Goal: Use online tool/utility: Utilize a website feature to perform a specific function

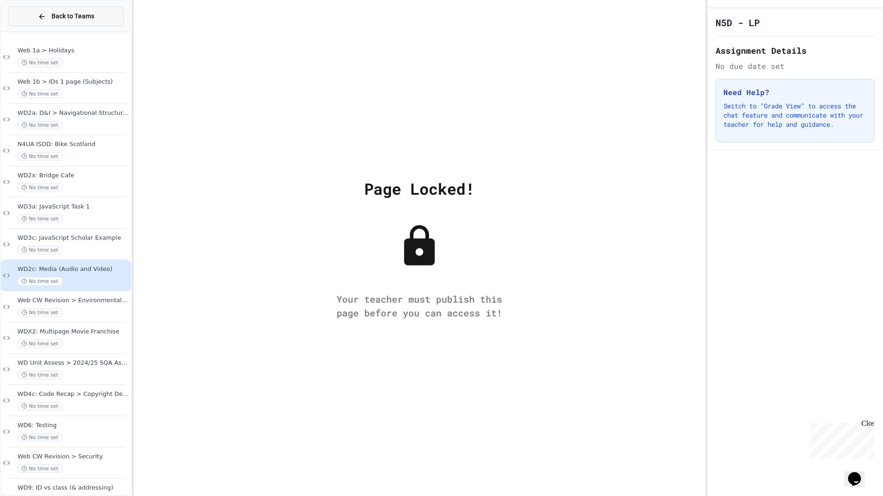
drag, startPoint x: 86, startPoint y: 6, endPoint x: 85, endPoint y: 11, distance: 4.7
click at [85, 11] on div "Back to Teams" at bounding box center [66, 16] width 130 height 31
click at [90, 18] on span "Back to Teams" at bounding box center [72, 16] width 43 height 10
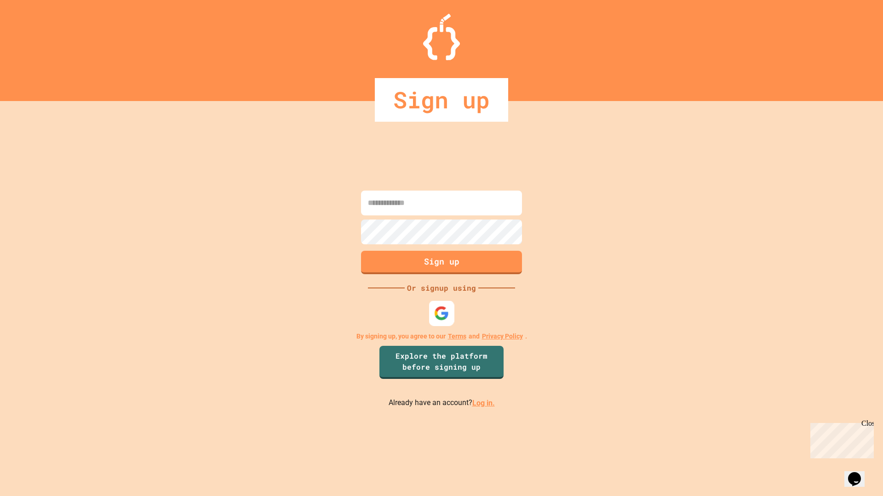
click at [447, 312] on img at bounding box center [441, 313] width 15 height 15
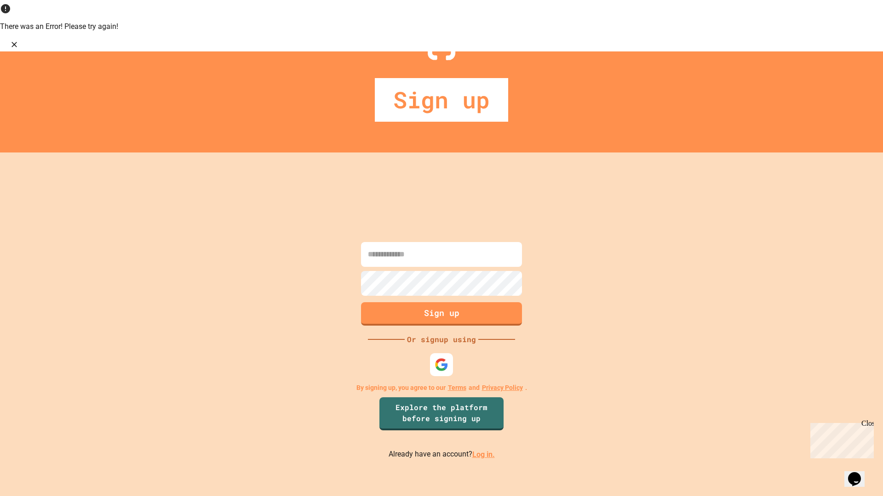
click at [477, 418] on link "Log in." at bounding box center [483, 455] width 23 height 9
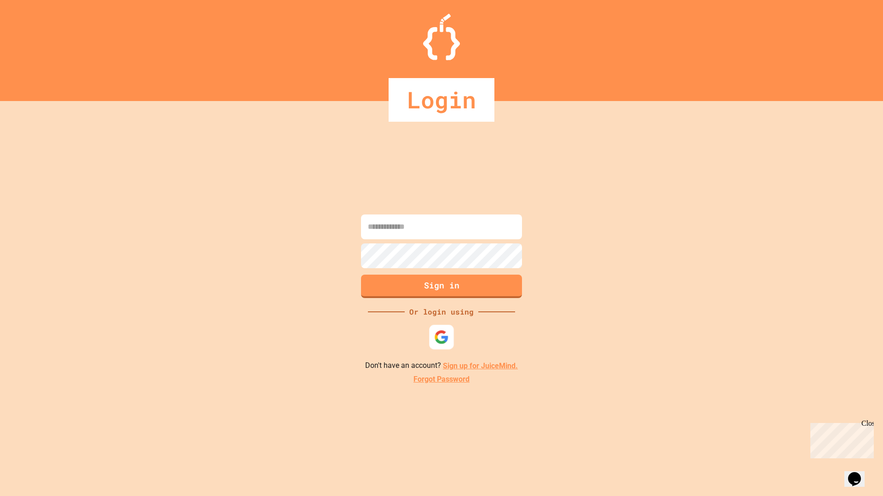
click at [440, 354] on div "Sign in Or login using Don't have an account? Sign up for JuiceMind. Forgot Pas…" at bounding box center [441, 298] width 883 height 395
click at [441, 343] on img at bounding box center [441, 337] width 15 height 15
drag, startPoint x: 118, startPoint y: 196, endPoint x: 126, endPoint y: 211, distance: 17.7
click at [126, 211] on div "Loading... Or login using Don't have an account? Sign up for JuiceMind. Forgot …" at bounding box center [441, 298] width 883 height 395
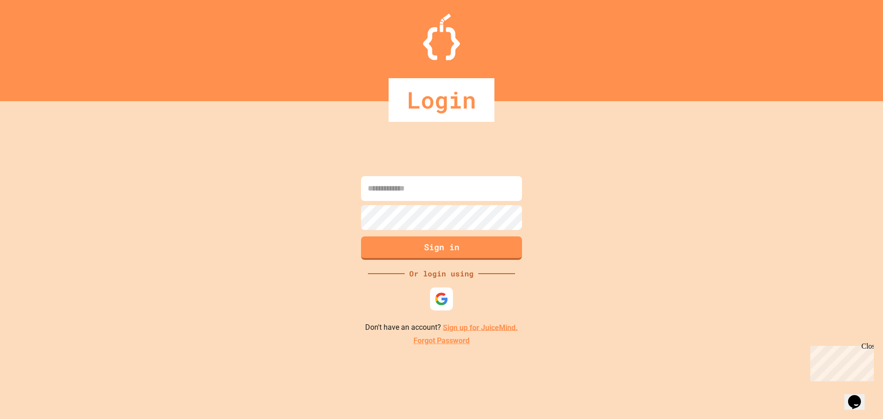
click at [438, 192] on input at bounding box center [441, 188] width 161 height 25
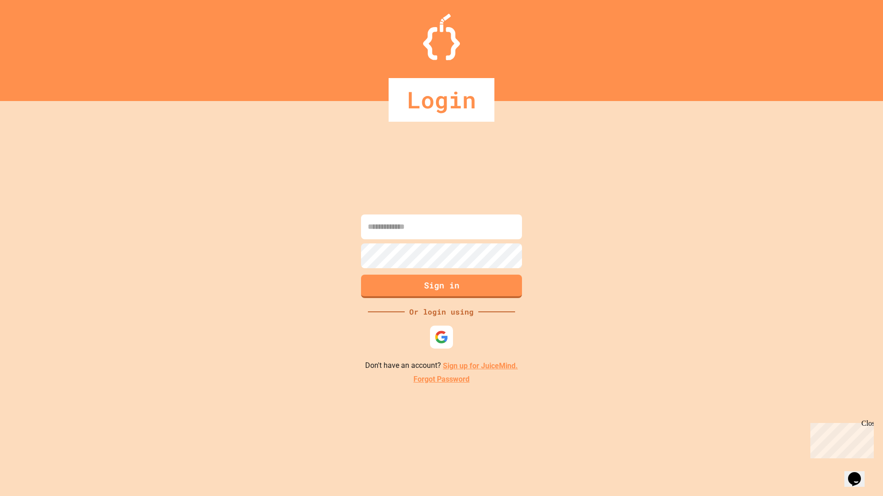
click at [415, 223] on input at bounding box center [441, 227] width 161 height 25
type input "******"
type input "**********"
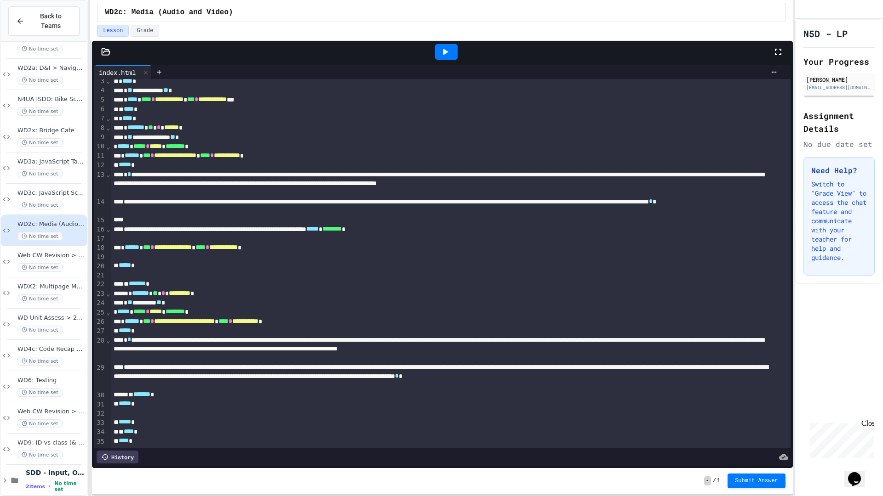
scroll to position [55, 0]
click at [51, 418] on div "2 items • No time set" at bounding box center [55, 486] width 59 height 12
click at [29, 418] on span "2 items" at bounding box center [35, 487] width 19 height 6
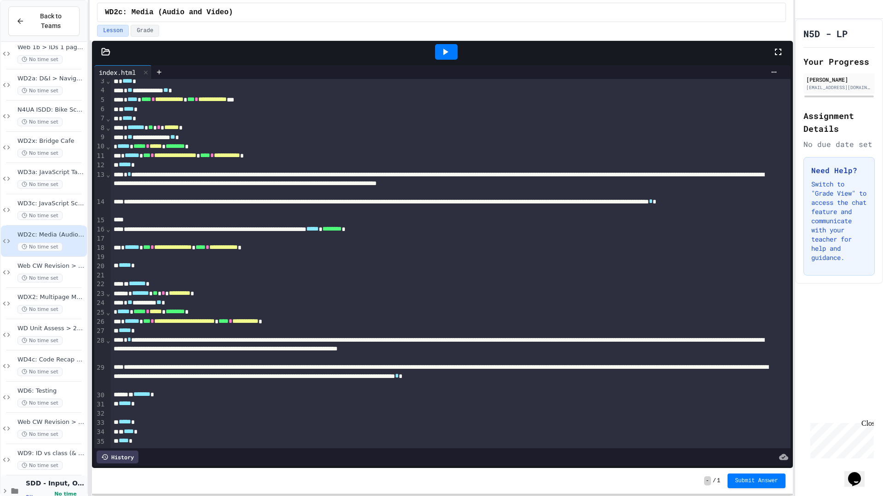
click at [30, 418] on span "SDD - Input, Output & Simple calculations" at bounding box center [55, 483] width 59 height 8
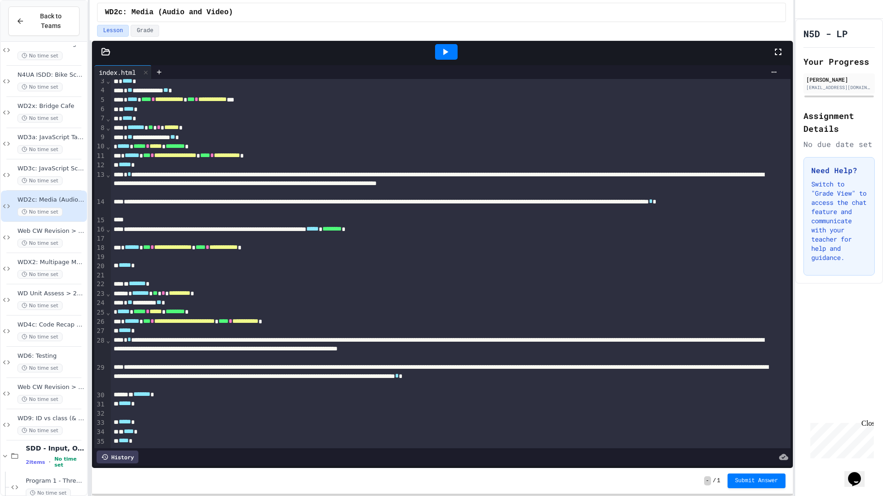
scroll to position [0, 0]
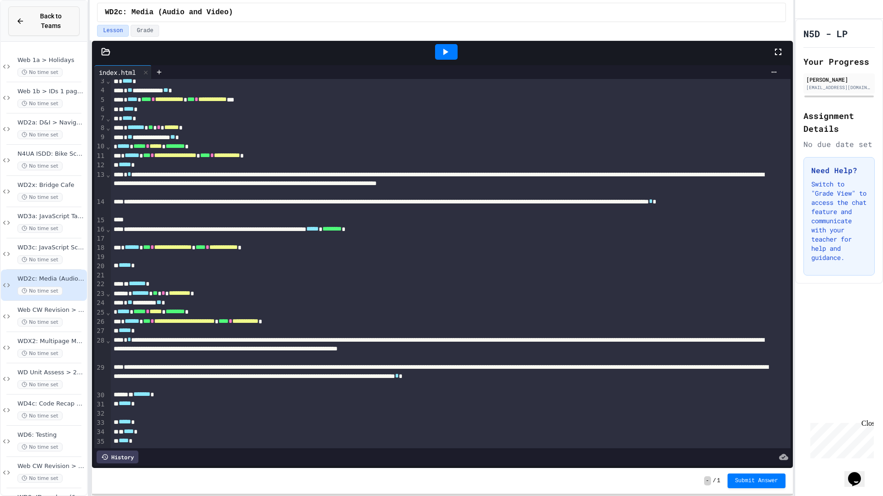
click at [45, 14] on span "Back to Teams" at bounding box center [51, 20] width 42 height 19
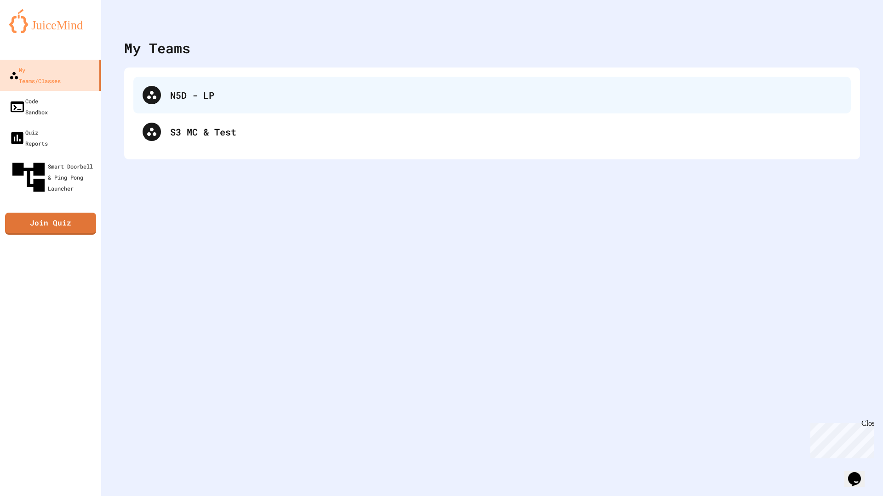
click at [214, 108] on div "N5D - LP" at bounding box center [491, 95] width 717 height 37
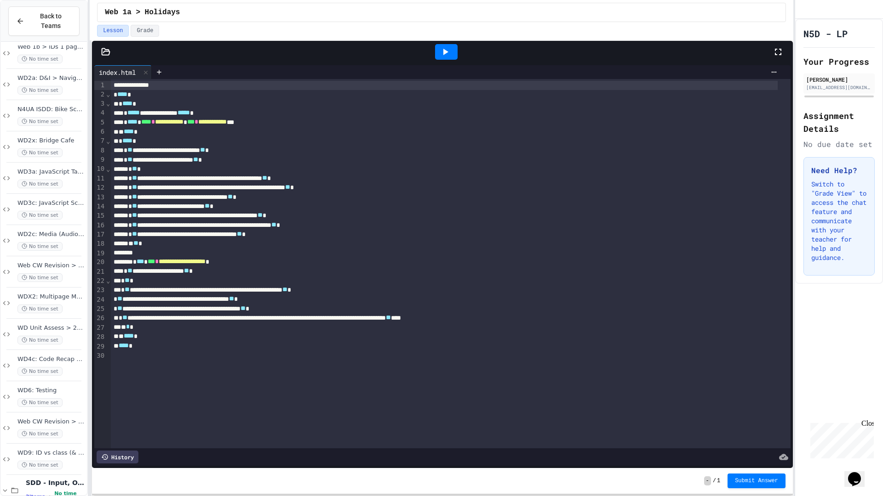
scroll to position [118, 0]
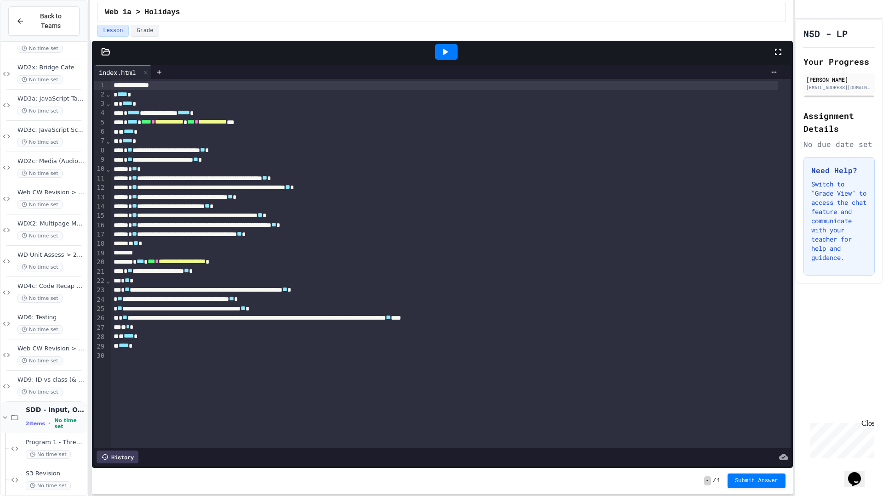
click at [31, 418] on span "2 items" at bounding box center [35, 424] width 19 height 6
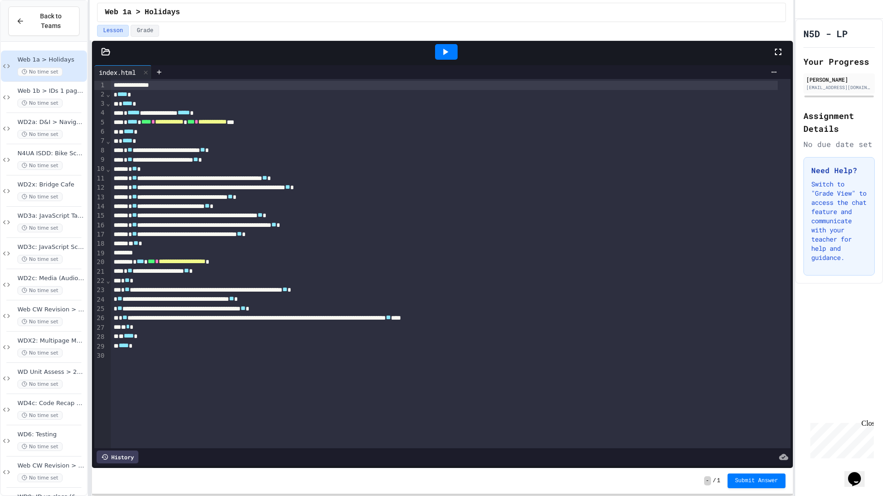
scroll to position [0, 0]
click at [60, 213] on span "WD3a: JavaScript Task 1" at bounding box center [51, 217] width 68 height 8
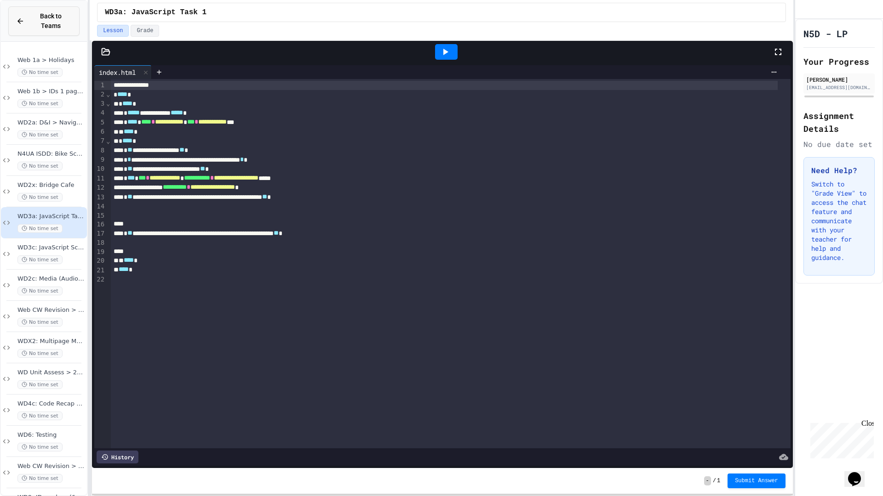
click at [46, 21] on span "Back to Teams" at bounding box center [51, 20] width 42 height 19
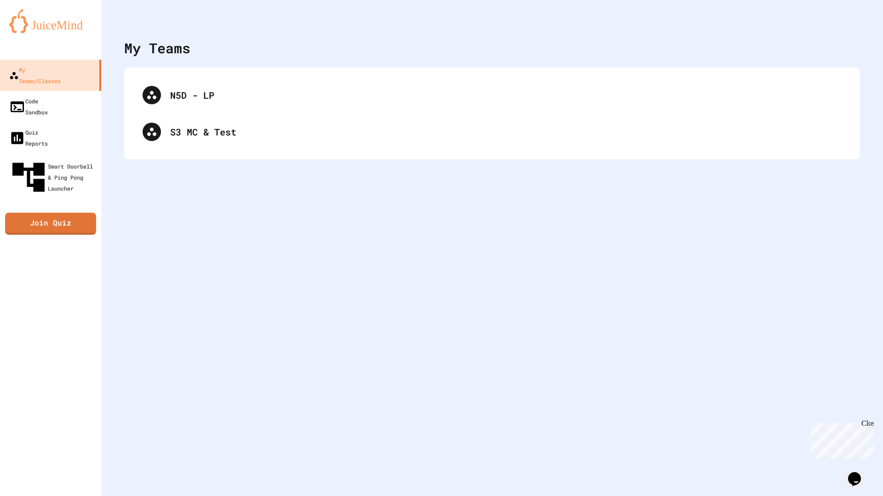
click at [181, 74] on div "N5D - LP S3 MC & Test" at bounding box center [492, 114] width 736 height 92
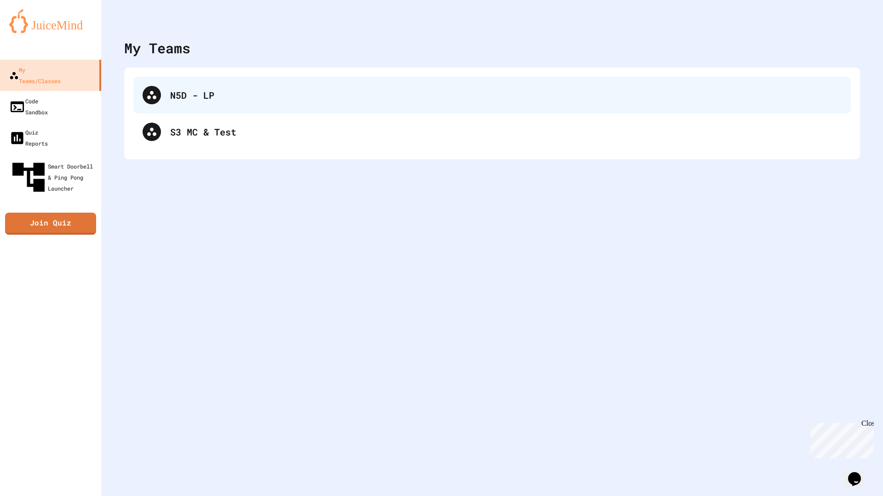
click at [184, 79] on div "N5D - LP" at bounding box center [491, 95] width 717 height 37
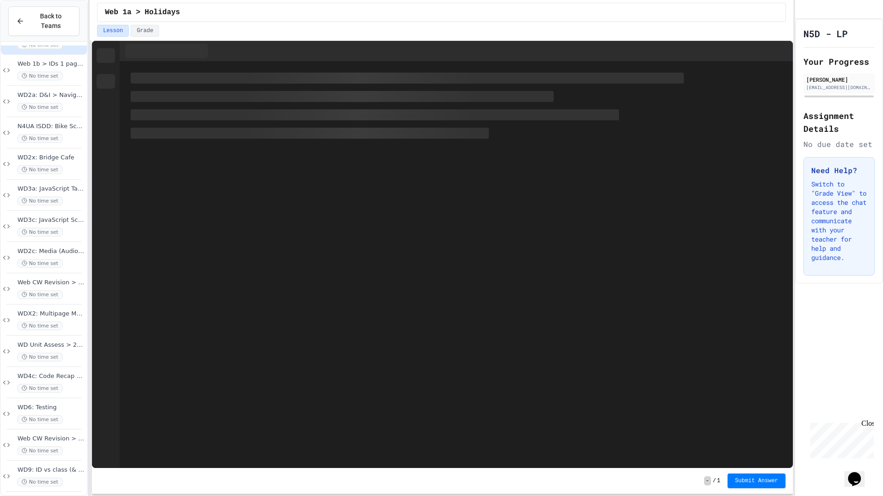
scroll to position [55, 0]
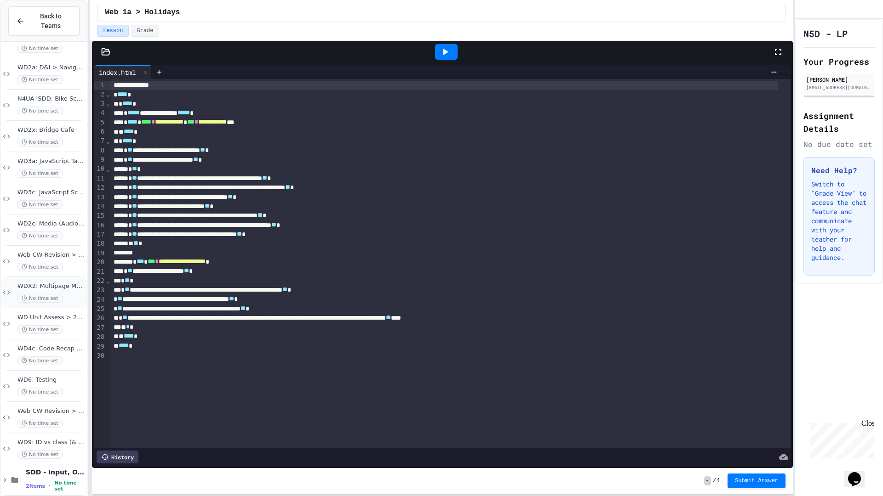
click at [37, 277] on div "WDX2: Multipage Movie Franchise No time set" at bounding box center [44, 292] width 86 height 31
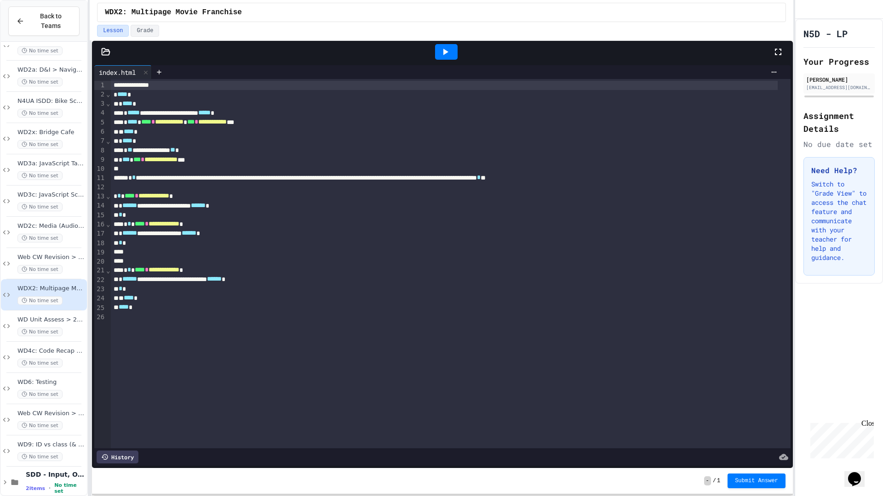
scroll to position [55, 0]
click at [60, 418] on span "WD9: ID vs class (& addressing)" at bounding box center [51, 443] width 68 height 8
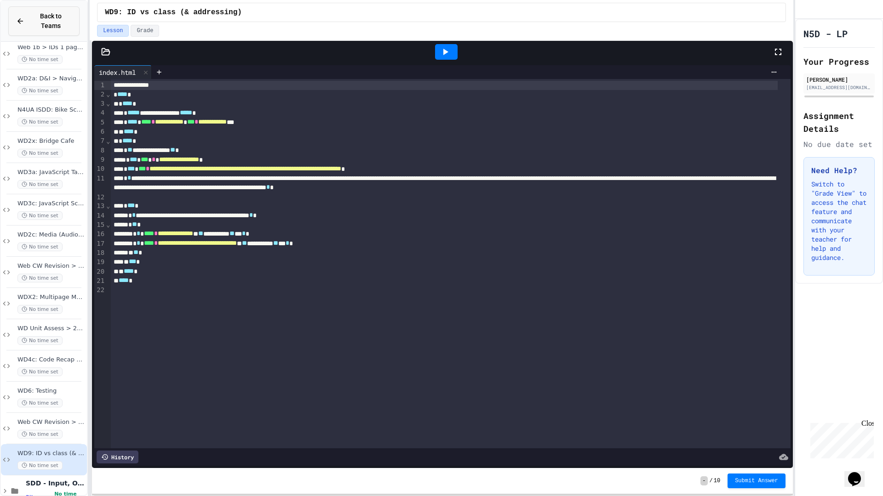
click at [21, 17] on icon at bounding box center [20, 21] width 8 height 8
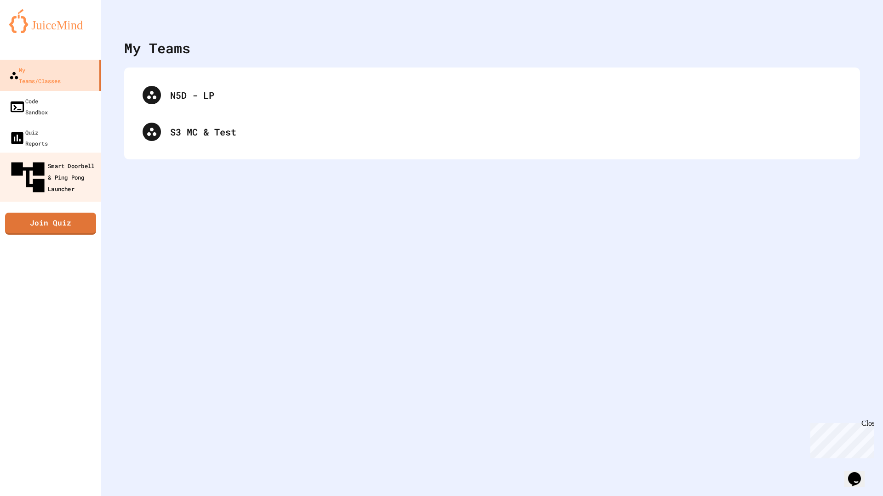
click at [72, 158] on div "Smart Doorbell & Ping Pong Launcher" at bounding box center [53, 178] width 91 height 40
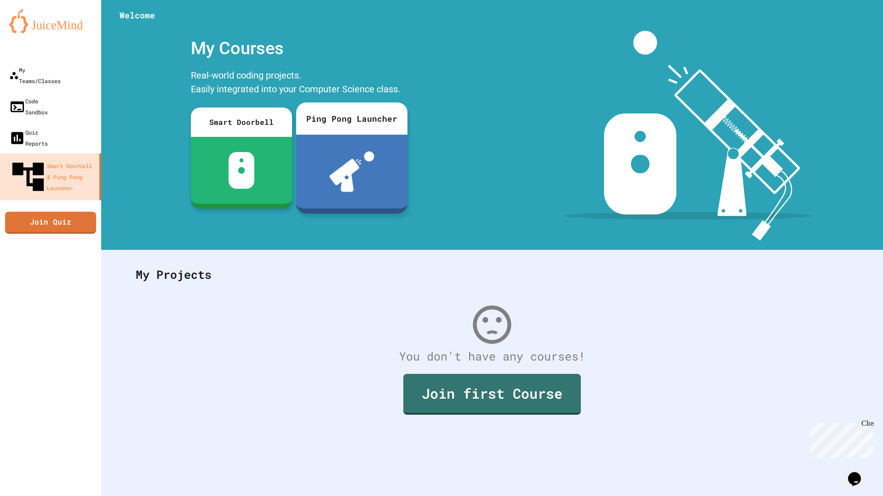
click at [309, 154] on div at bounding box center [351, 172] width 111 height 74
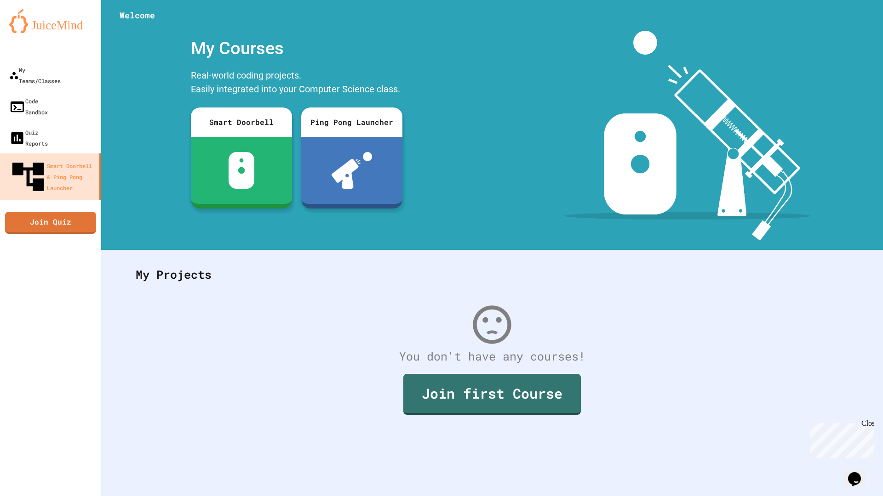
scroll to position [105, 0]
click at [89, 69] on link "My Teams/Classes" at bounding box center [51, 75] width 104 height 32
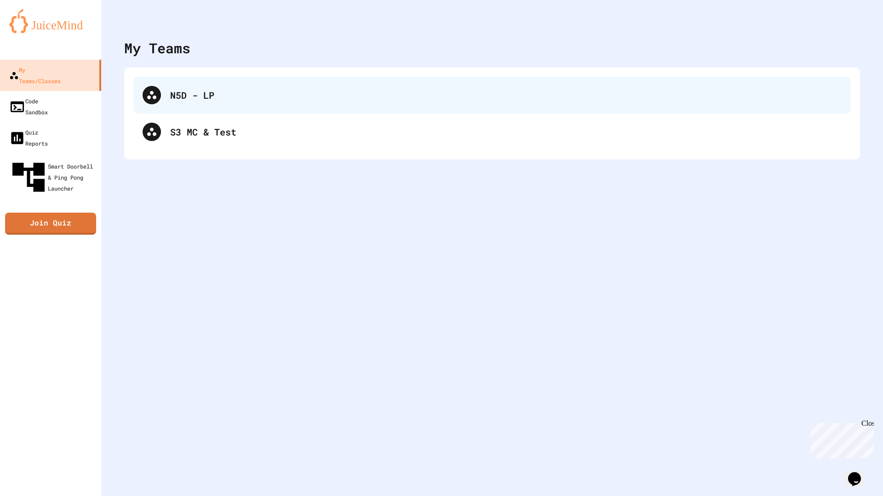
click at [208, 91] on div "N5D - LP" at bounding box center [505, 95] width 671 height 14
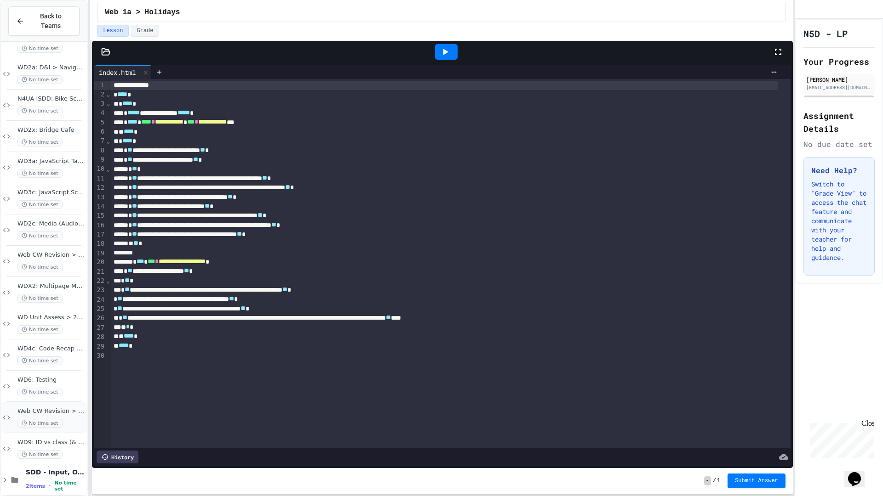
click at [70, 408] on span "Web CW Revision > Security" at bounding box center [51, 412] width 68 height 8
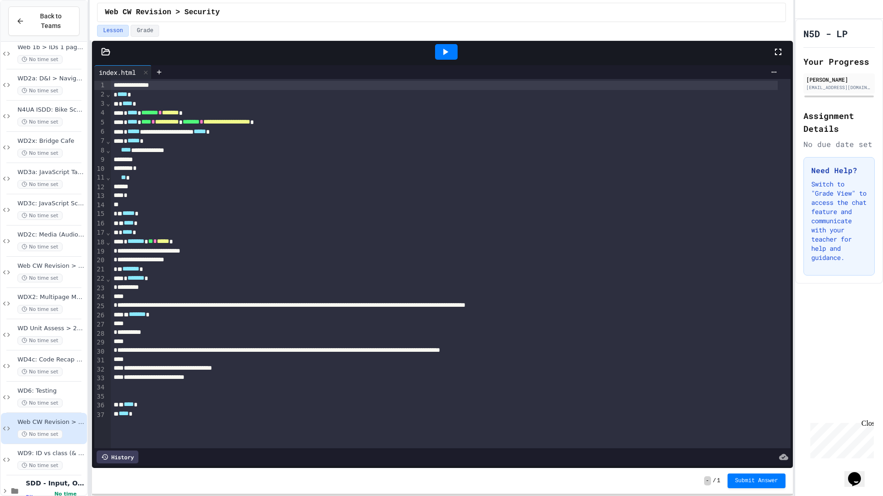
click at [11, 418] on icon at bounding box center [6, 429] width 11 height 8
click at [4, 418] on icon at bounding box center [6, 429] width 11 height 8
click at [822, 84] on div "[PERSON_NAME]" at bounding box center [839, 79] width 66 height 8
drag, startPoint x: 819, startPoint y: 102, endPoint x: 814, endPoint y: 102, distance: 5.5
drag, startPoint x: 814, startPoint y: 102, endPoint x: 856, endPoint y: 122, distance: 46.9
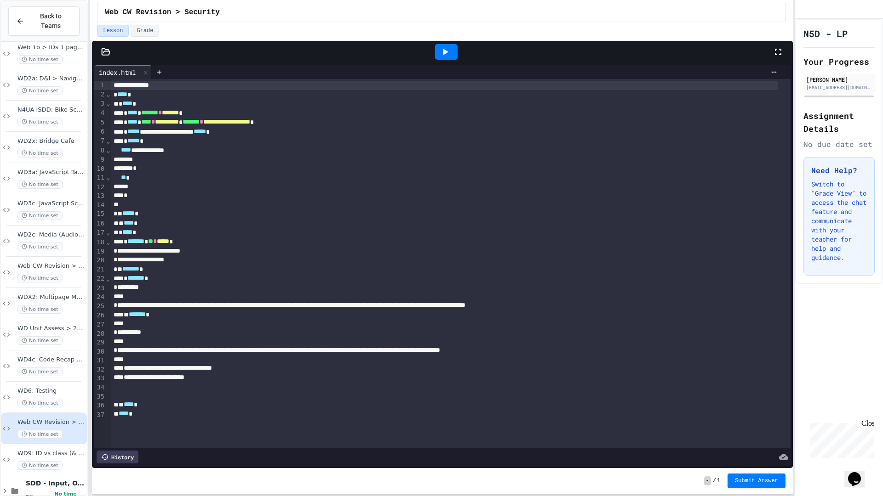
click at [856, 122] on div "N5D - LP Your Progress [PERSON_NAME] [EMAIL_ADDRESS][DOMAIN_NAME] Assignment De…" at bounding box center [839, 151] width 88 height 265
click at [113, 56] on div at bounding box center [106, 51] width 28 height 9
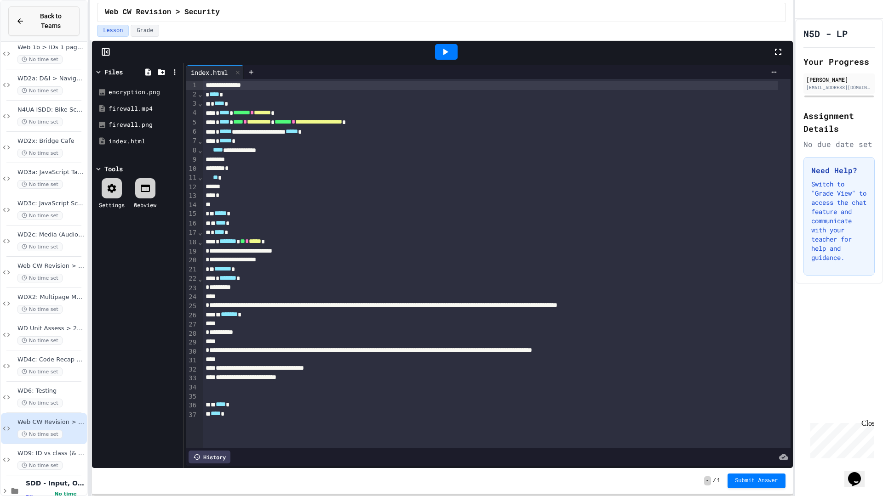
click at [17, 17] on icon at bounding box center [20, 21] width 8 height 8
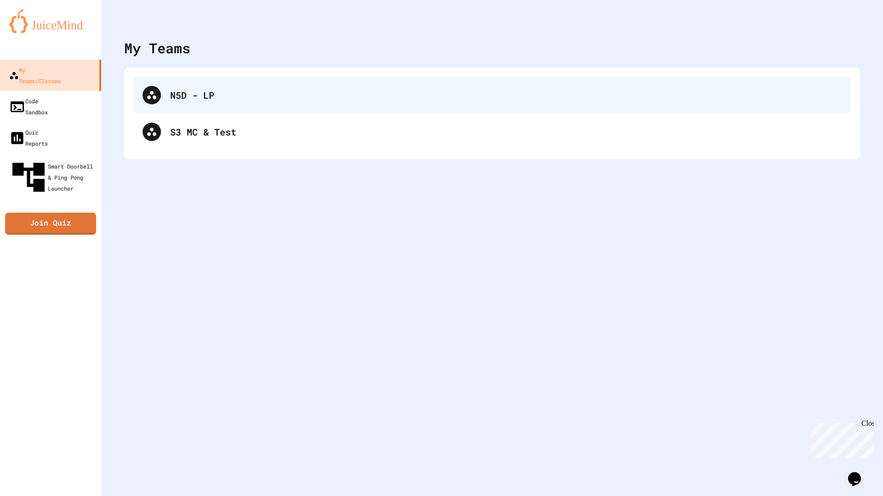
click at [188, 95] on div "N5D - LP" at bounding box center [505, 95] width 671 height 14
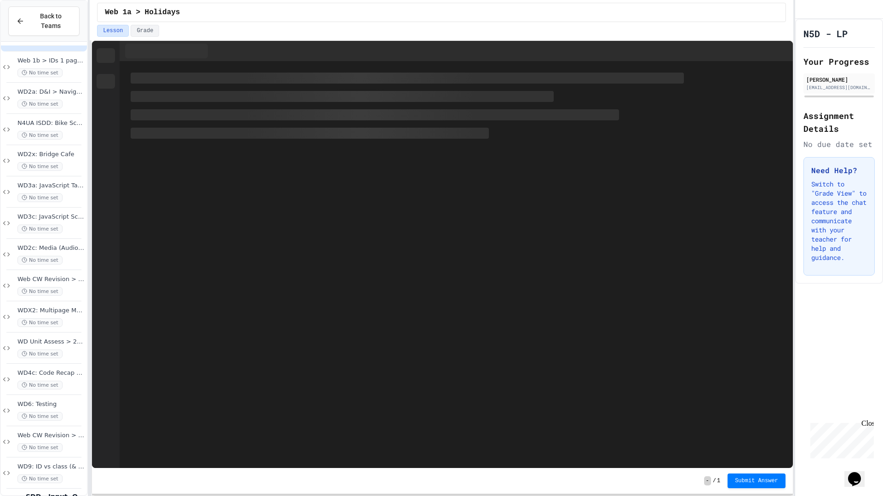
scroll to position [55, 0]
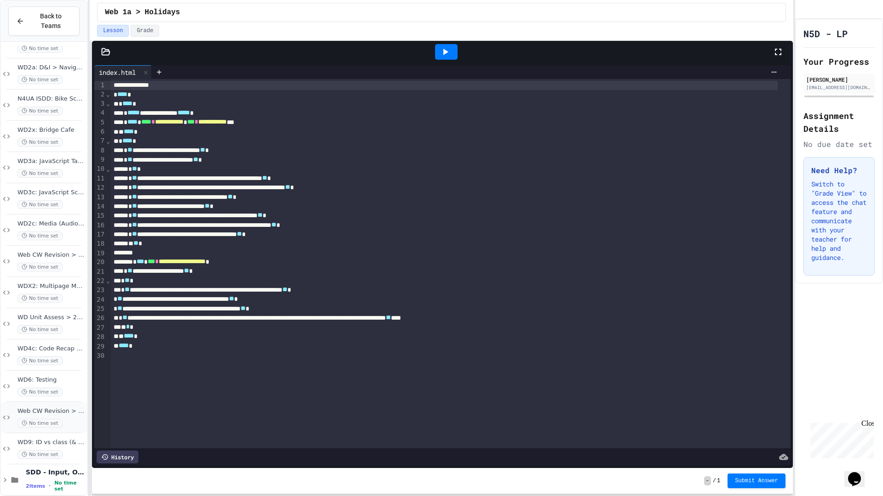
click at [50, 409] on div "Web CW Revision > Security No time set" at bounding box center [51, 418] width 68 height 20
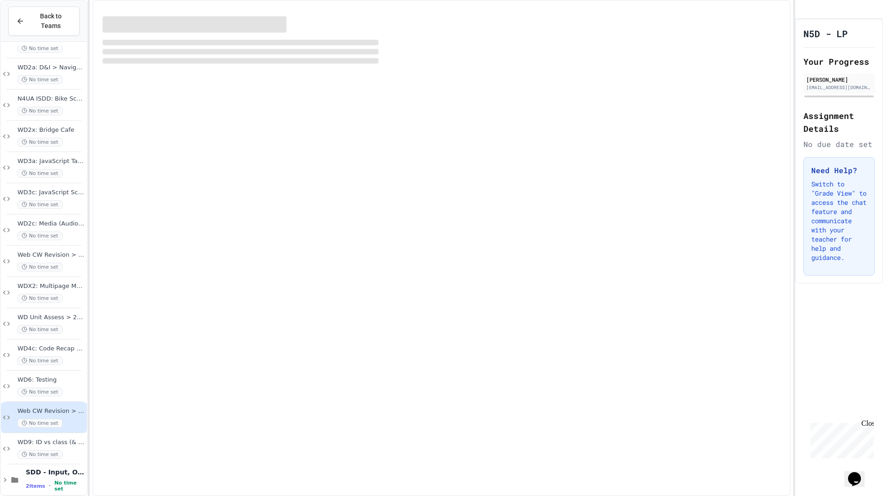
scroll to position [44, 0]
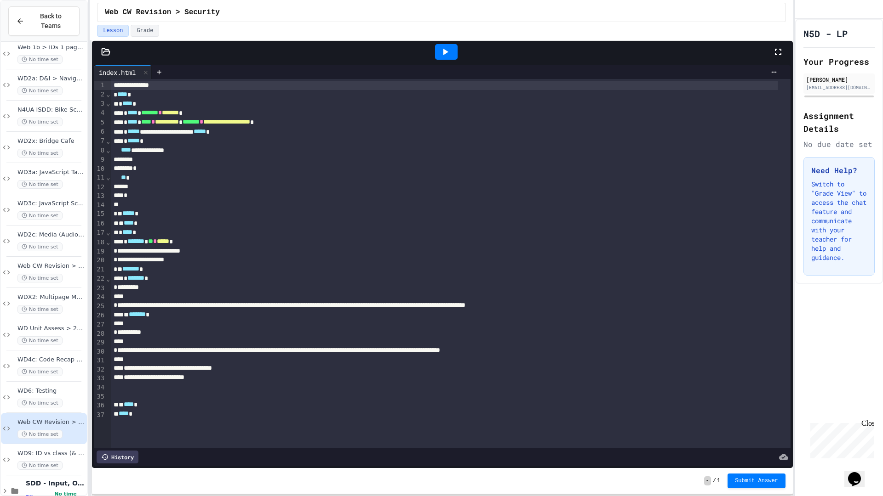
click at [106, 54] on icon at bounding box center [105, 51] width 9 height 9
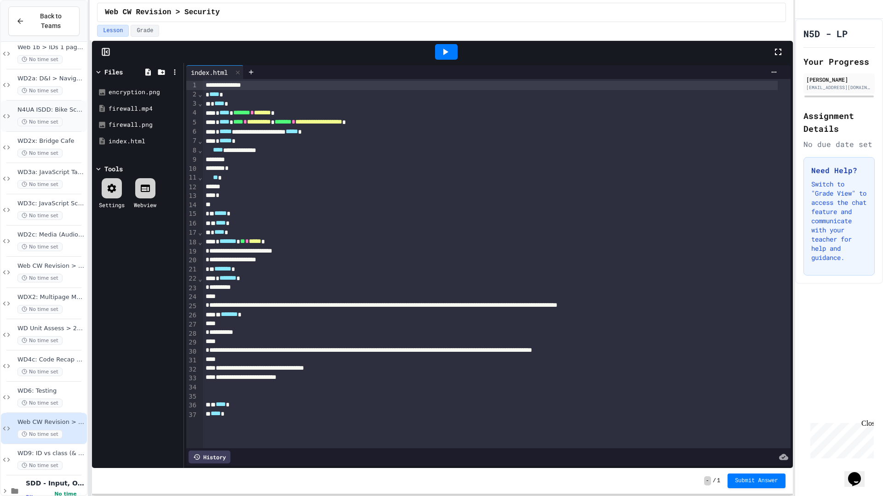
click at [38, 107] on div "N4UA ISDD: Bike Scotland No time set" at bounding box center [51, 116] width 68 height 20
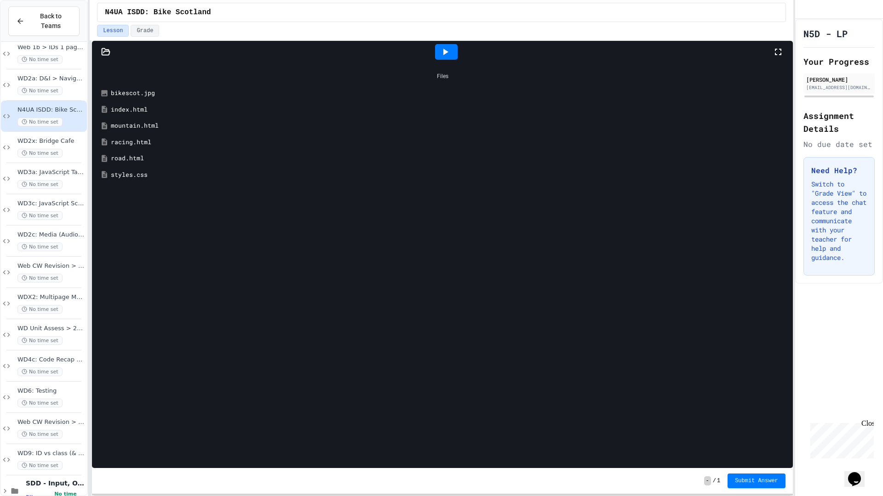
click at [94, 51] on div "**********" at bounding box center [441, 268] width 703 height 456
click at [108, 55] on icon at bounding box center [106, 51] width 8 height 6
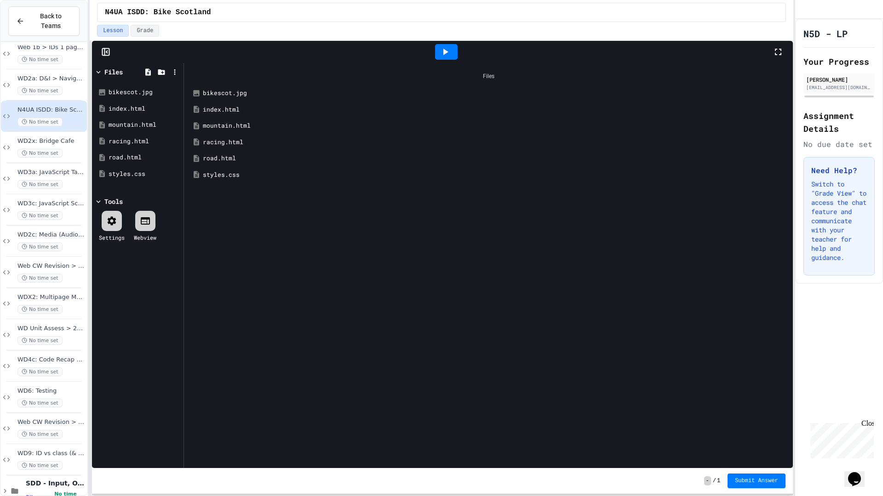
click at [108, 55] on rect at bounding box center [106, 52] width 7 height 7
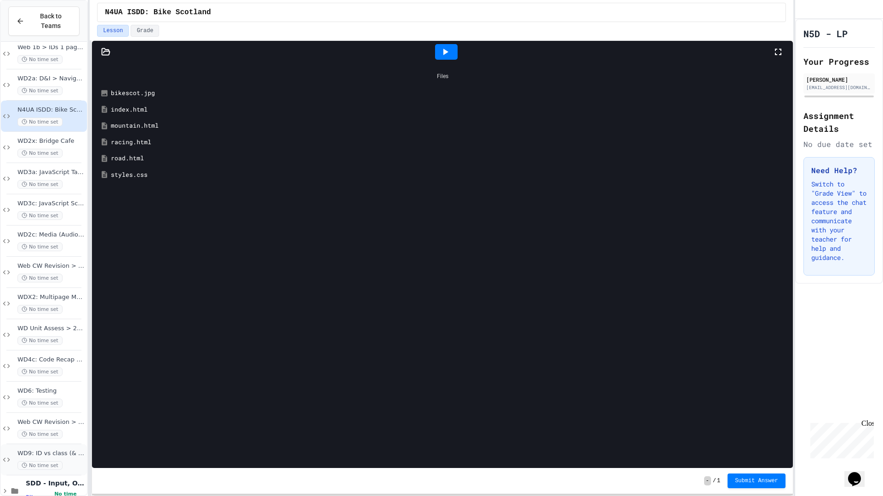
click at [44, 418] on span "WD9: ID vs class (& addressing)" at bounding box center [51, 454] width 68 height 8
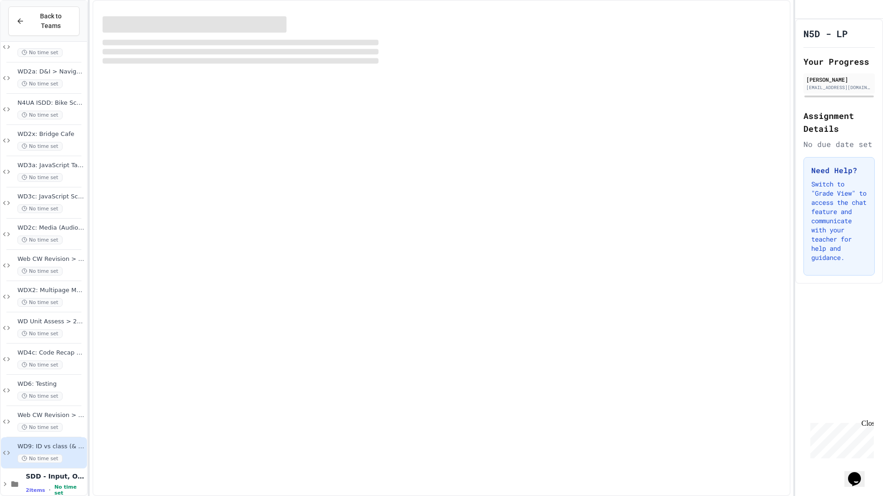
scroll to position [55, 0]
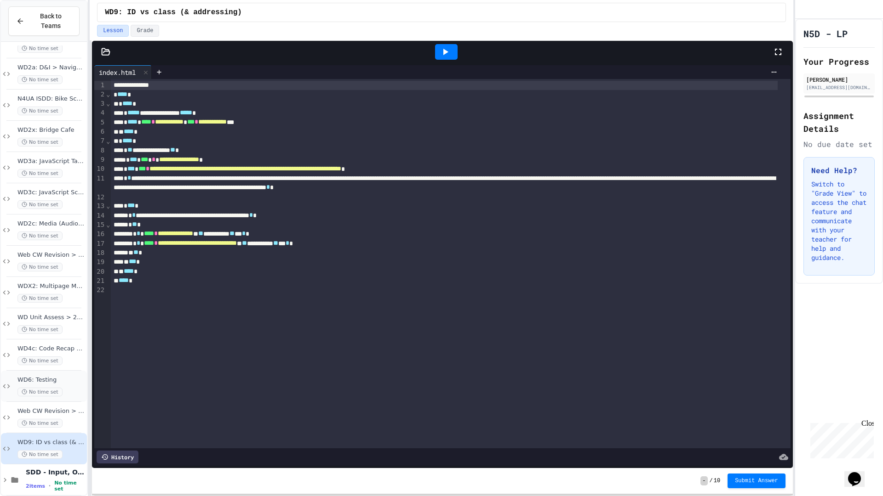
click at [51, 388] on span "No time set" at bounding box center [39, 392] width 45 height 9
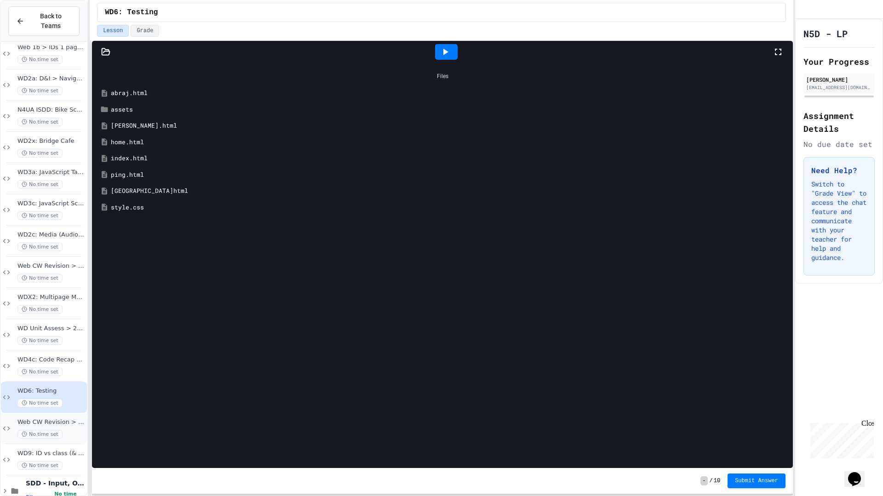
click at [54, 418] on span "No time set" at bounding box center [39, 434] width 45 height 9
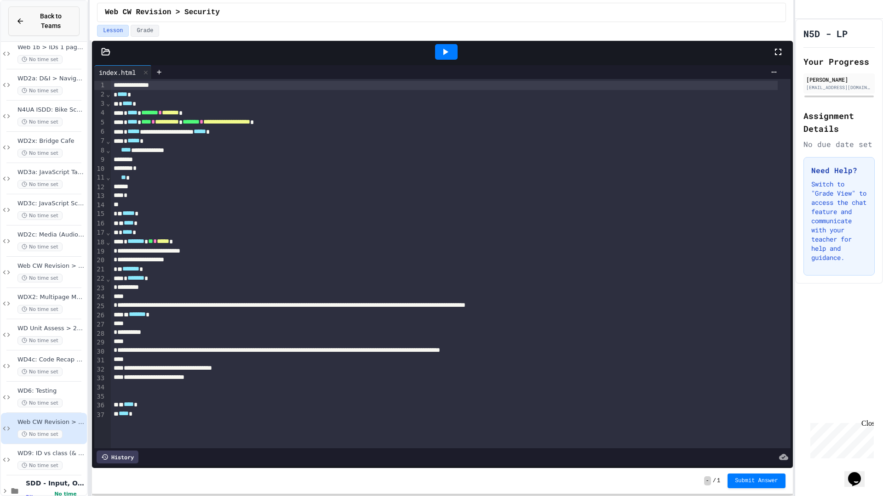
click at [27, 21] on button "Back to Teams" at bounding box center [43, 20] width 71 height 29
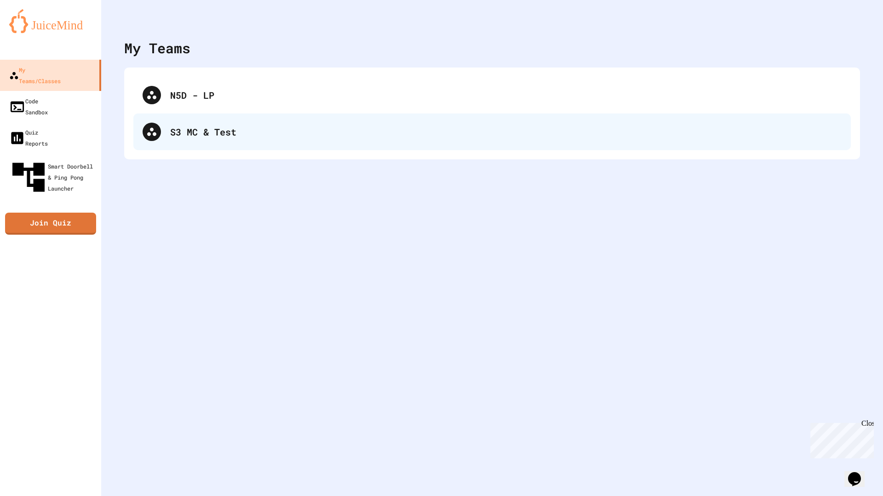
click at [240, 141] on div "S3 MC & Test" at bounding box center [491, 132] width 717 height 37
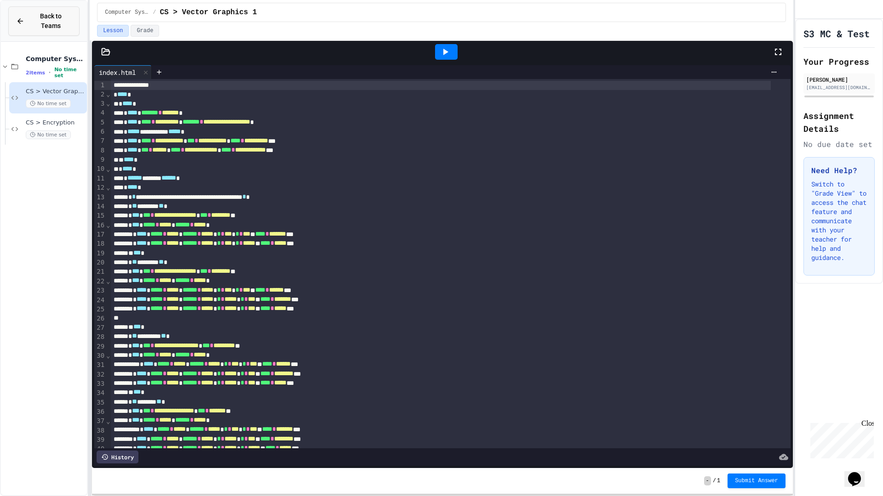
click at [32, 16] on span "Back to Teams" at bounding box center [51, 20] width 42 height 19
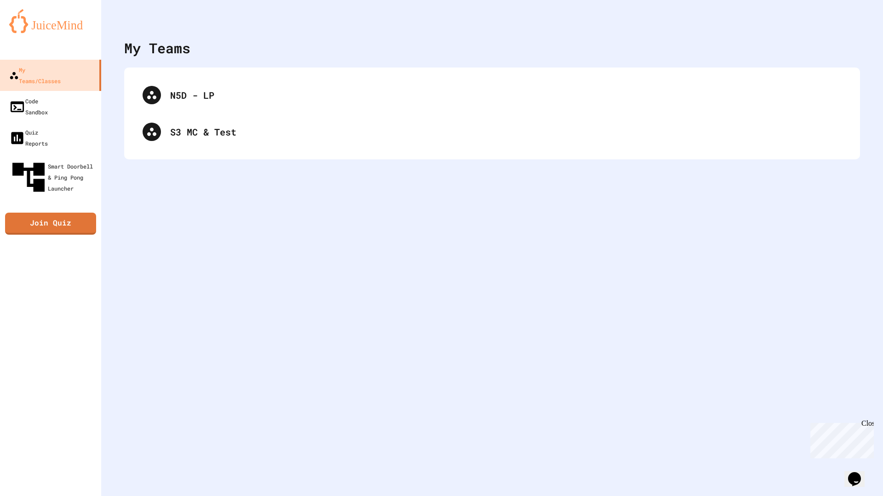
drag, startPoint x: 218, startPoint y: 275, endPoint x: 220, endPoint y: 270, distance: 5.4
click at [220, 270] on div "My Teams N5D - LP S3 MC & Test" at bounding box center [492, 248] width 782 height 496
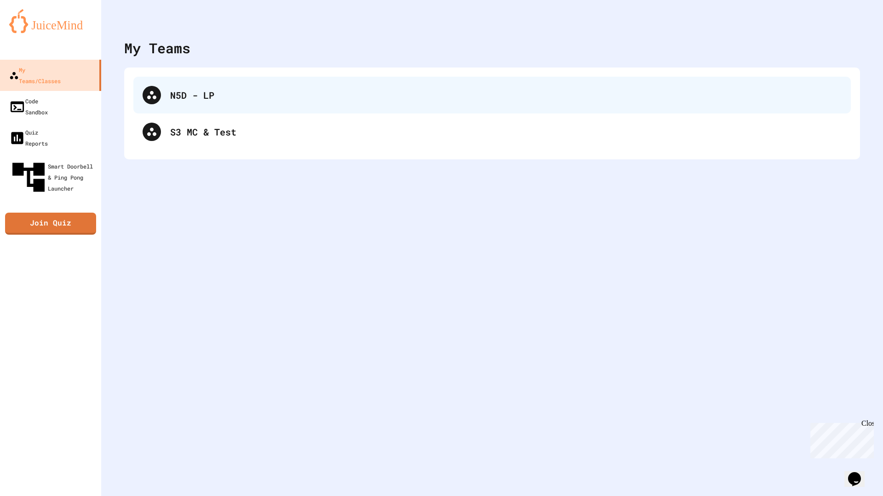
click at [231, 100] on div "N5D - LP" at bounding box center [505, 95] width 671 height 14
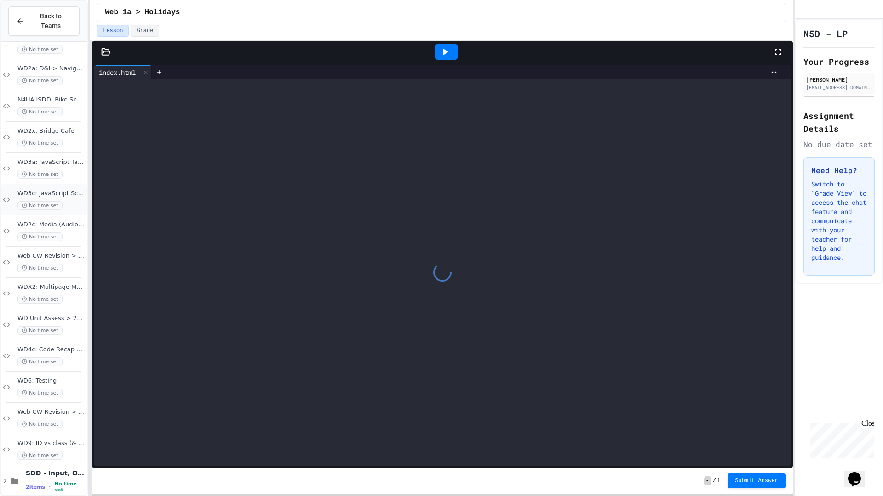
scroll to position [55, 0]
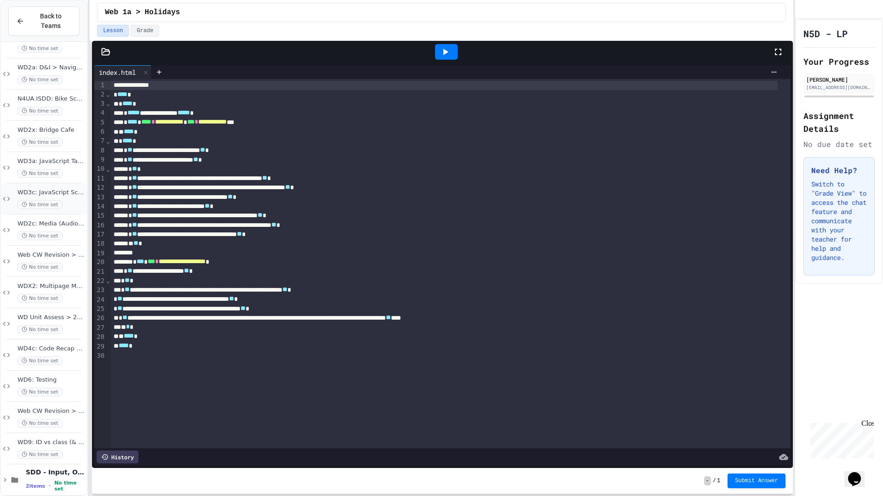
click at [43, 189] on span "WD3c: JavaScript Scholar Example" at bounding box center [51, 193] width 68 height 8
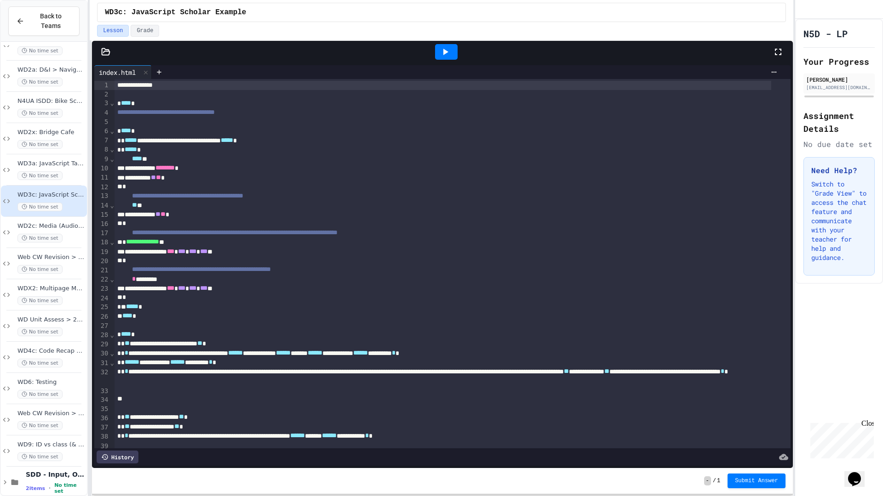
scroll to position [55, 0]
click at [57, 418] on div "SDD - Input, Output & Simple calculations 2 items • No time set" at bounding box center [55, 480] width 59 height 24
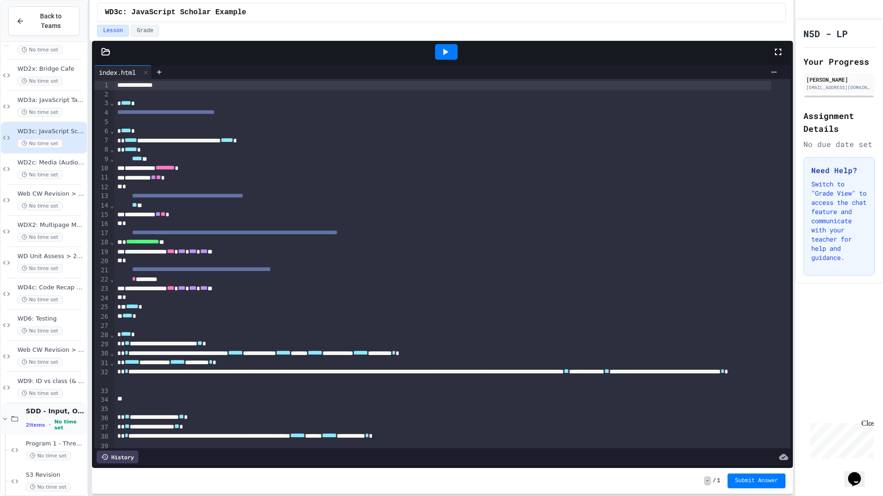
scroll to position [118, 0]
click at [40, 406] on span "SDD - Input, Output & Simple calculations" at bounding box center [55, 410] width 59 height 8
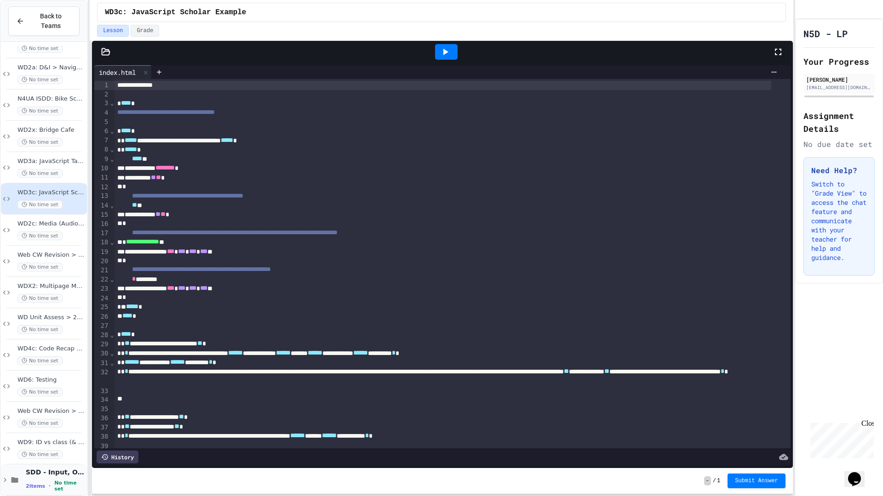
click at [34, 418] on span "2 items" at bounding box center [35, 487] width 19 height 6
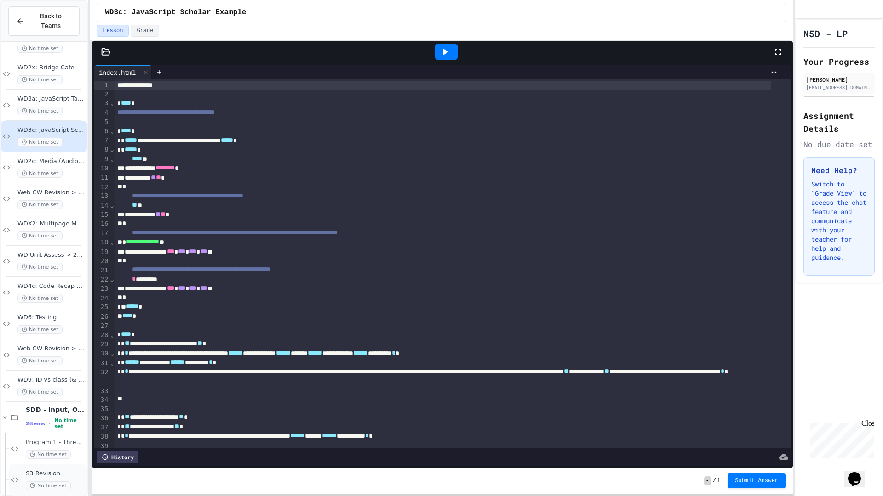
click at [36, 418] on span "S3 Revision" at bounding box center [55, 474] width 59 height 8
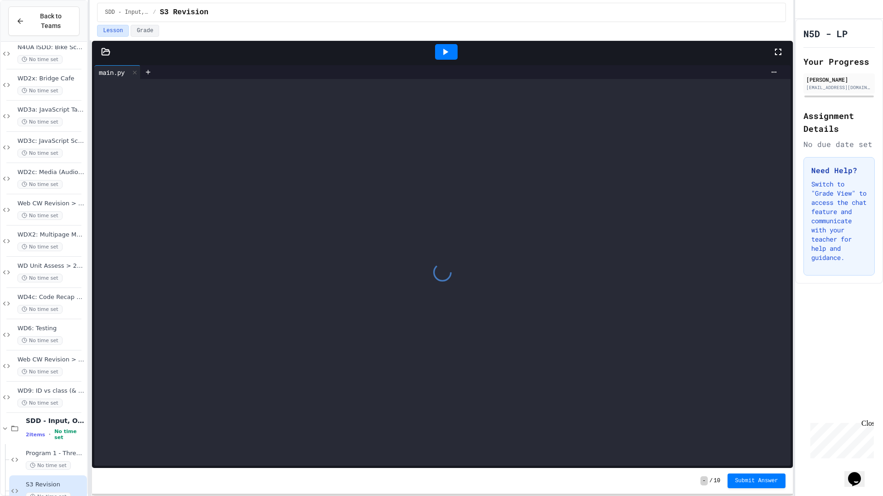
click at [108, 57] on div at bounding box center [442, 52] width 701 height 22
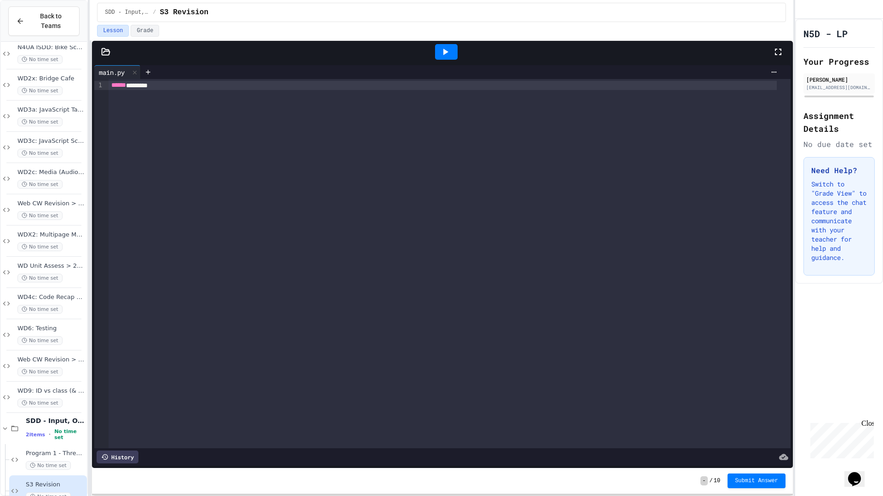
click at [104, 54] on icon at bounding box center [105, 51] width 9 height 9
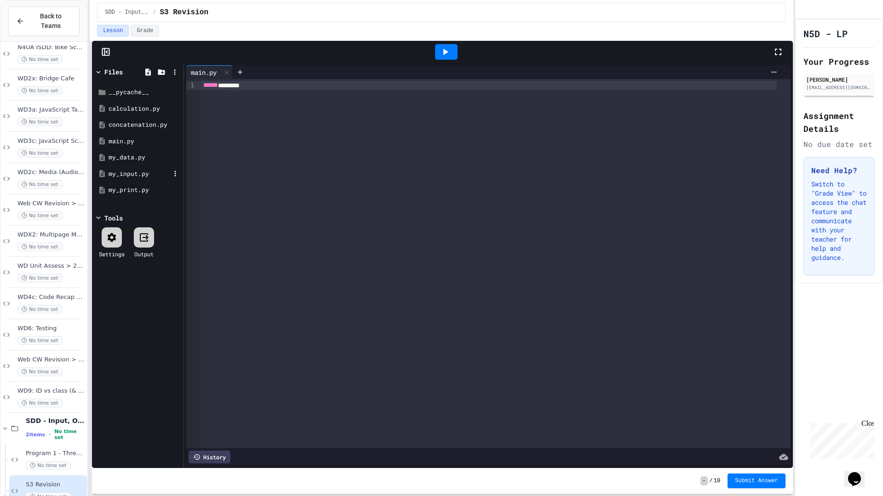
click at [138, 181] on div "my_input.py" at bounding box center [137, 174] width 87 height 17
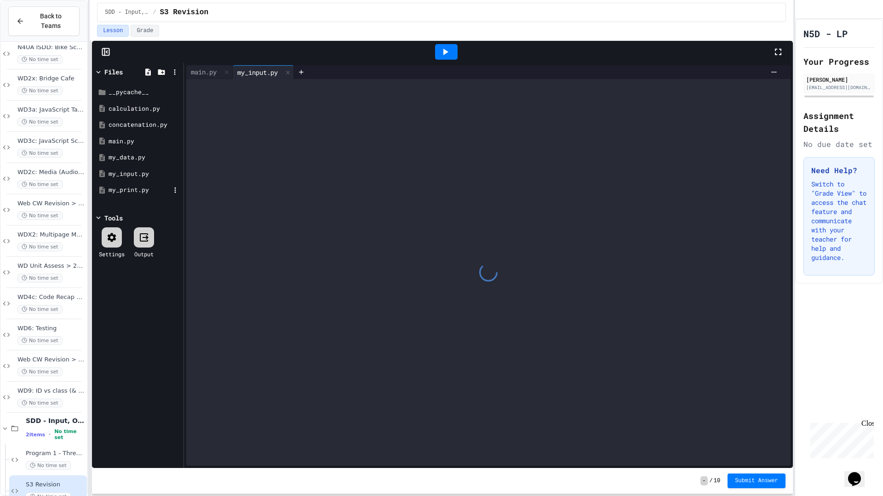
click at [139, 189] on div "my_print.py" at bounding box center [139, 190] width 62 height 9
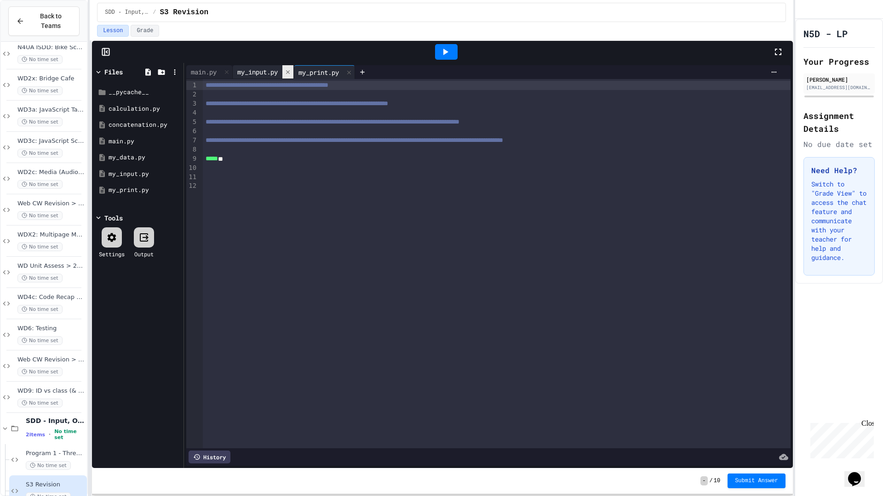
click at [291, 73] on icon at bounding box center [288, 72] width 6 height 6
click at [0, 407] on div "Back to Teams WD2a: D&I > Navigational Structure & Wireframes No time set N4UA …" at bounding box center [44, 248] width 88 height 496
click at [20, 418] on div "SDD - Input, Output & Simple calculations 2 items • No time set" at bounding box center [44, 428] width 86 height 31
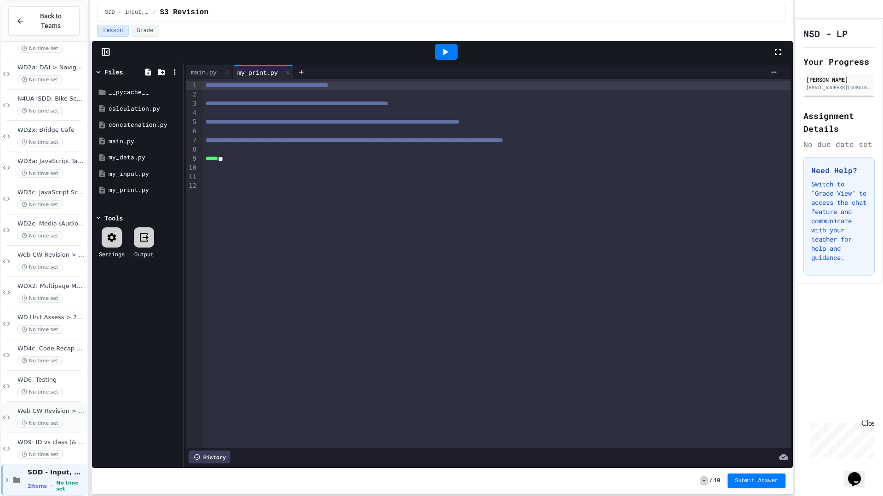
scroll to position [44, 0]
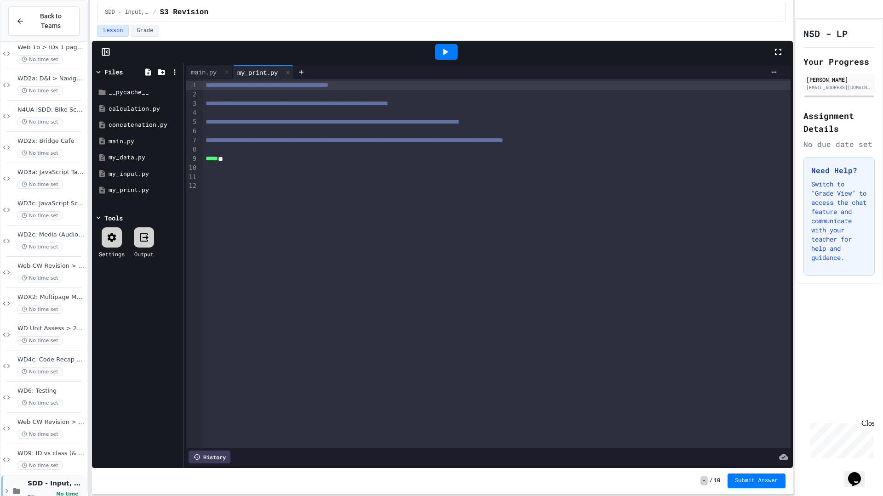
click at [42, 418] on span "SDD - Input, Output & Simple calculations" at bounding box center [56, 483] width 57 height 8
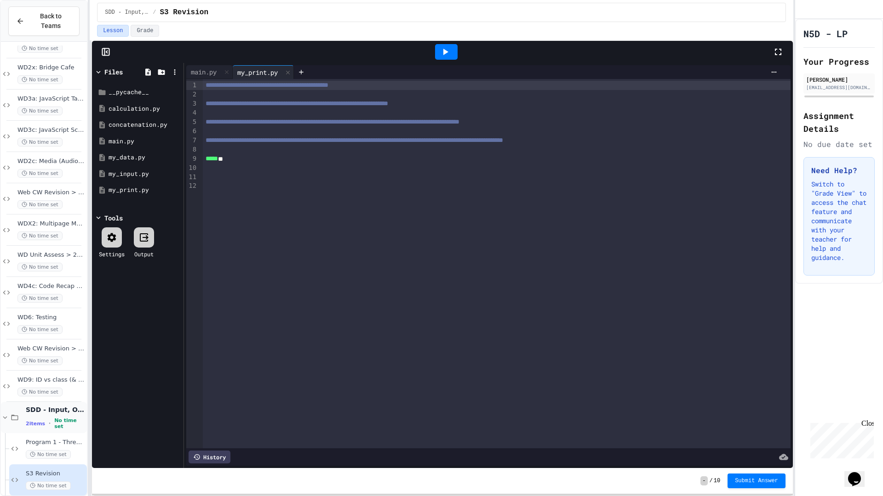
click at [32, 406] on span "SDD - Input, Output & Simple calculations" at bounding box center [55, 410] width 59 height 8
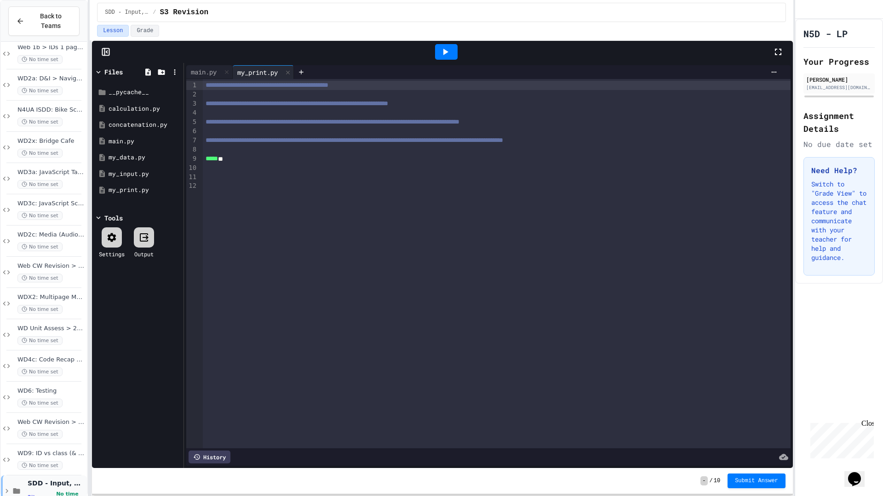
drag, startPoint x: 31, startPoint y: 474, endPoint x: 30, endPoint y: 478, distance: 4.7
click at [30, 418] on div "SDD - Input, Output & Simple calculations 2 items • No time set" at bounding box center [56, 491] width 57 height 24
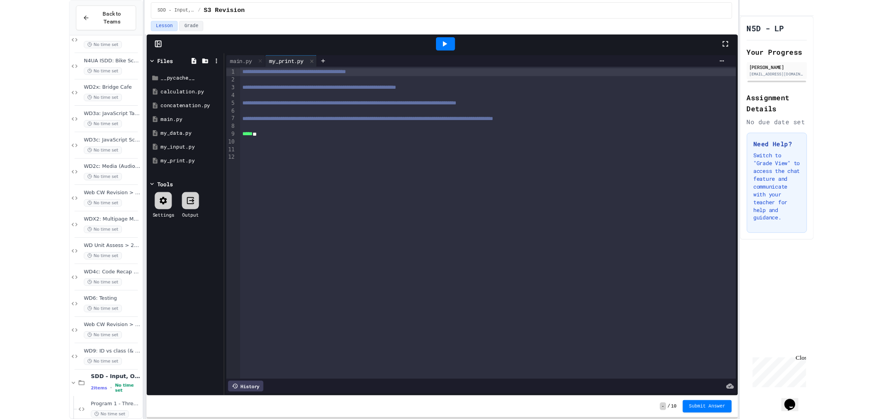
scroll to position [118, 0]
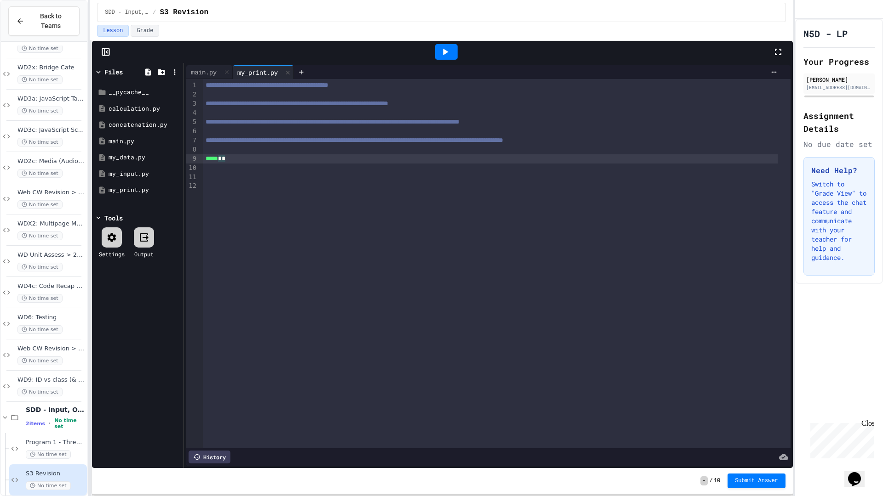
click at [225, 158] on div "***** * *" at bounding box center [490, 158] width 575 height 9
click at [443, 57] on div at bounding box center [446, 52] width 23 height 16
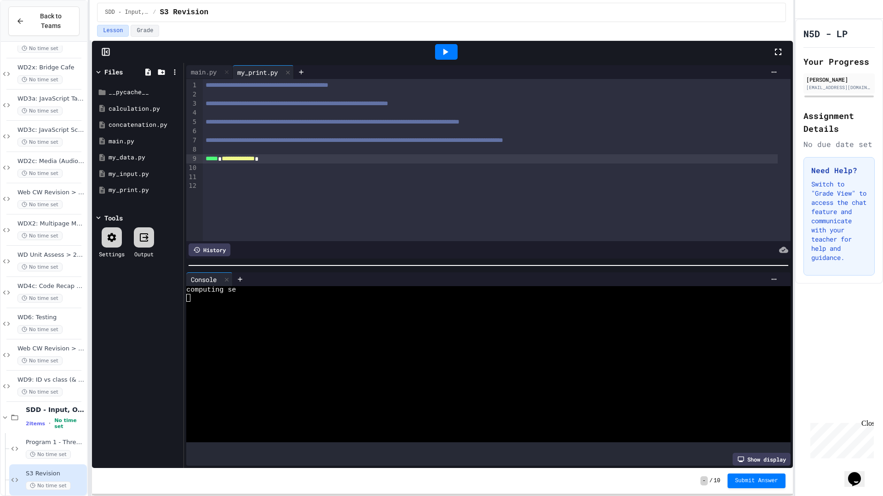
click at [255, 160] on span "**********" at bounding box center [238, 158] width 33 height 6
click at [255, 162] on span "**********" at bounding box center [238, 158] width 33 height 6
click at [440, 57] on div at bounding box center [446, 52] width 23 height 16
drag, startPoint x: 190, startPoint y: 293, endPoint x: 179, endPoint y: 300, distance: 13.3
click at [189, 294] on textarea "Terminal input" at bounding box center [188, 298] width 4 height 8
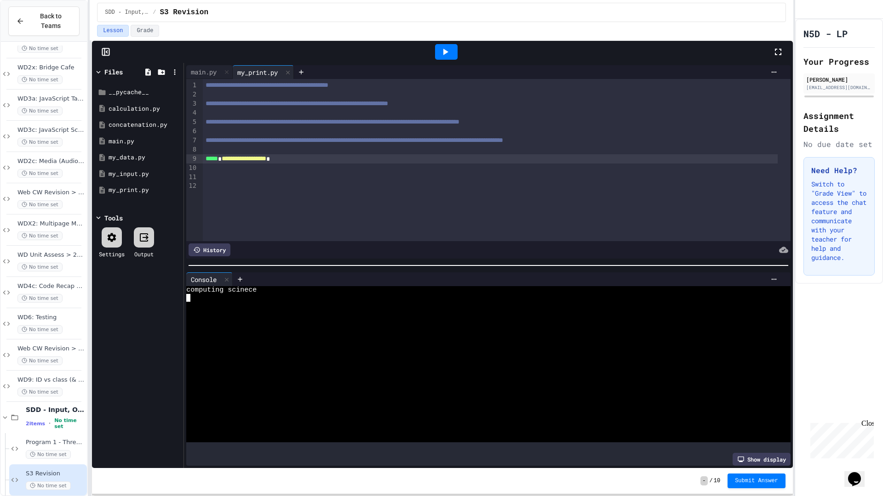
click at [188, 295] on textarea "Terminal input" at bounding box center [188, 298] width 4 height 8
click at [219, 246] on div "History" at bounding box center [209, 250] width 42 height 13
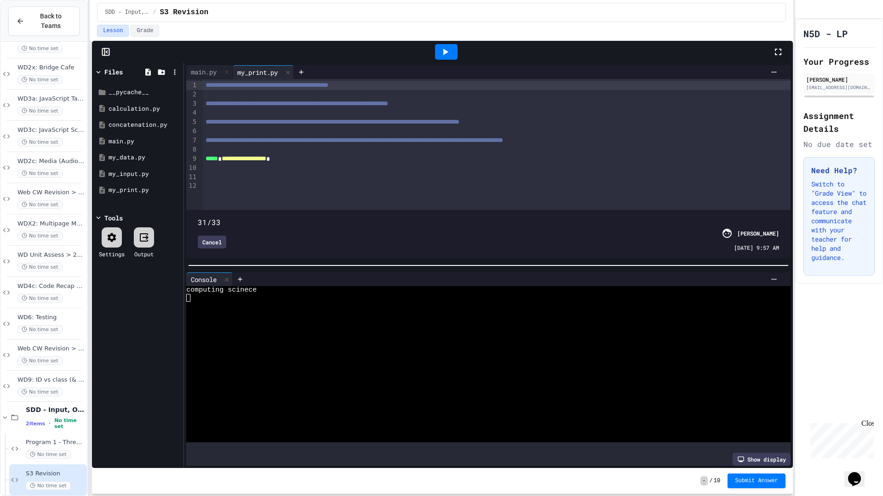
drag, startPoint x: 324, startPoint y: 201, endPoint x: 742, endPoint y: 400, distance: 463.7
click at [742, 400] on div "**********" at bounding box center [488, 265] width 609 height 405
type input "**"
drag, startPoint x: 742, startPoint y: 203, endPoint x: 778, endPoint y: 205, distance: 35.9
click at [786, 205] on div "**********" at bounding box center [488, 265] width 609 height 405
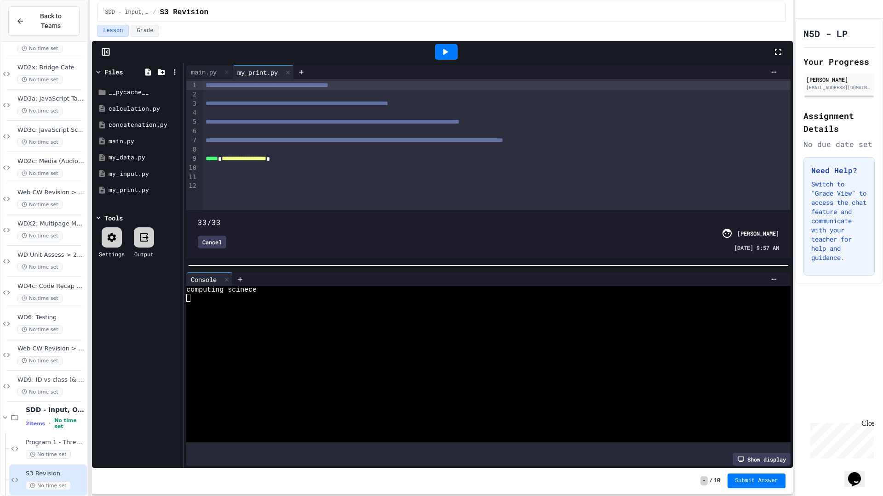
click at [216, 239] on div "Cancel" at bounding box center [212, 242] width 29 height 13
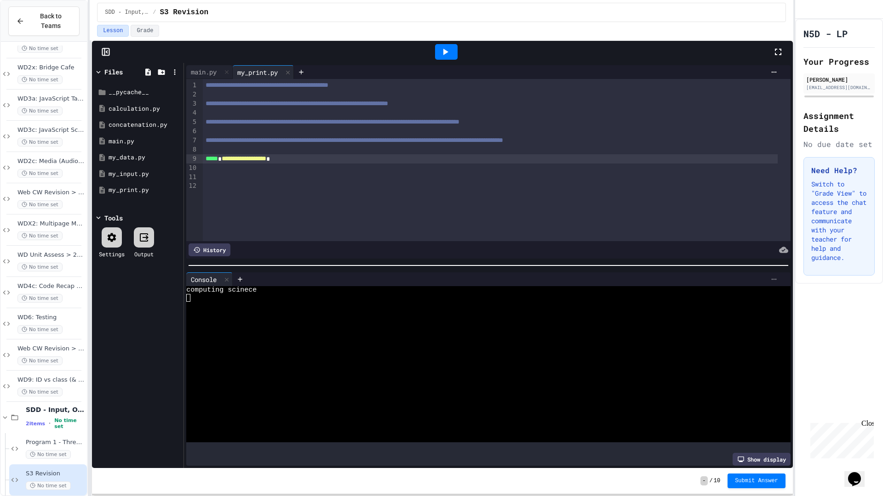
click at [770, 277] on icon at bounding box center [773, 279] width 7 height 7
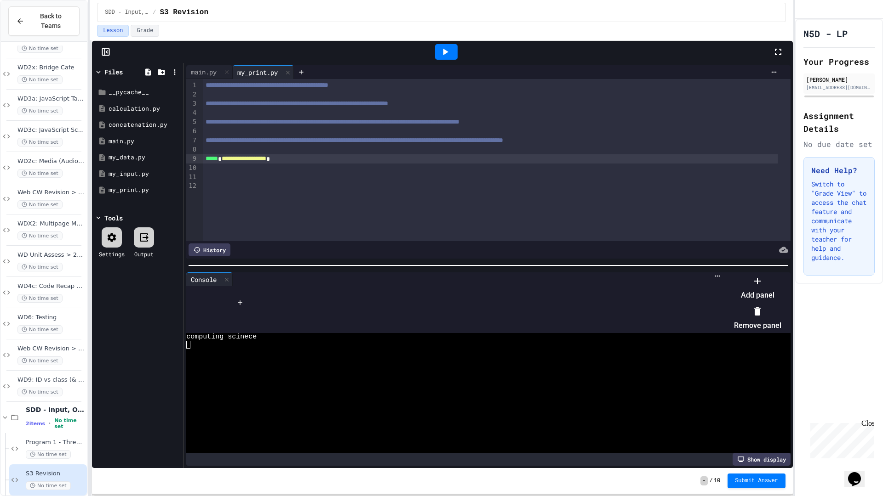
click at [781, 305] on li "Remove panel" at bounding box center [757, 318] width 47 height 29
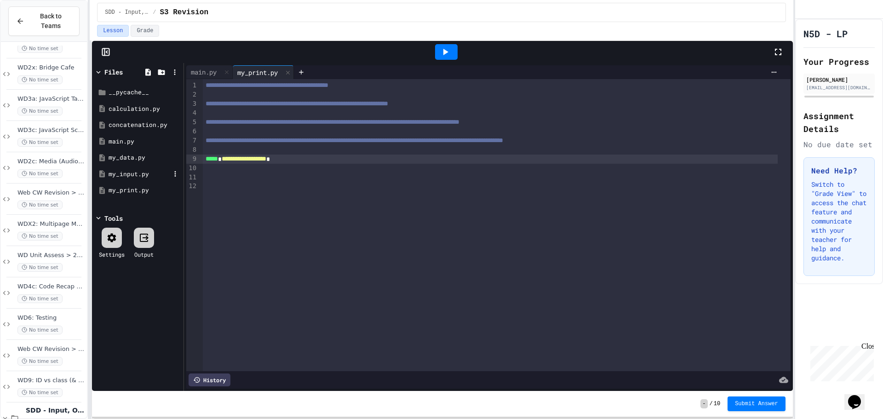
click at [116, 170] on div "my_input.py" at bounding box center [139, 174] width 62 height 9
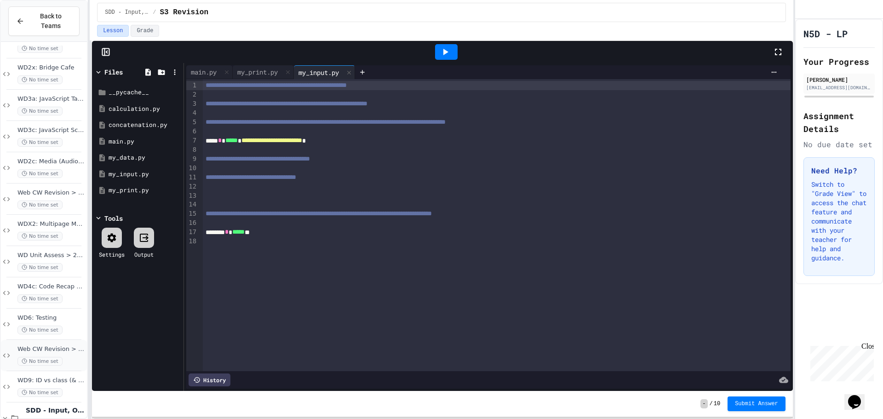
drag, startPoint x: 77, startPoint y: 348, endPoint x: 78, endPoint y: 337, distance: 11.1
click at [78, 345] on div "Web CW Revision > Security No time set" at bounding box center [51, 355] width 68 height 20
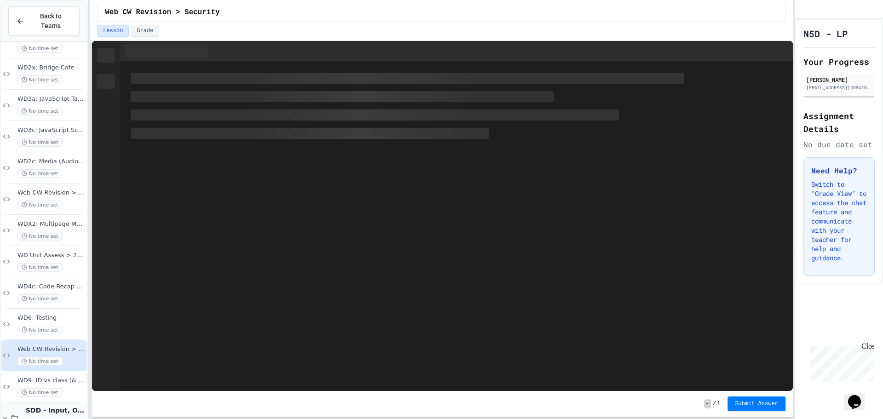
click at [64, 406] on span "SDD - Input, Output & Simple calculations" at bounding box center [55, 410] width 59 height 8
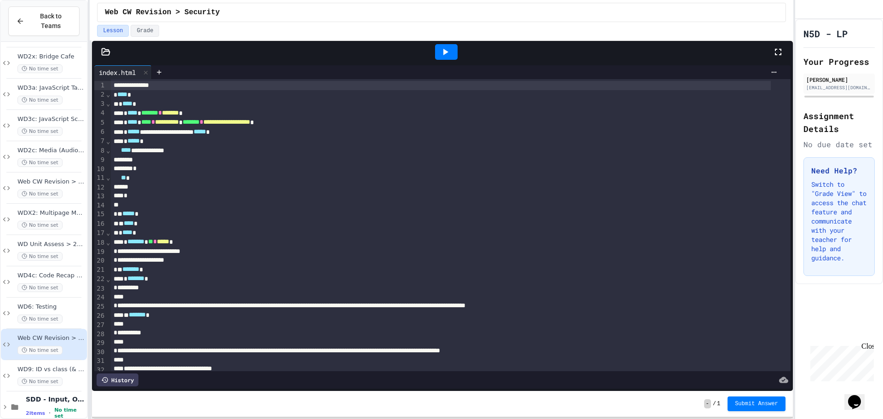
scroll to position [133, 0]
click at [69, 403] on span "No time set" at bounding box center [69, 409] width 31 height 12
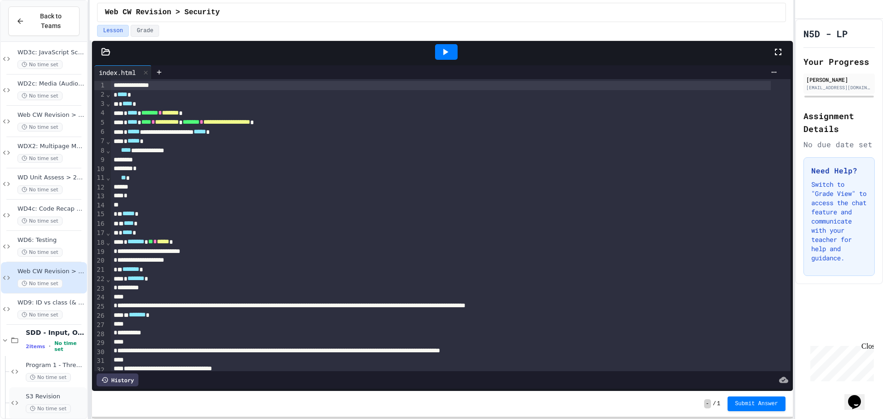
click at [66, 404] on span "No time set" at bounding box center [48, 408] width 45 height 9
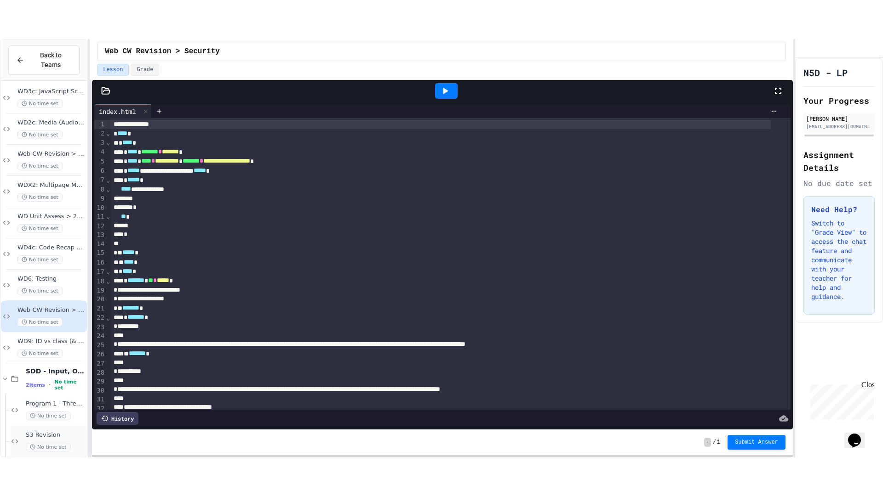
scroll to position [184, 0]
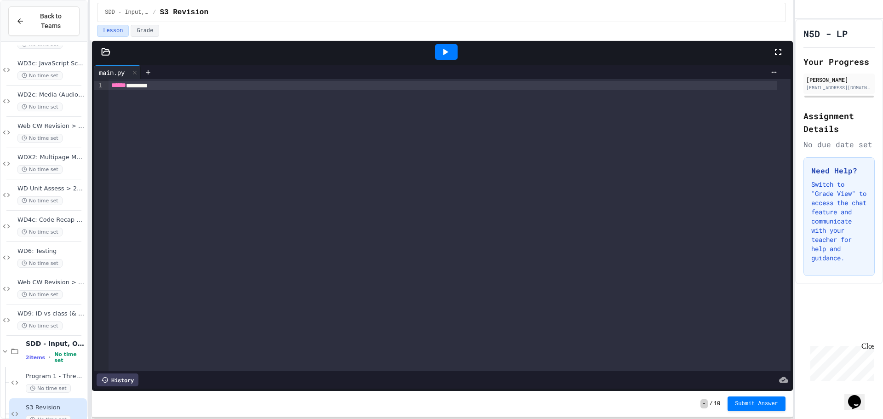
click at [100, 53] on div at bounding box center [106, 51] width 28 height 9
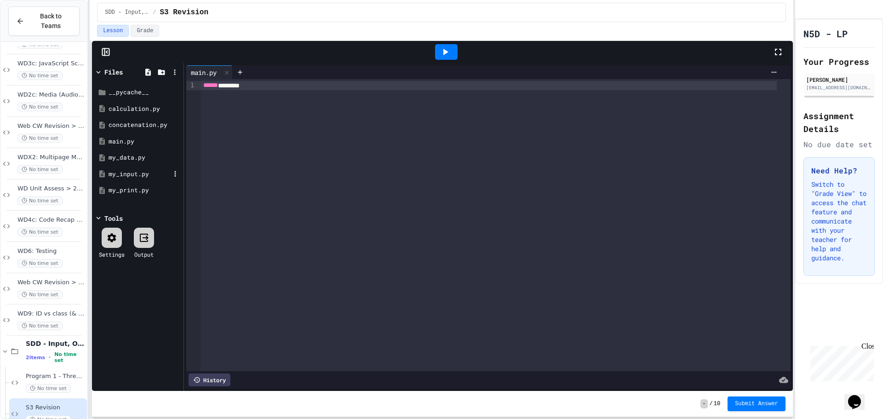
click at [145, 178] on div "my_input.py" at bounding box center [137, 174] width 87 height 17
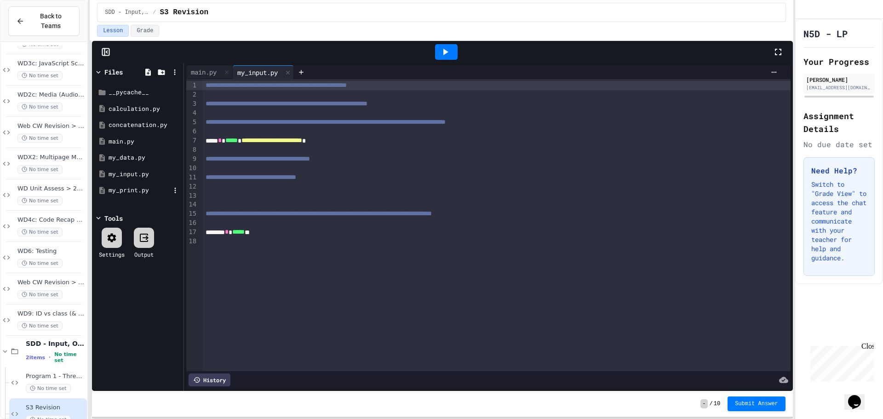
click at [144, 186] on div "my_print.py" at bounding box center [139, 190] width 62 height 9
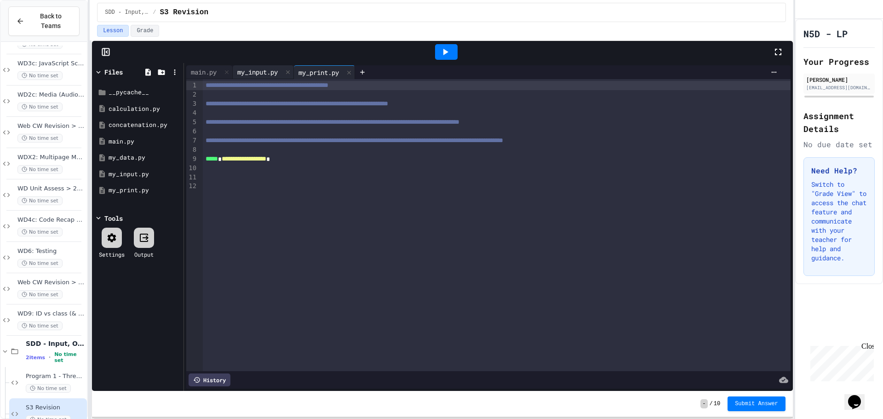
click at [251, 72] on div "my_input.py" at bounding box center [258, 72] width 50 height 10
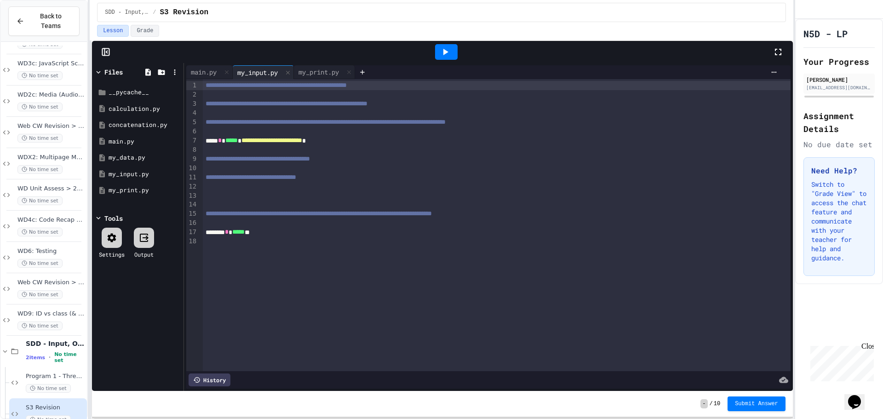
drag, startPoint x: 438, startPoint y: 41, endPoint x: 449, endPoint y: 54, distance: 16.6
click at [442, 46] on div at bounding box center [446, 52] width 32 height 25
click at [449, 55] on icon at bounding box center [444, 51] width 11 height 11
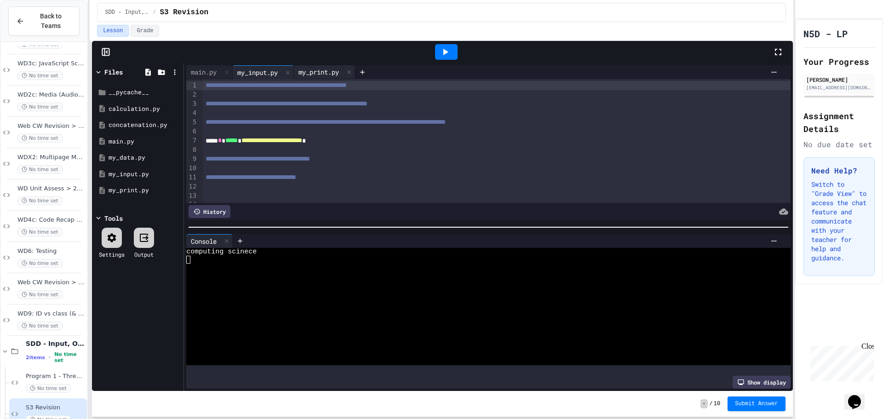
click at [343, 72] on div "my_print.py" at bounding box center [319, 72] width 50 height 10
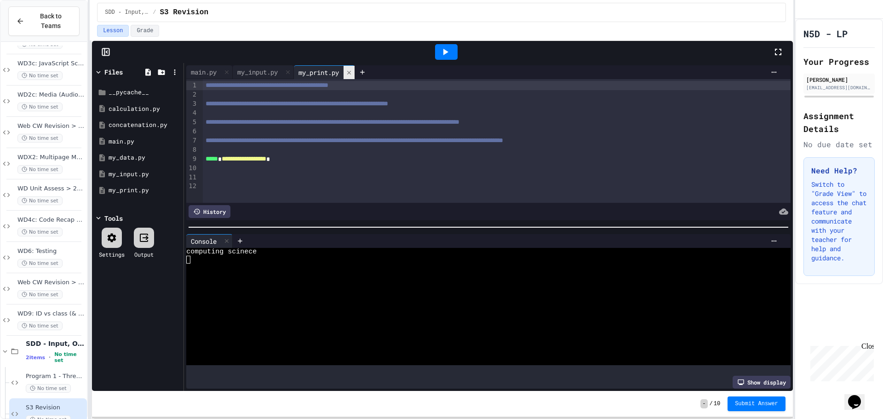
click at [349, 72] on div at bounding box center [348, 72] width 11 height 13
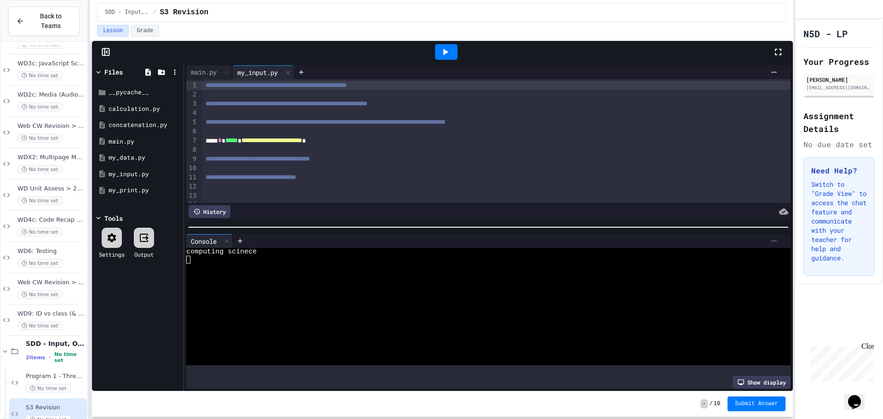
click at [773, 243] on div at bounding box center [507, 241] width 548 height 14
click at [772, 240] on div at bounding box center [773, 240] width 15 height 7
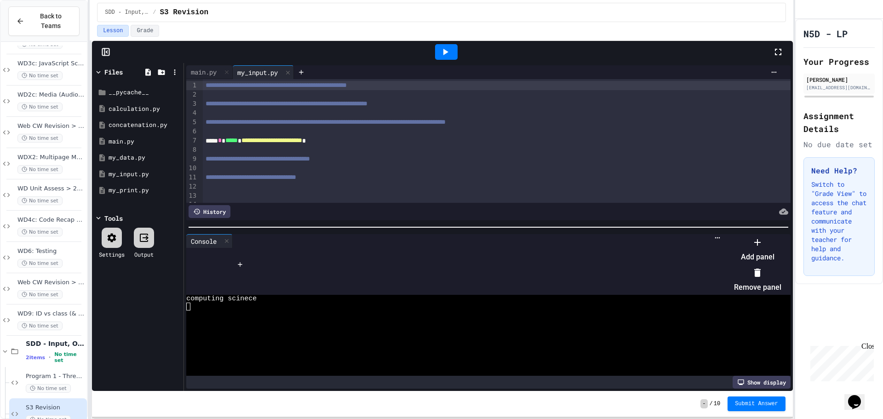
click at [778, 272] on div at bounding box center [757, 272] width 47 height 15
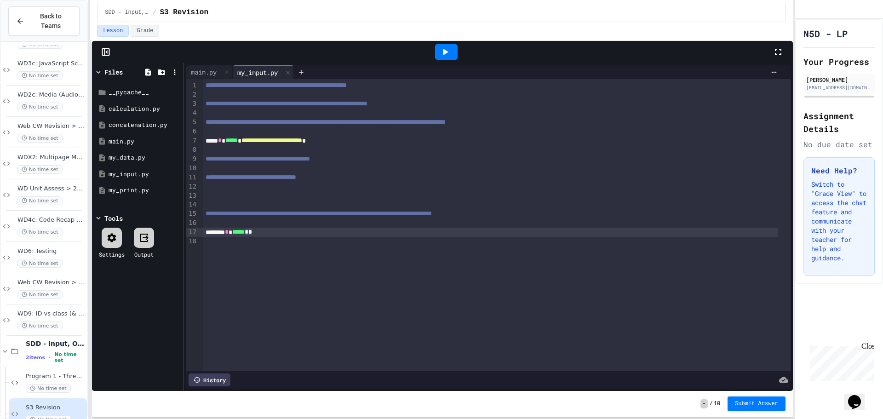
click at [262, 230] on div "******* * ***** * *" at bounding box center [490, 232] width 575 height 9
click at [439, 51] on div at bounding box center [446, 52] width 23 height 16
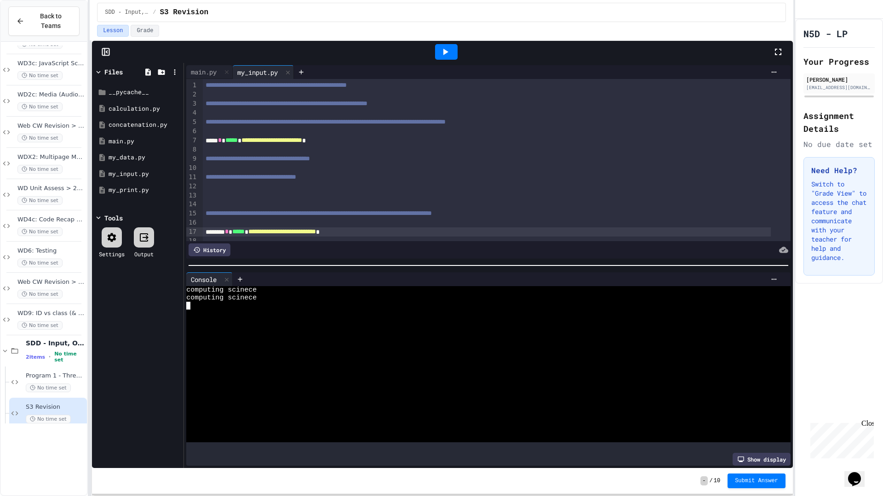
click at [193, 302] on div at bounding box center [480, 306] width 588 height 8
click at [190, 303] on textarea "Terminal input" at bounding box center [188, 306] width 4 height 8
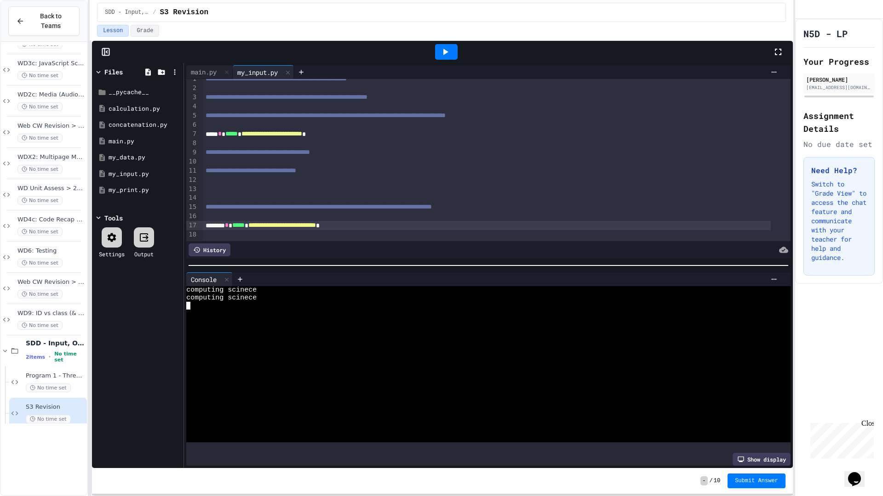
scroll to position [118, 0]
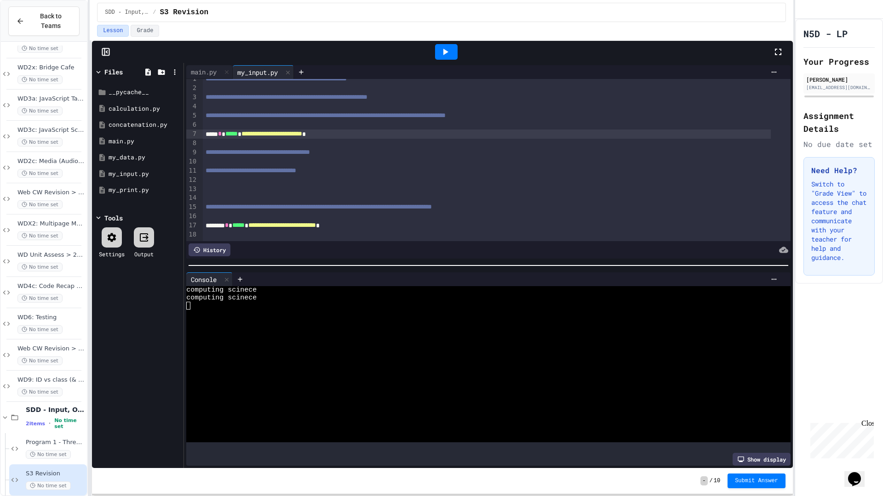
drag, startPoint x: 218, startPoint y: 125, endPoint x: 221, endPoint y: 133, distance: 9.3
click at [218, 130] on div "**********" at bounding box center [487, 134] width 568 height 9
click at [441, 56] on icon at bounding box center [444, 51] width 11 height 11
click at [151, 234] on div at bounding box center [144, 238] width 20 height 20
click at [139, 240] on icon at bounding box center [143, 237] width 11 height 11
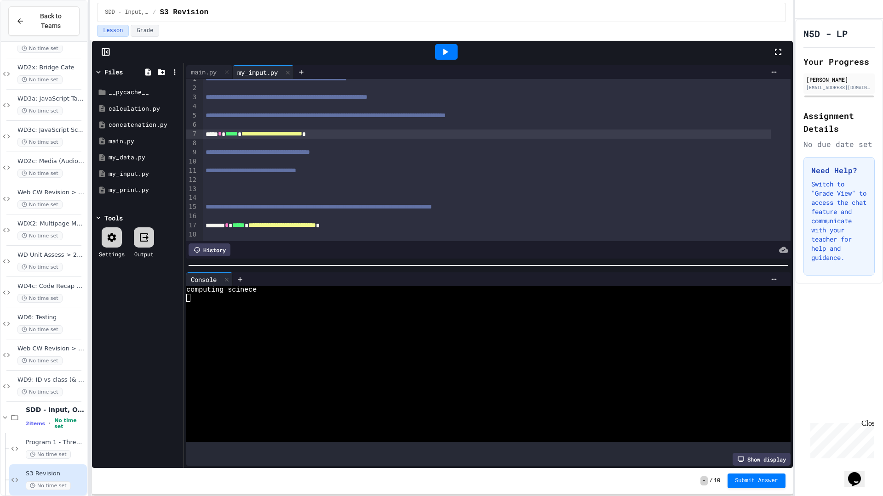
click at [114, 243] on icon at bounding box center [111, 237] width 11 height 11
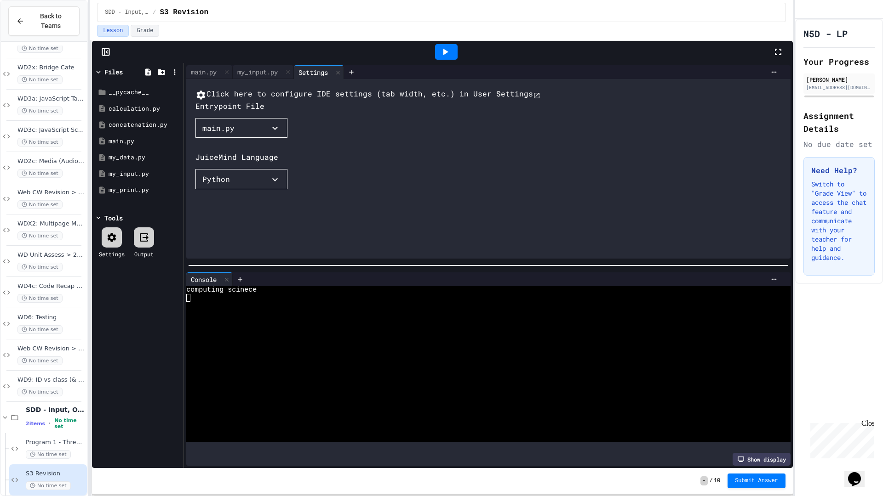
click at [246, 138] on button "main.py" at bounding box center [241, 128] width 92 height 20
click at [342, 139] on div at bounding box center [282, 139] width 175 height 0
click at [341, 69] on icon at bounding box center [338, 72] width 6 height 6
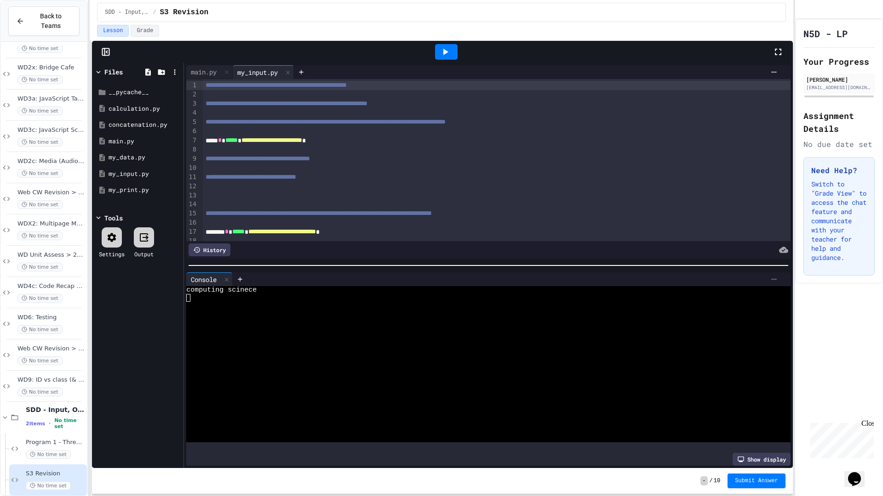
click at [770, 277] on icon at bounding box center [773, 279] width 7 height 7
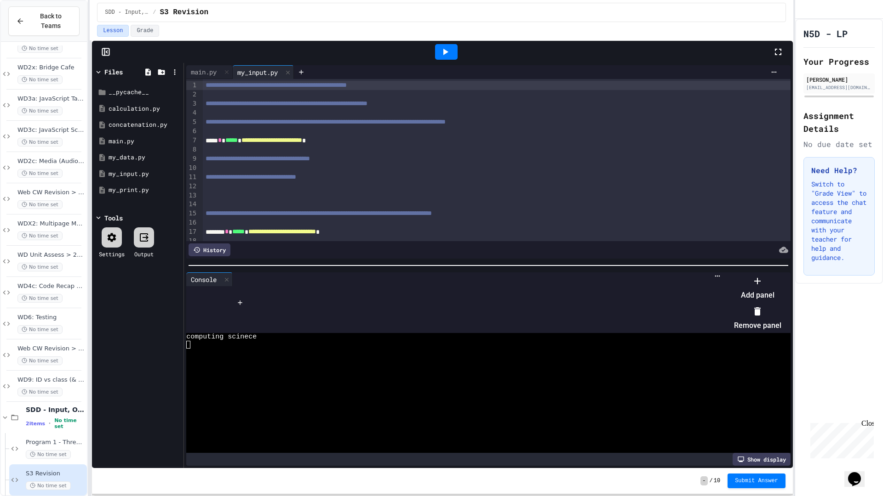
click at [763, 313] on icon at bounding box center [757, 311] width 11 height 11
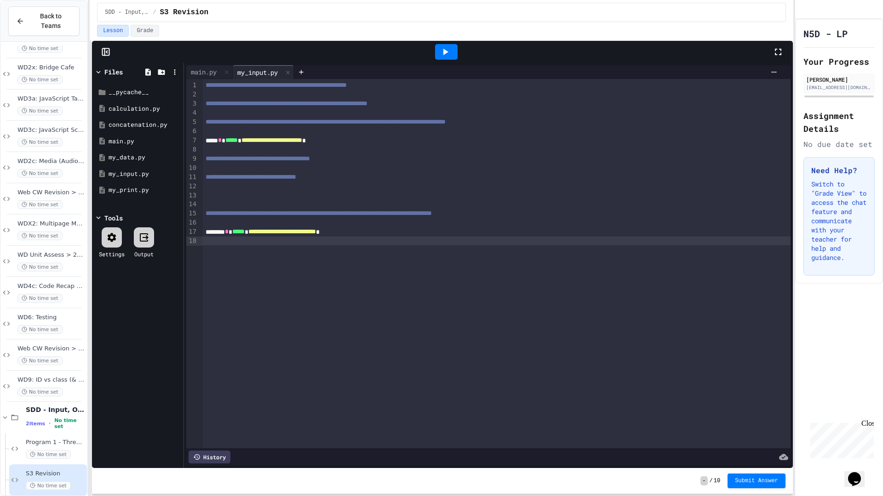
click at [422, 244] on div at bounding box center [497, 241] width 588 height 9
click at [411, 229] on div "**********" at bounding box center [490, 232] width 575 height 9
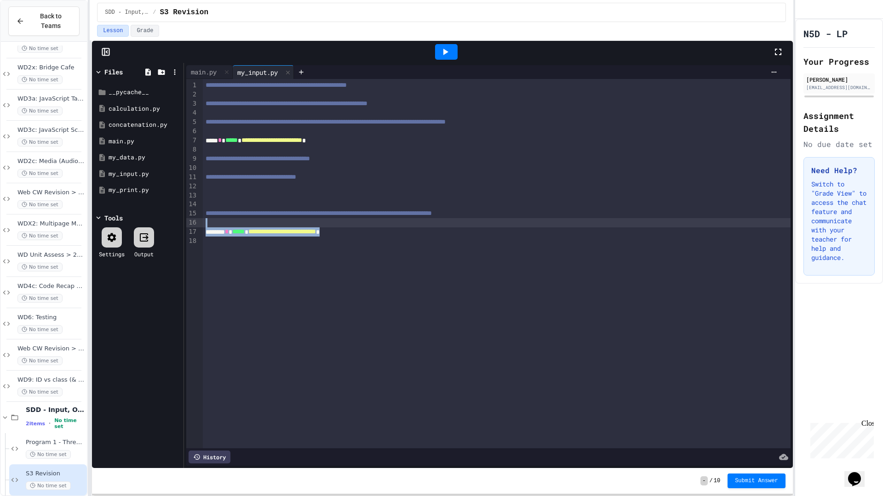
copy div "**********"
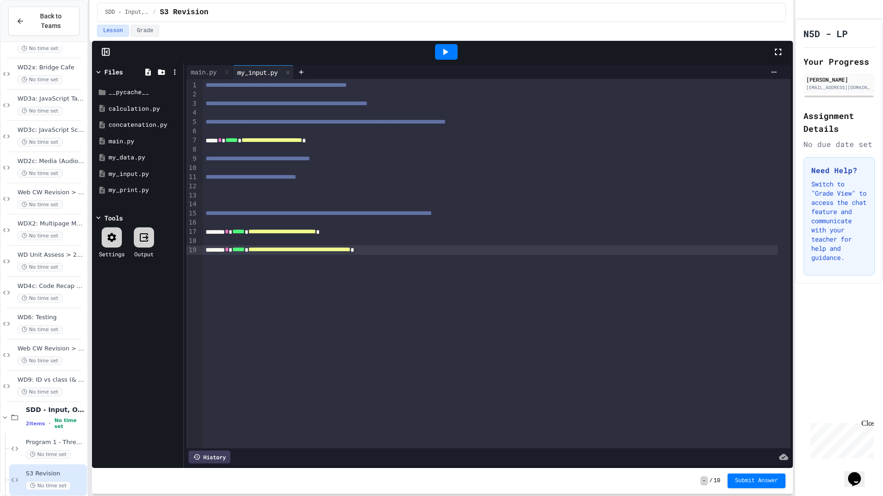
click at [229, 254] on div "**********" at bounding box center [490, 249] width 575 height 9
click at [440, 51] on icon at bounding box center [444, 51] width 11 height 11
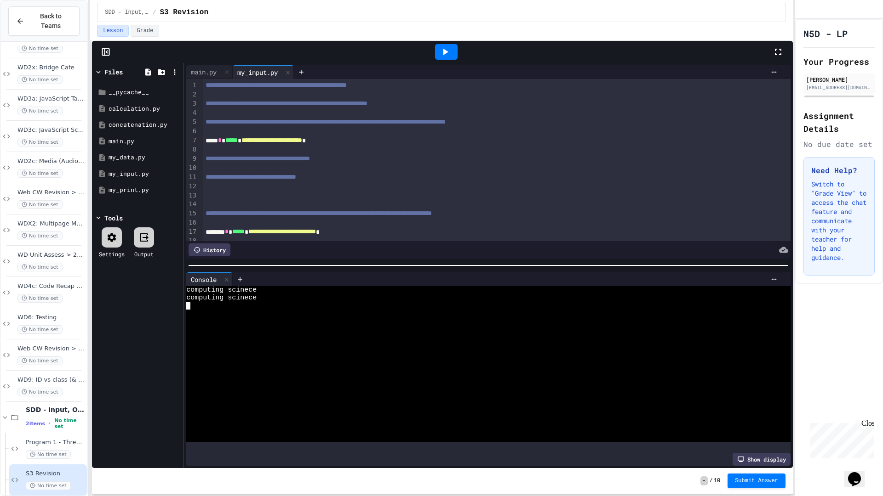
click at [190, 302] on textarea "Terminal input" at bounding box center [188, 306] width 4 height 8
click at [770, 279] on icon at bounding box center [773, 279] width 7 height 7
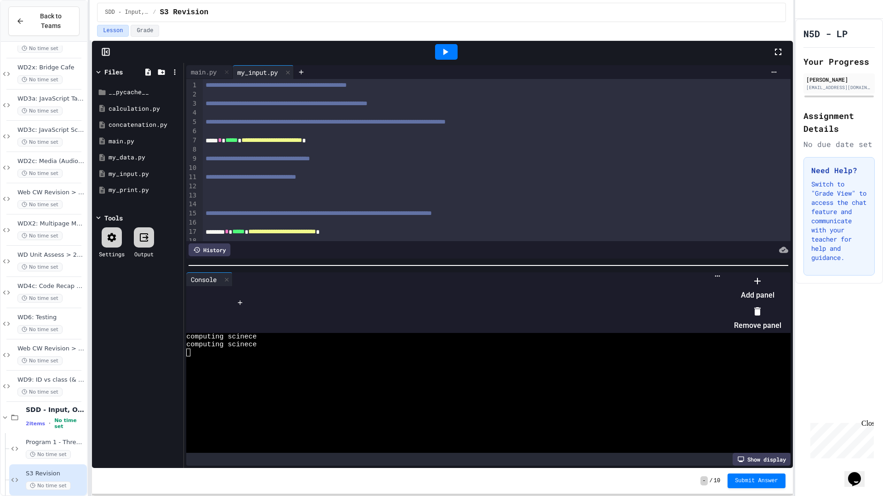
click at [760, 308] on icon at bounding box center [757, 312] width 6 height 8
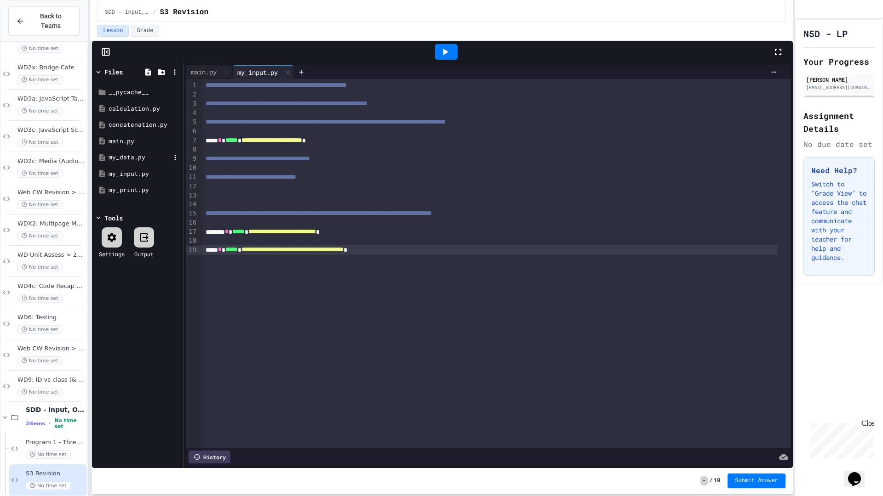
click at [139, 159] on div "my_data.py" at bounding box center [139, 157] width 62 height 9
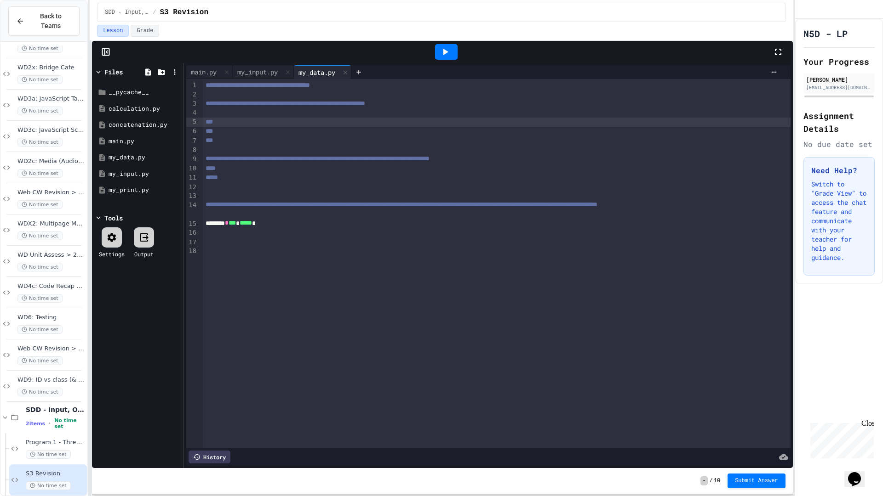
click at [235, 121] on div "***" at bounding box center [497, 122] width 588 height 9
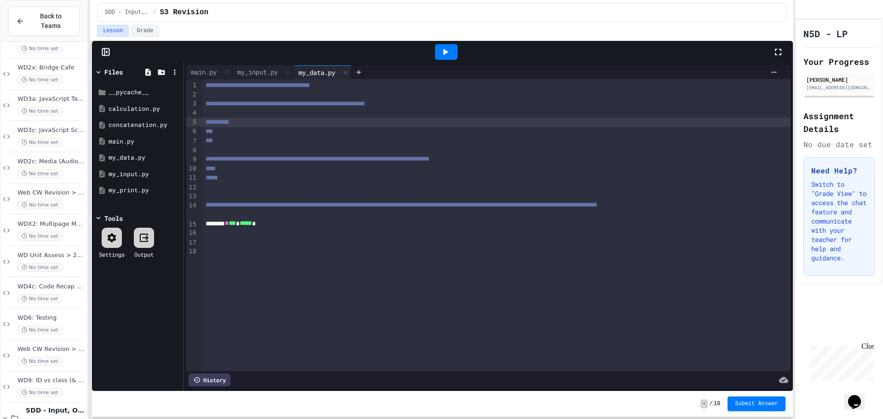
click at [599, 291] on div "**********" at bounding box center [497, 225] width 588 height 292
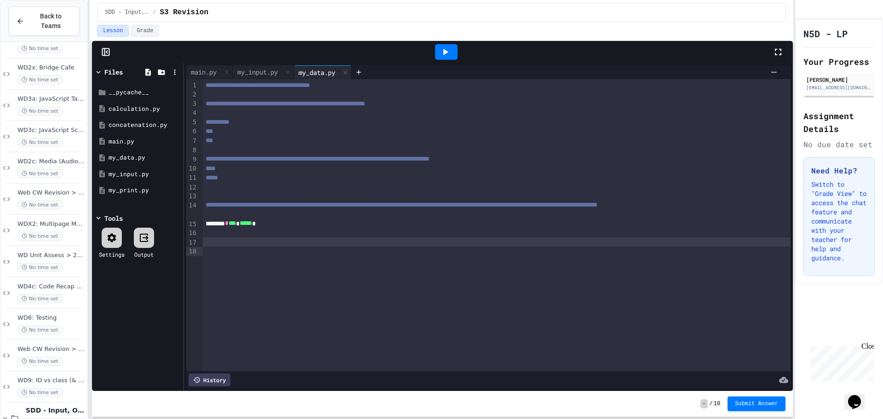
click at [459, 228] on div "******** * *** * ***** *" at bounding box center [490, 223] width 575 height 9
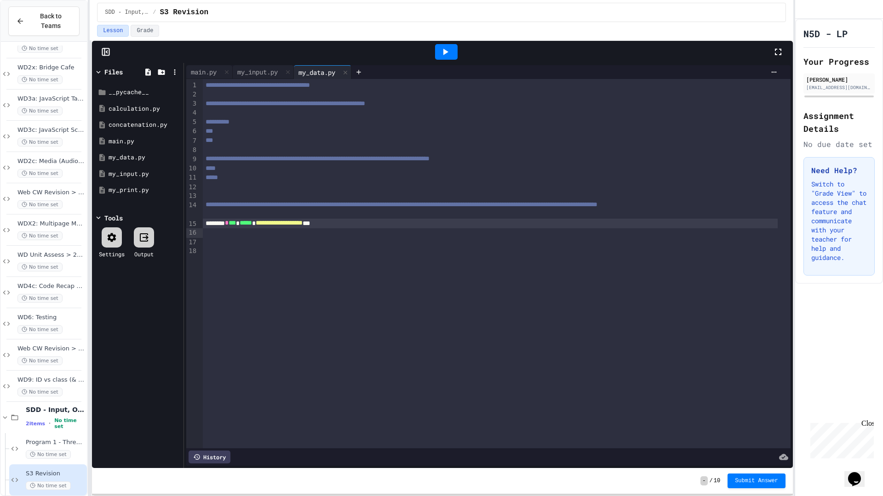
click at [448, 53] on icon at bounding box center [444, 51] width 11 height 11
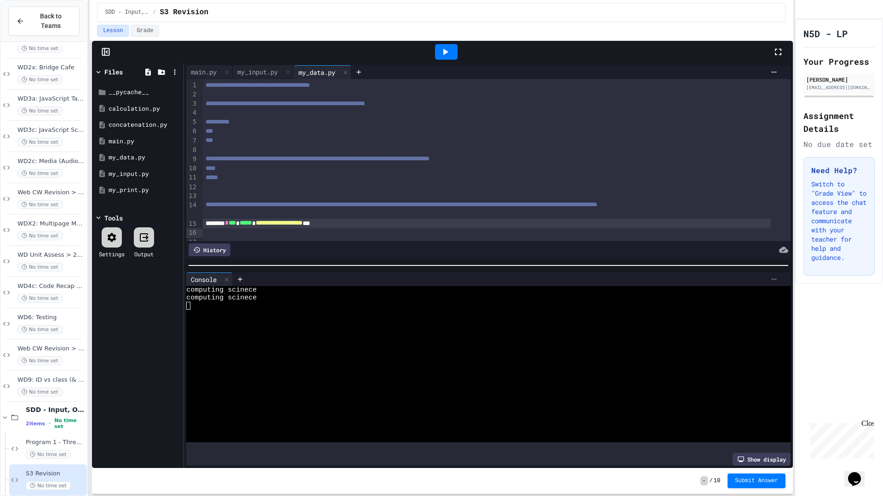
click at [770, 278] on icon at bounding box center [773, 279] width 7 height 7
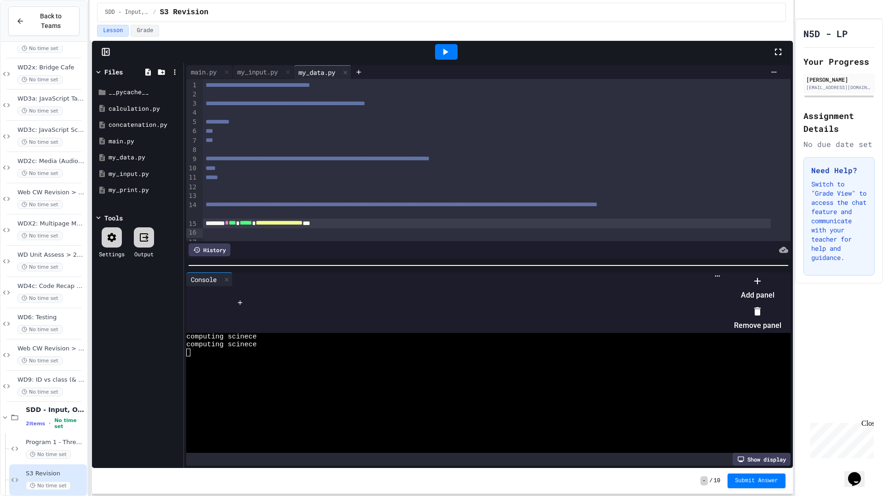
click at [781, 313] on li "Remove panel" at bounding box center [757, 318] width 47 height 29
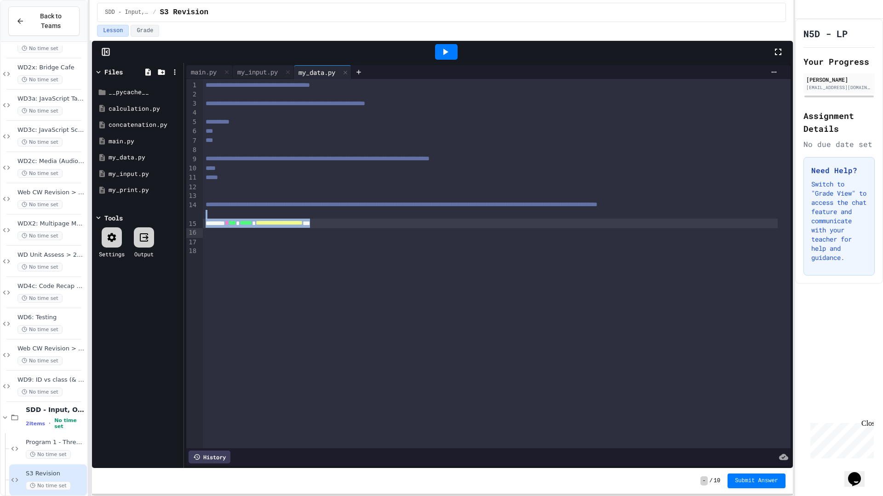
click at [372, 228] on div "**********" at bounding box center [497, 264] width 588 height 370
click at [372, 228] on div "**********" at bounding box center [490, 223] width 575 height 9
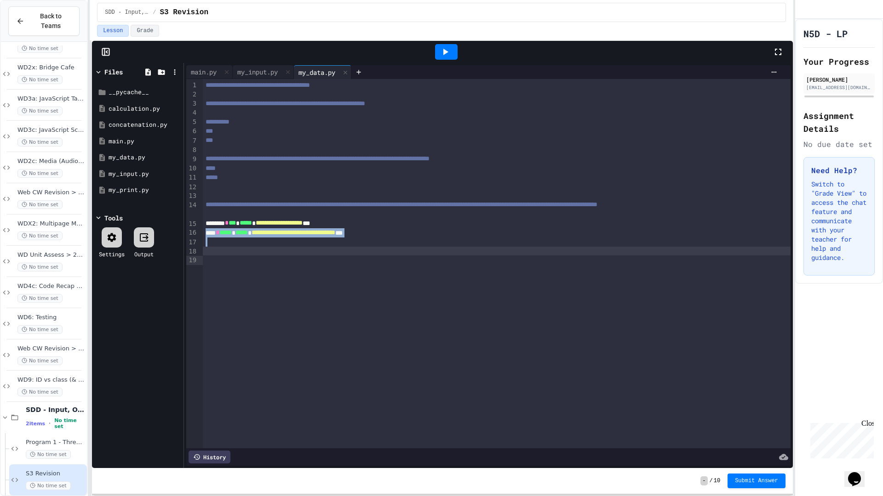
copy div "**********"
click at [456, 58] on div at bounding box center [446, 52] width 23 height 16
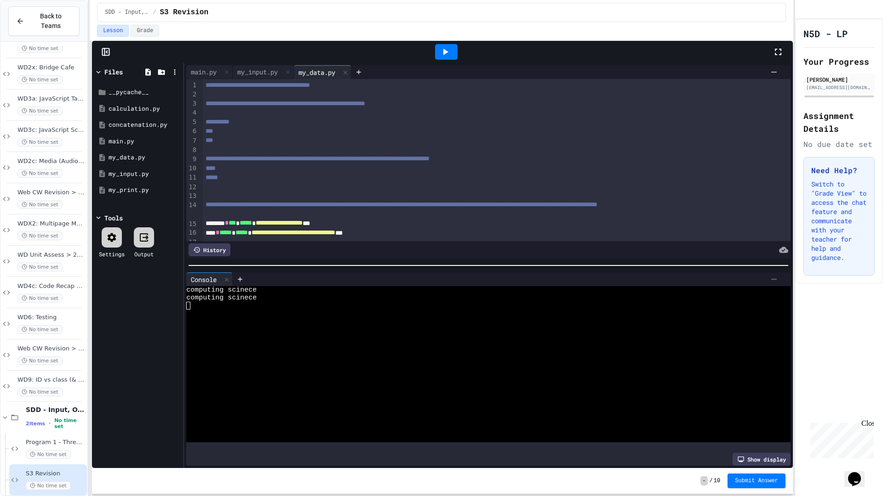
click at [770, 276] on icon at bounding box center [773, 279] width 7 height 7
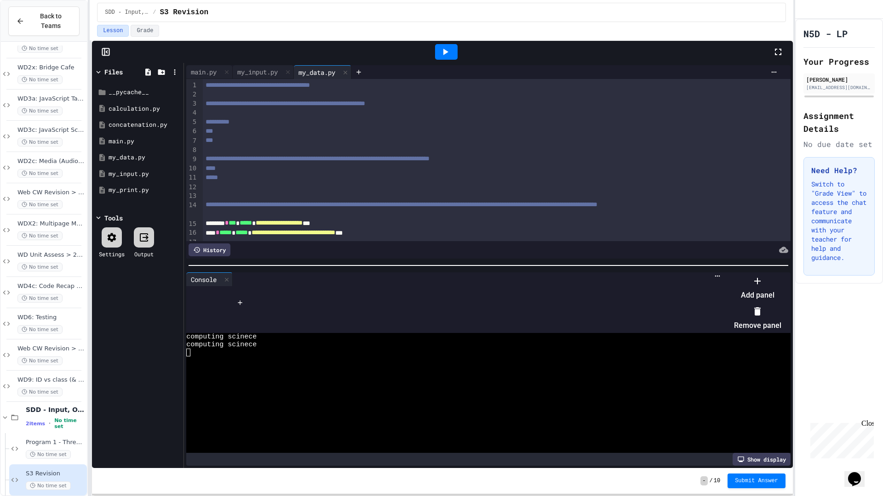
click at [760, 309] on icon at bounding box center [757, 312] width 6 height 8
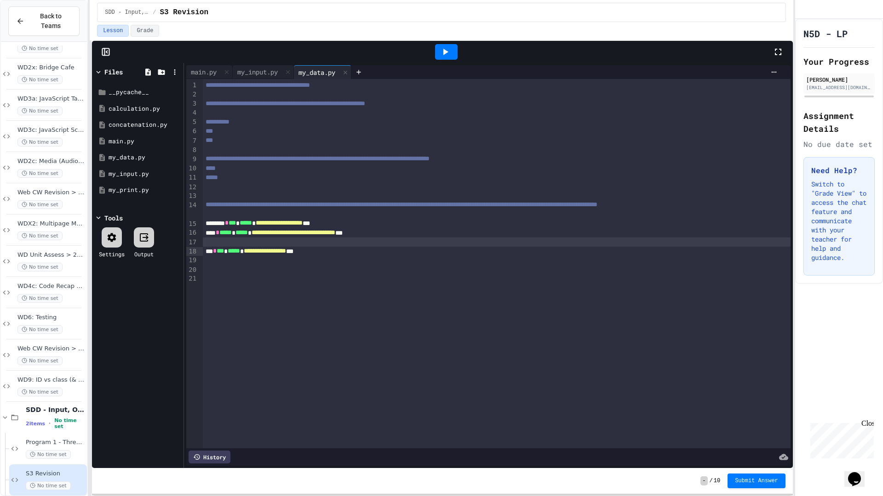
click at [233, 247] on div at bounding box center [497, 242] width 588 height 9
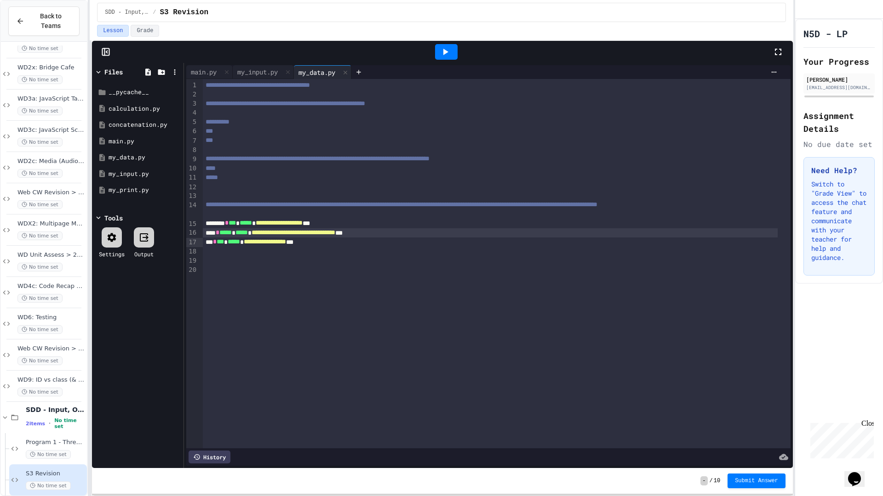
click at [440, 51] on icon at bounding box center [444, 51] width 11 height 11
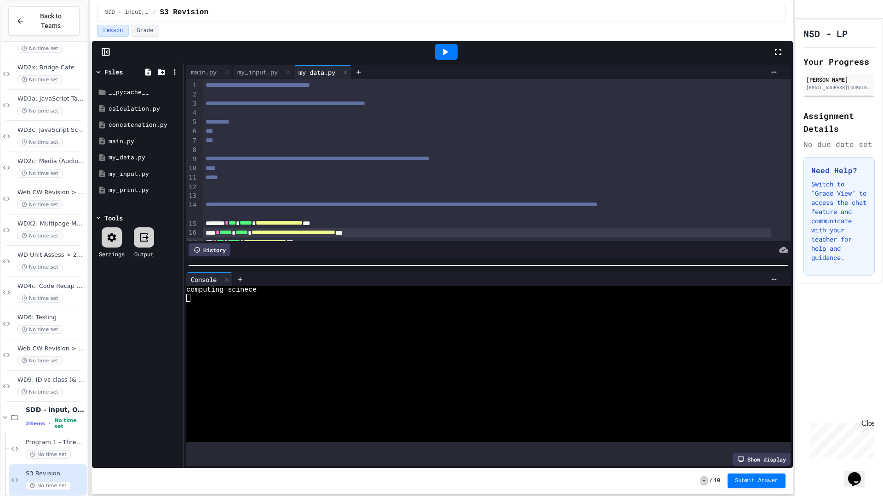
drag, startPoint x: 211, startPoint y: 73, endPoint x: 210, endPoint y: 84, distance: 11.0
click at [211, 83] on div "**********" at bounding box center [488, 162] width 604 height 194
click at [206, 70] on div "main.py" at bounding box center [203, 72] width 35 height 10
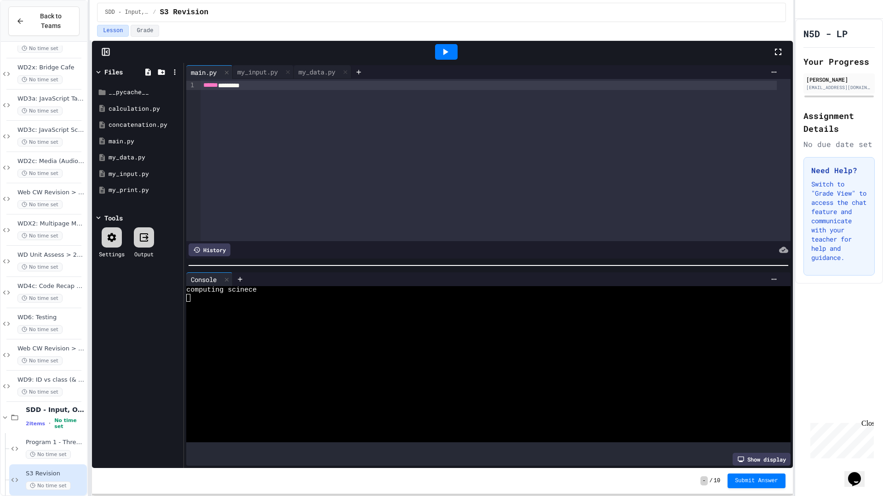
click at [270, 86] on div "****** ********" at bounding box center [488, 85] width 576 height 9
click at [449, 50] on icon at bounding box center [444, 51] width 11 height 11
click at [320, 72] on div "my_data.py" at bounding box center [317, 72] width 46 height 10
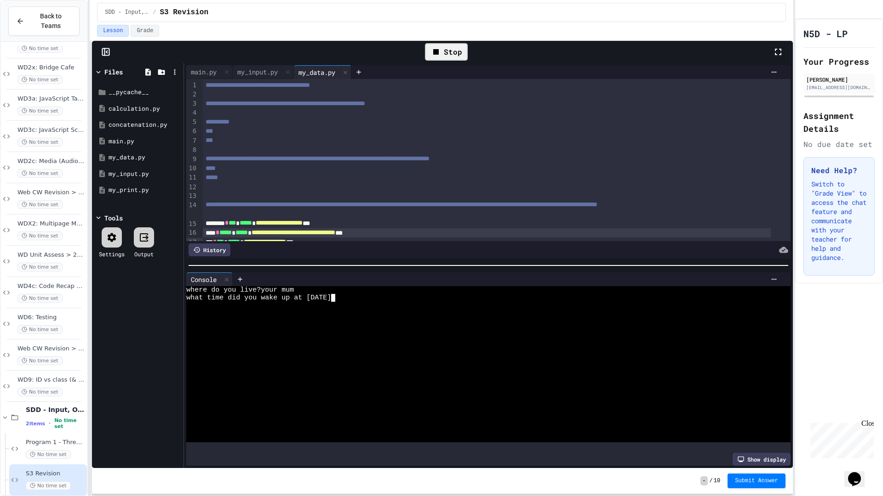
click at [331, 290] on div "where do you live?your mum" at bounding box center [480, 290] width 588 height 8
drag, startPoint x: 261, startPoint y: 279, endPoint x: 284, endPoint y: 285, distance: 24.2
click at [283, 284] on div "Console WWWWWWWWWWWWWWWWWWWWWWWWWWWWWWWW where do you live?your mum what time d…" at bounding box center [488, 370] width 604 height 194
click at [462, 57] on div "Stop" at bounding box center [446, 51] width 43 height 17
click at [449, 53] on icon at bounding box center [444, 51] width 11 height 11
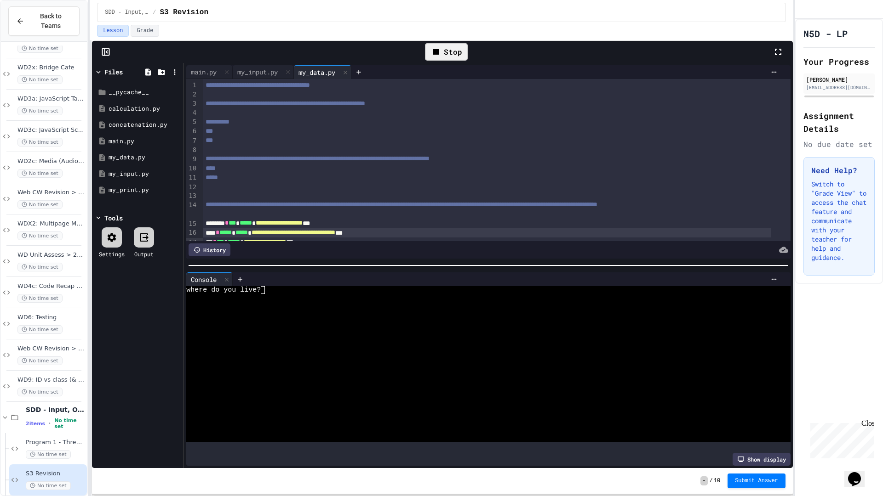
click at [325, 210] on div "**********" at bounding box center [497, 204] width 588 height 9
click at [259, 294] on div at bounding box center [480, 298] width 588 height 8
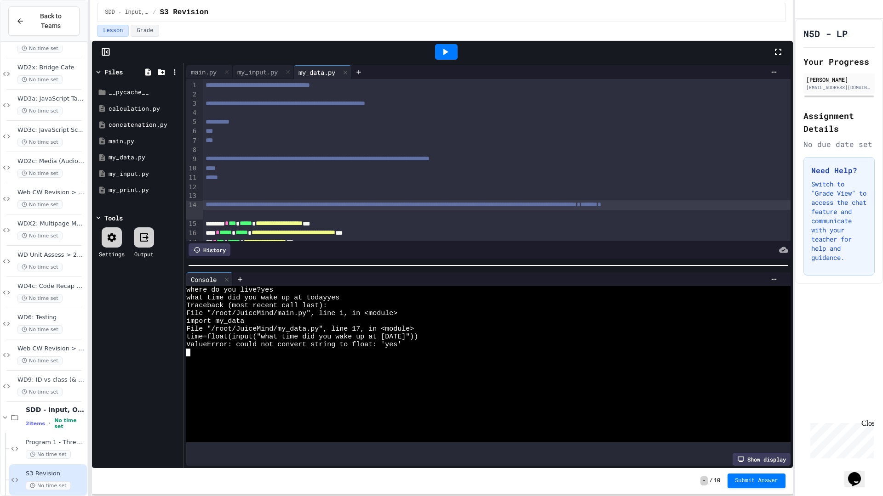
click at [450, 54] on icon at bounding box center [444, 51] width 11 height 11
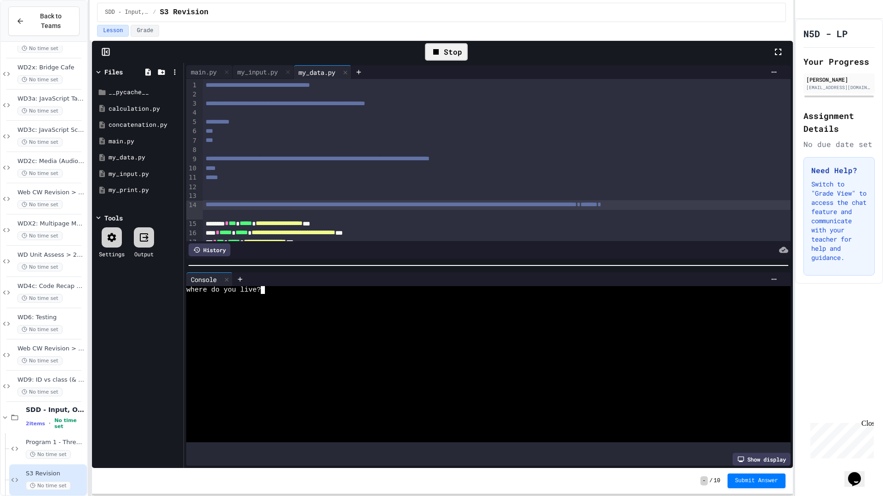
click at [264, 286] on textarea "Terminal input" at bounding box center [263, 290] width 4 height 8
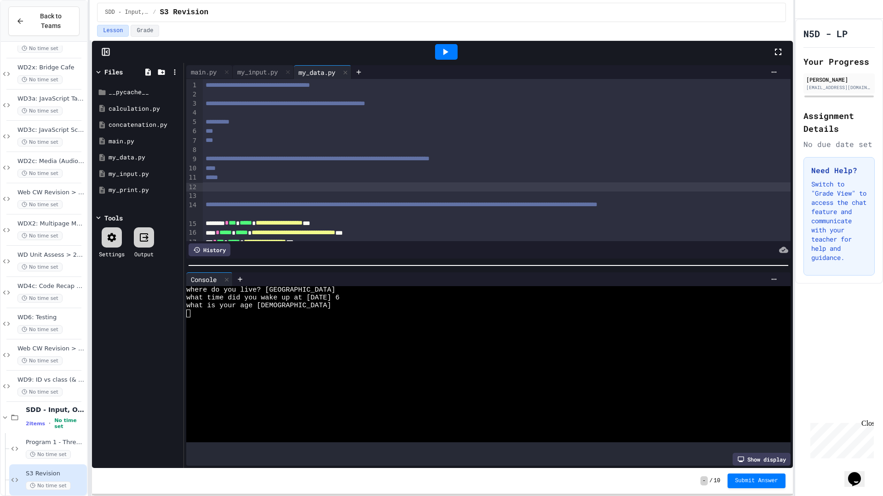
click at [619, 189] on div at bounding box center [497, 187] width 588 height 9
click at [770, 276] on icon at bounding box center [773, 279] width 7 height 7
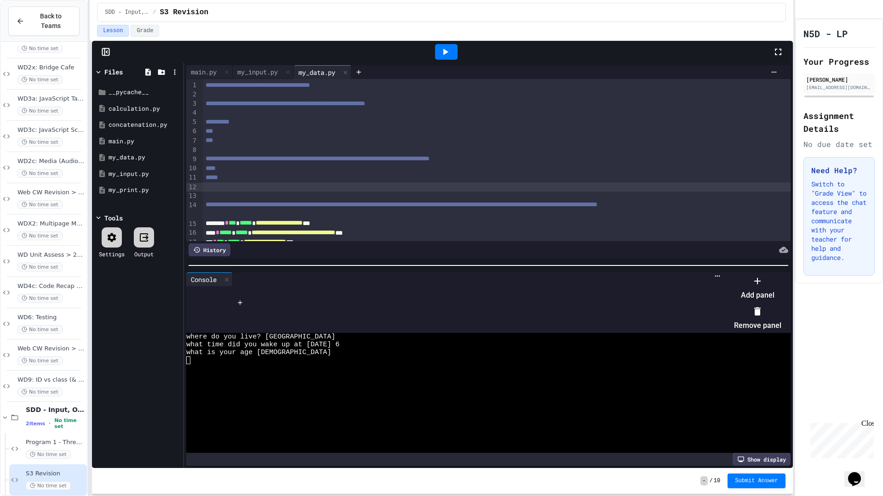
click at [763, 306] on icon at bounding box center [757, 311] width 11 height 11
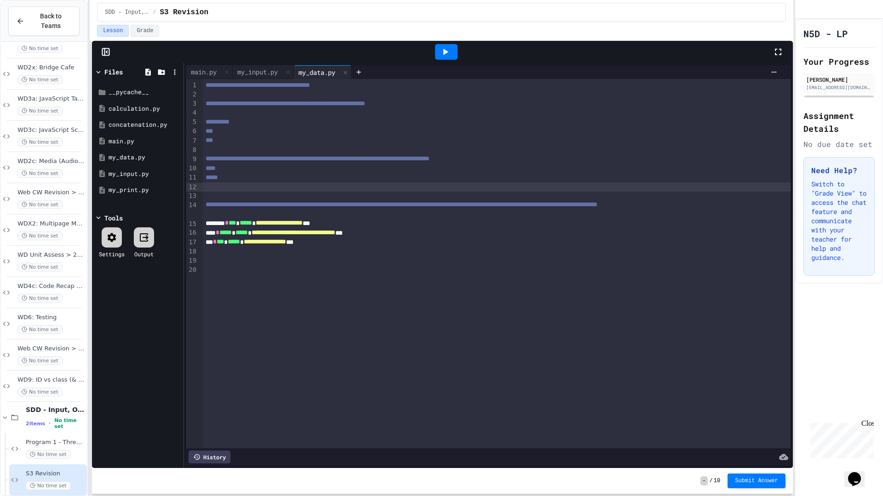
click at [501, 285] on div "**********" at bounding box center [497, 264] width 588 height 370
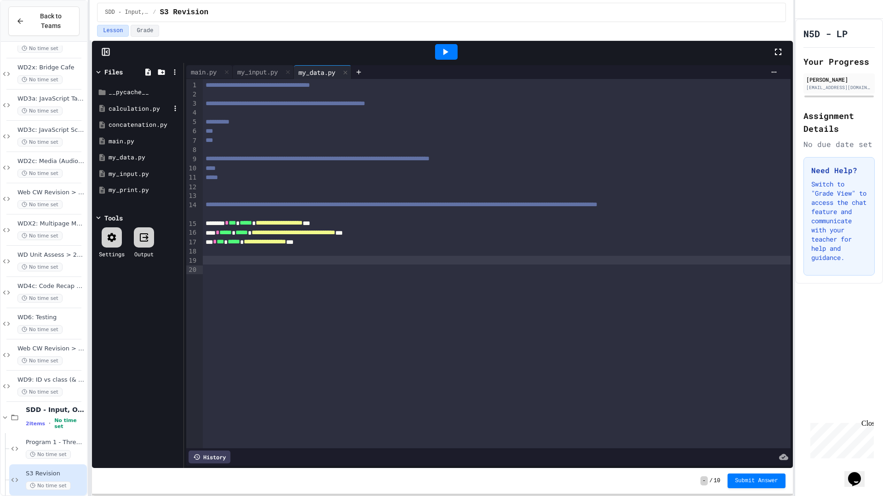
click at [145, 105] on div "calculation.py" at bounding box center [139, 108] width 62 height 9
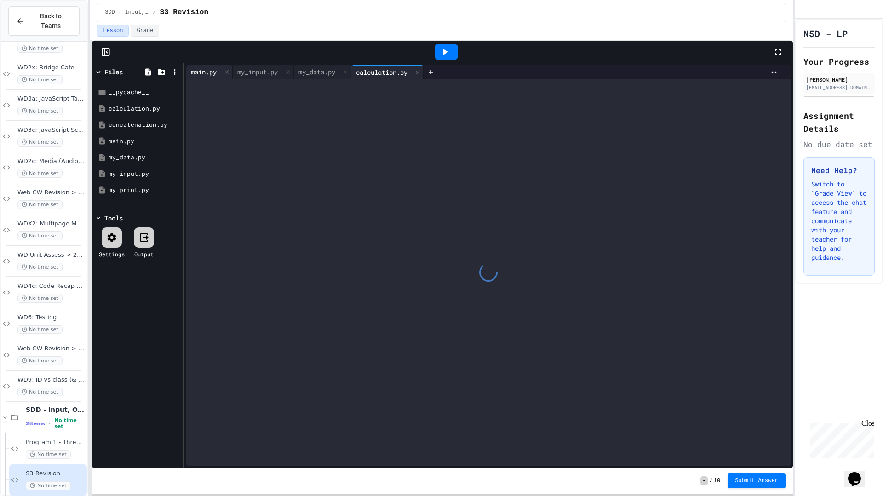
click at [212, 68] on div "main.py" at bounding box center [203, 72] width 35 height 10
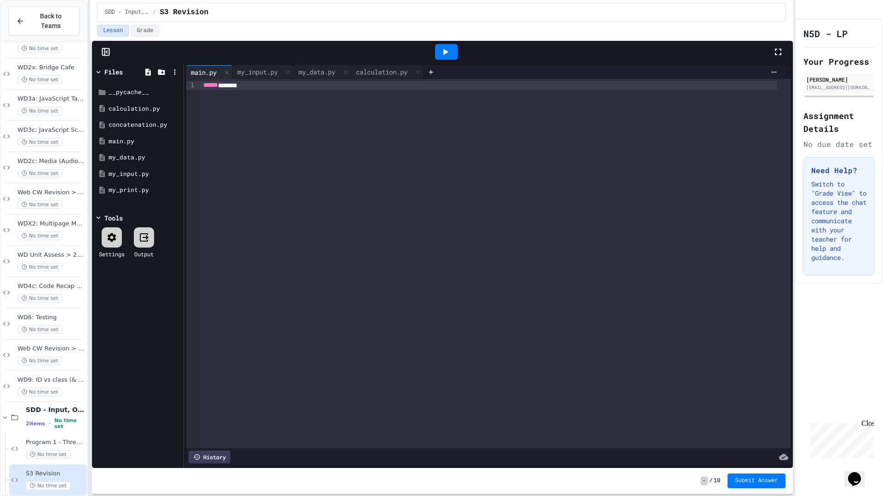
click at [260, 89] on div "****** *******" at bounding box center [488, 85] width 576 height 9
click at [174, 68] on icon at bounding box center [175, 72] width 8 height 8
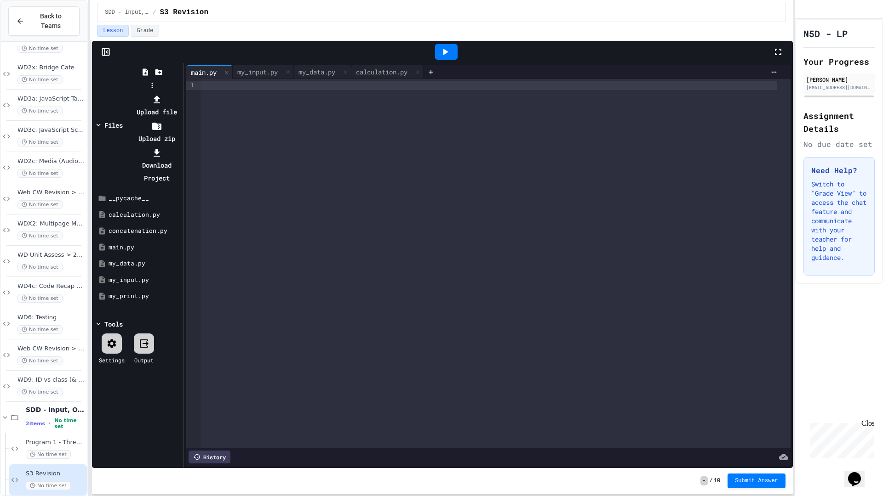
click at [181, 93] on div at bounding box center [152, 93] width 58 height 0
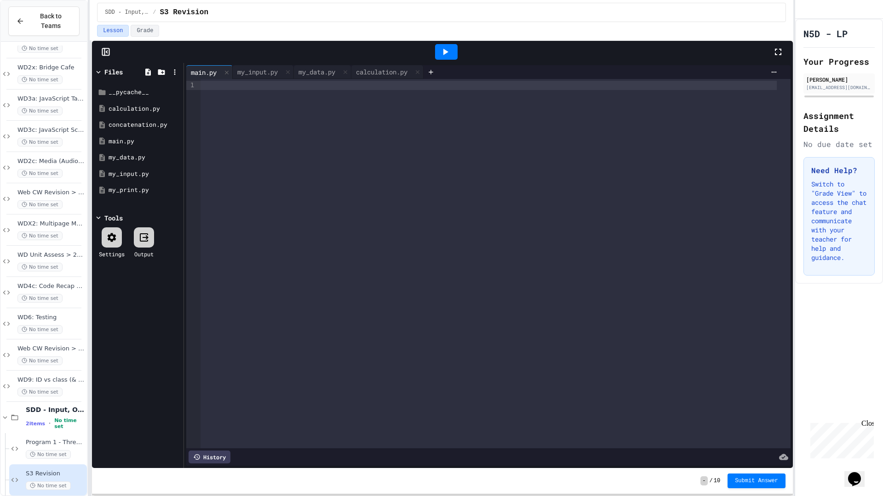
click at [300, 91] on div at bounding box center [495, 264] width 590 height 370
click at [375, 71] on div "calculation.py" at bounding box center [381, 72] width 61 height 10
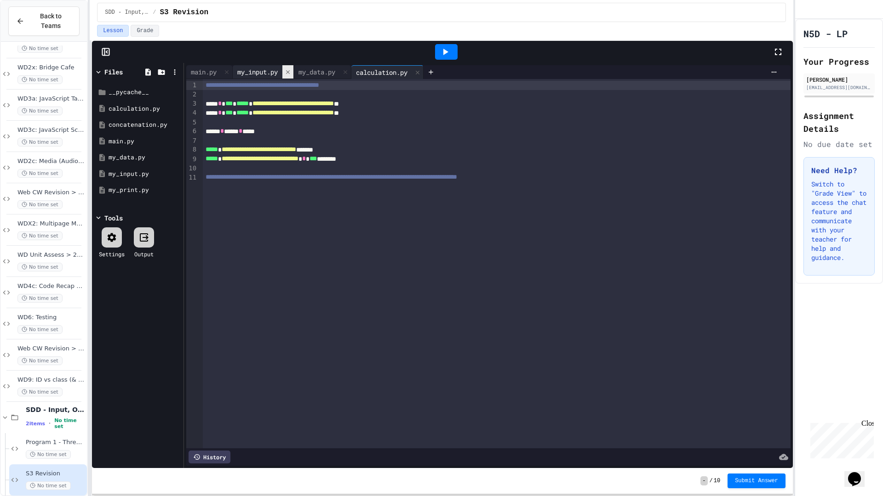
click at [288, 69] on icon at bounding box center [288, 72] width 6 height 6
click at [287, 70] on icon at bounding box center [284, 72] width 6 height 6
click at [439, 51] on div at bounding box center [446, 52] width 23 height 16
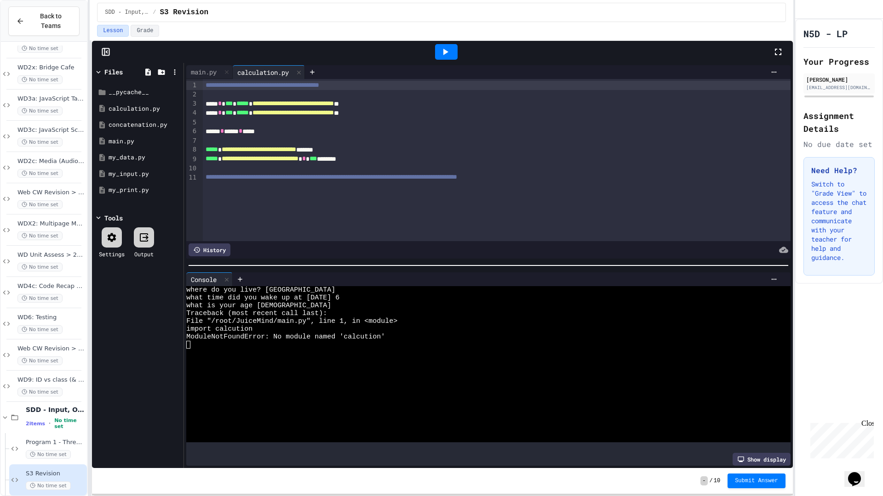
click at [447, 49] on icon at bounding box center [444, 51] width 11 height 11
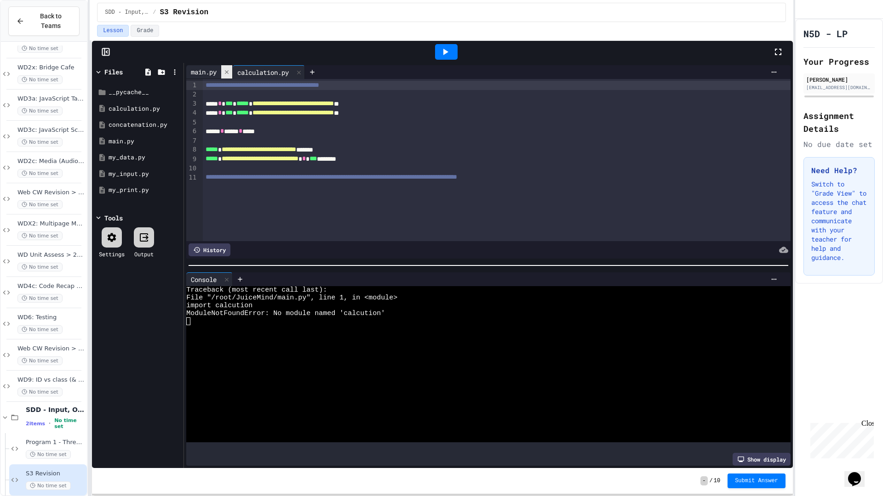
click at [224, 76] on div at bounding box center [226, 71] width 11 height 13
click at [272, 75] on div at bounding box center [265, 72] width 15 height 14
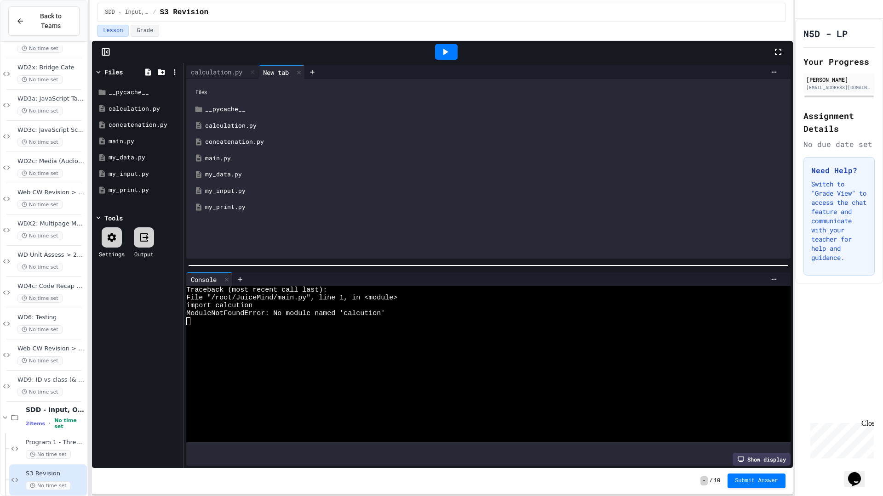
click at [254, 93] on div "Files" at bounding box center [488, 92] width 595 height 17
click at [262, 155] on div "main.py" at bounding box center [495, 158] width 580 height 9
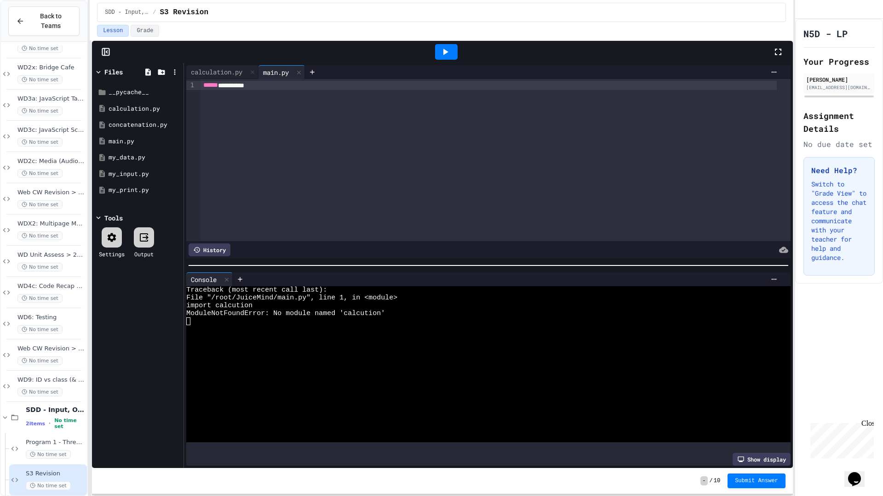
click at [267, 86] on div "****** *********" at bounding box center [488, 85] width 576 height 9
drag, startPoint x: 276, startPoint y: 67, endPoint x: 209, endPoint y: 71, distance: 67.2
click at [209, 71] on div "calculation.py main.py" at bounding box center [268, 72] width 164 height 14
drag, startPoint x: 271, startPoint y: 71, endPoint x: 217, endPoint y: 75, distance: 54.4
click at [217, 75] on div "calculation.py main.py" at bounding box center [268, 72] width 164 height 14
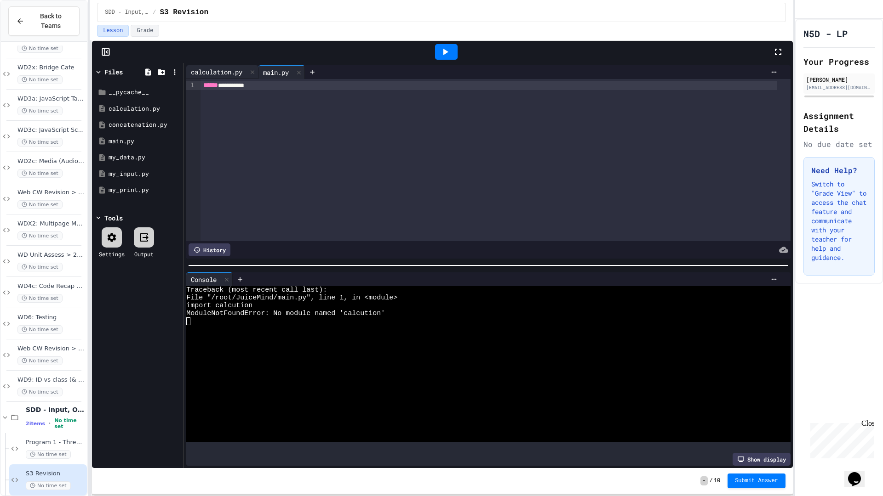
click at [238, 71] on div "calculation.py" at bounding box center [216, 72] width 61 height 10
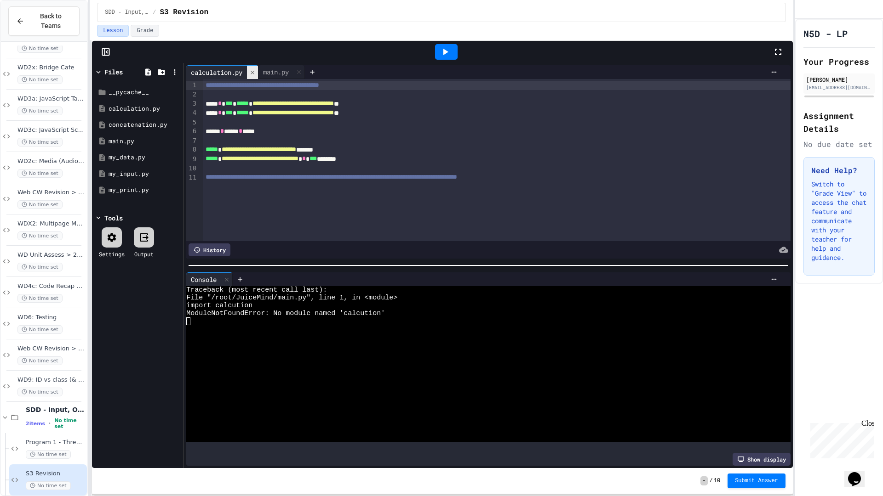
click at [251, 70] on icon at bounding box center [252, 72] width 6 height 6
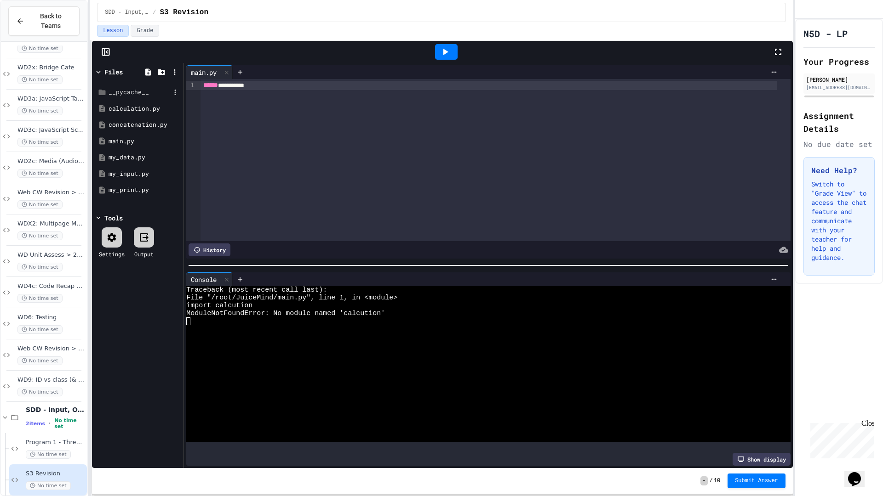
click at [145, 99] on div "__pycache__" at bounding box center [137, 92] width 87 height 17
click at [145, 96] on div "__pycache__" at bounding box center [139, 92] width 62 height 9
click at [150, 106] on div "calculation.py" at bounding box center [139, 108] width 62 height 9
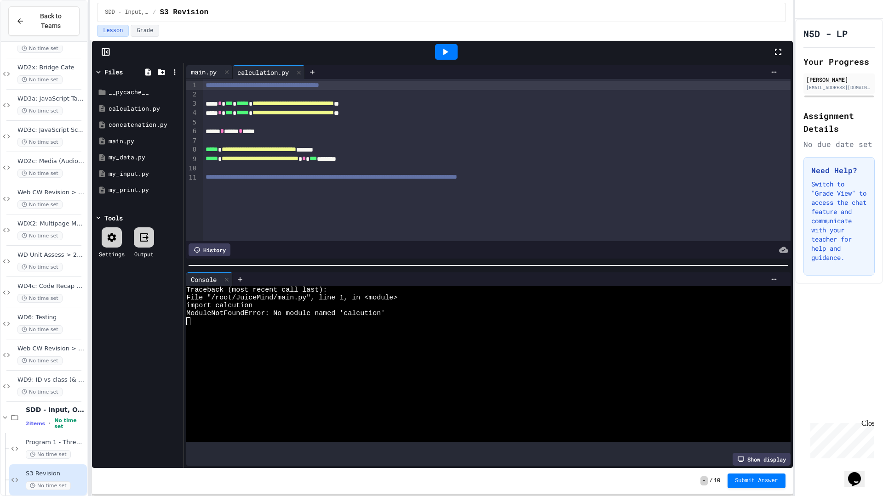
click at [209, 72] on div "main.py" at bounding box center [203, 72] width 35 height 10
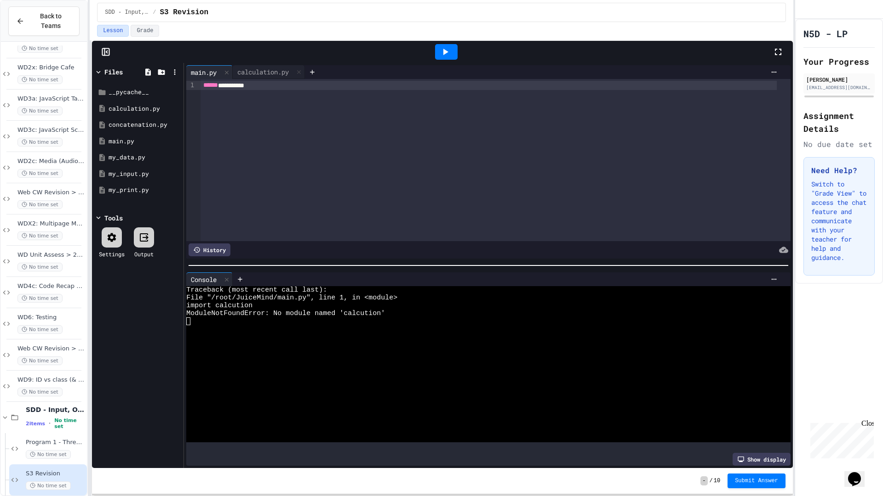
click at [251, 86] on div "****** *********" at bounding box center [488, 85] width 576 height 9
click at [290, 86] on div "**********" at bounding box center [488, 85] width 576 height 9
click at [266, 72] on div "calculation.py" at bounding box center [263, 72] width 61 height 10
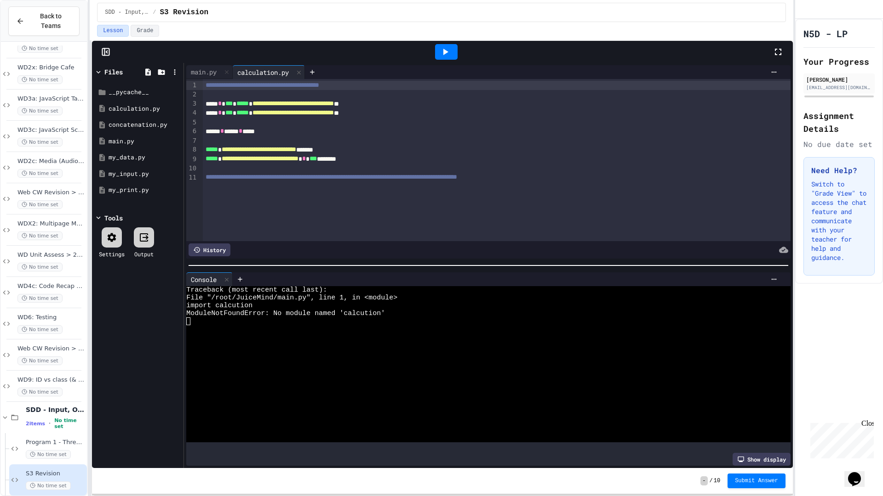
click at [441, 55] on icon at bounding box center [444, 51] width 11 height 11
click at [211, 75] on div "main.py" at bounding box center [203, 72] width 35 height 10
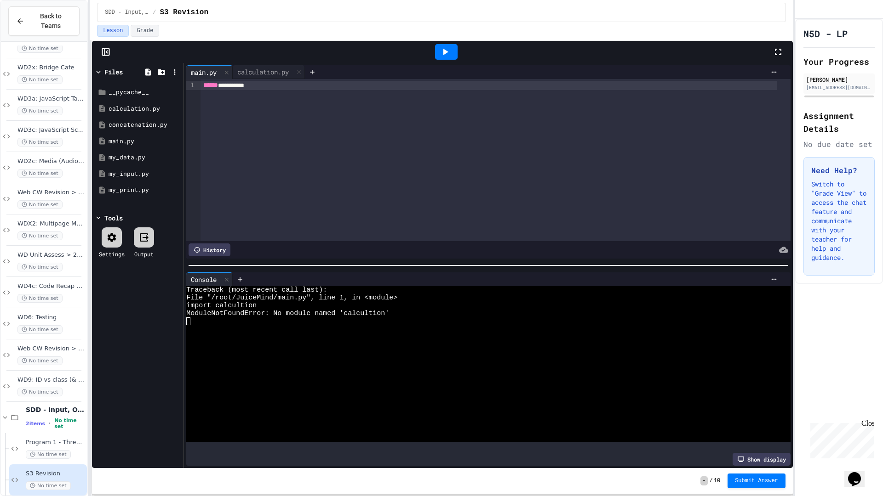
click at [245, 88] on div "**********" at bounding box center [488, 85] width 576 height 9
click at [249, 87] on div "**********" at bounding box center [488, 85] width 576 height 9
click at [293, 81] on div "**********" at bounding box center [488, 85] width 576 height 9
click at [444, 57] on icon at bounding box center [444, 51] width 11 height 11
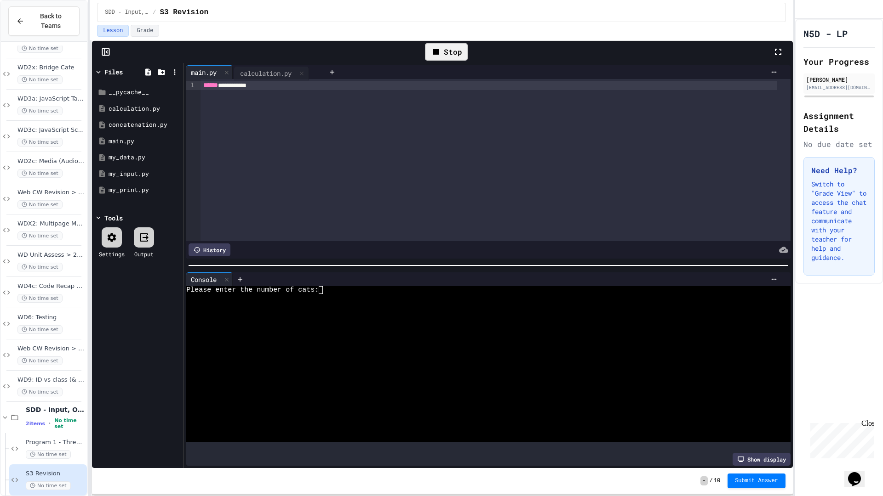
click at [261, 73] on div "main.py calculation.py" at bounding box center [255, 72] width 138 height 14
click at [262, 68] on div "calculation.py" at bounding box center [263, 72] width 61 height 10
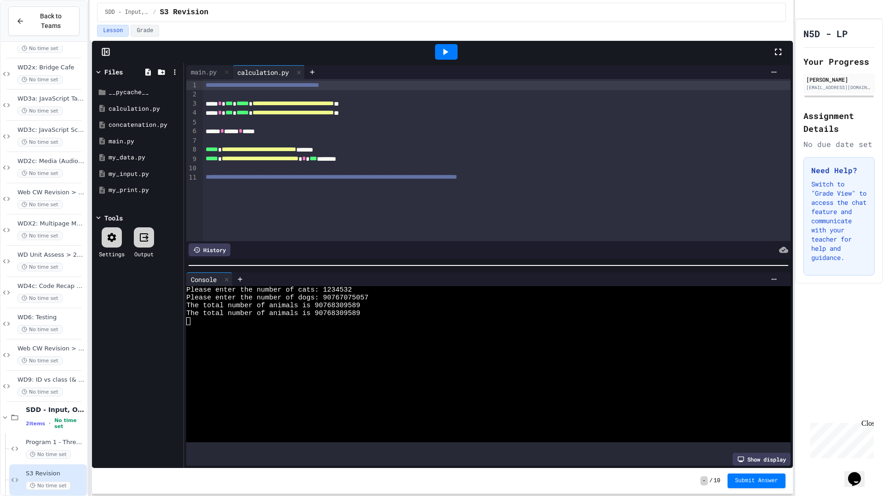
click at [327, 280] on div at bounding box center [514, 279] width 534 height 7
click at [440, 45] on div at bounding box center [446, 52] width 23 height 16
click at [441, 52] on icon at bounding box center [444, 51] width 11 height 11
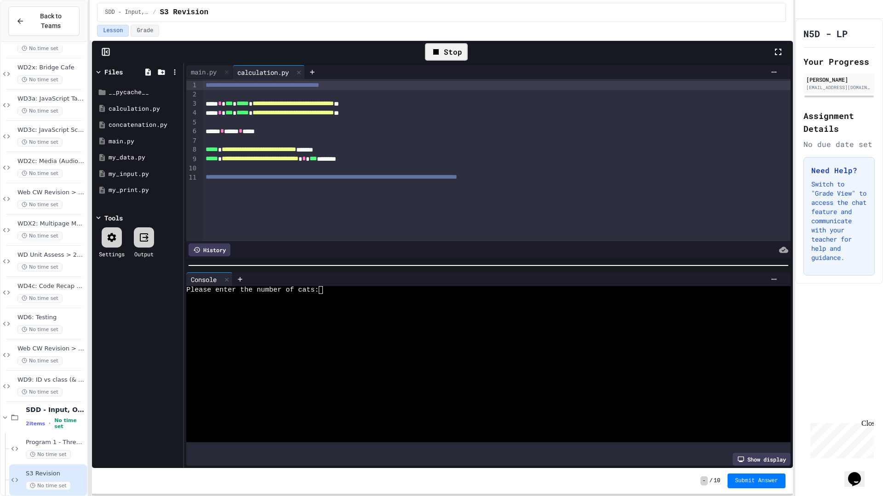
click at [318, 294] on div at bounding box center [480, 298] width 588 height 8
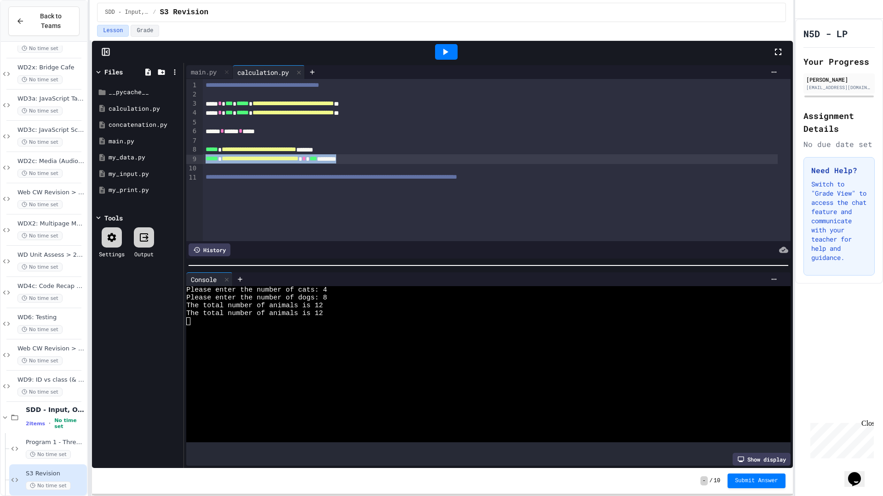
drag, startPoint x: 391, startPoint y: 164, endPoint x: 205, endPoint y: 155, distance: 185.5
click at [205, 155] on div "**********" at bounding box center [490, 158] width 575 height 9
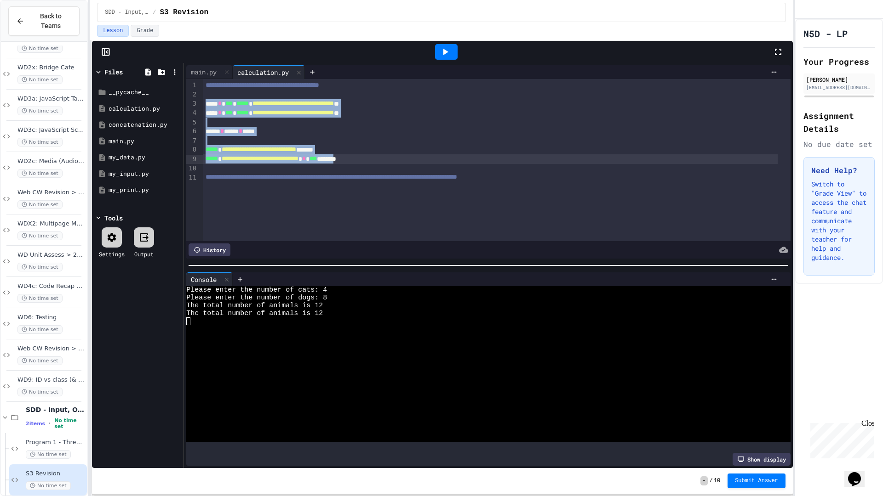
drag, startPoint x: 204, startPoint y: 103, endPoint x: 390, endPoint y: 156, distance: 193.8
click at [390, 156] on div "**********" at bounding box center [497, 160] width 588 height 162
copy div "**********"
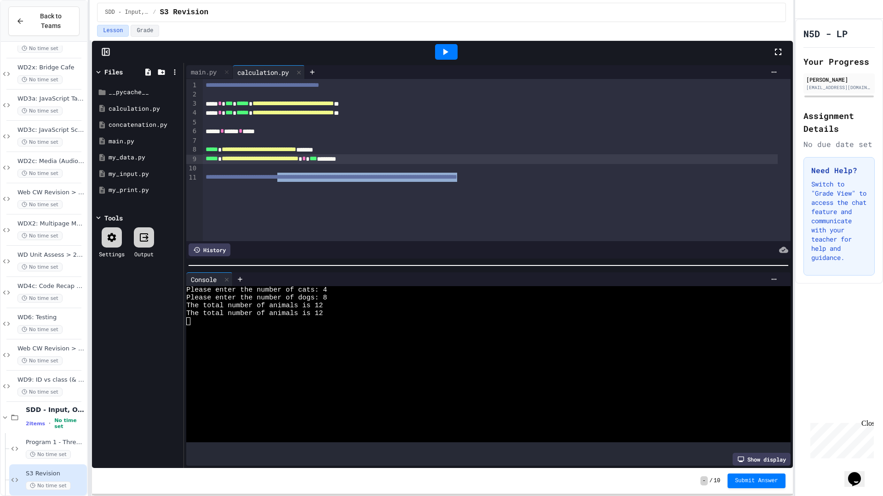
drag, startPoint x: 314, startPoint y: 177, endPoint x: 314, endPoint y: 184, distance: 6.9
click at [314, 184] on div "**********" at bounding box center [497, 160] width 588 height 162
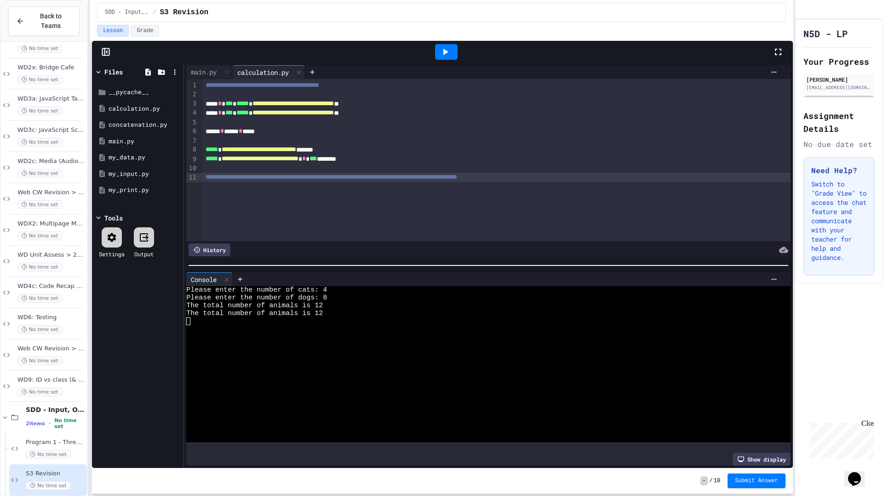
click at [308, 190] on div "**********" at bounding box center [497, 160] width 588 height 162
click at [305, 190] on div "**********" at bounding box center [497, 160] width 588 height 162
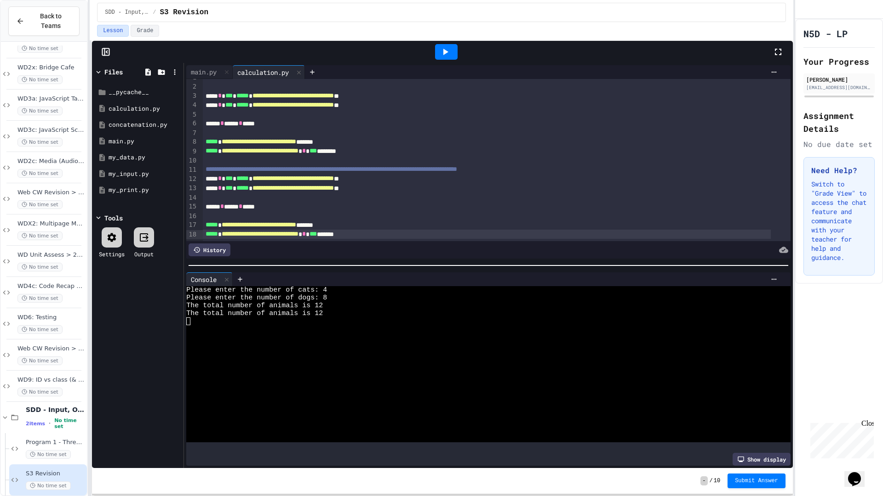
click at [446, 53] on icon at bounding box center [445, 52] width 5 height 6
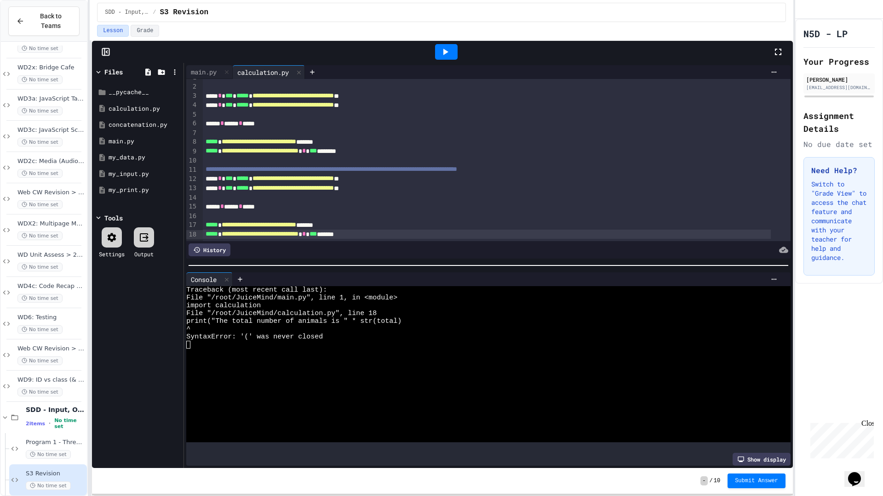
click at [394, 230] on div "**********" at bounding box center [487, 234] width 568 height 9
click at [457, 44] on div at bounding box center [446, 52] width 32 height 25
click at [455, 47] on div at bounding box center [446, 52] width 23 height 16
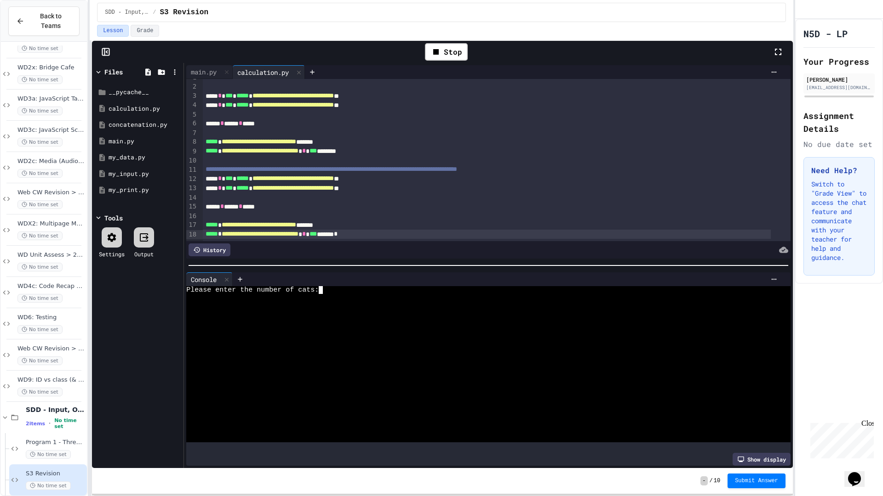
click at [323, 289] on textarea "Terminal input" at bounding box center [325, 290] width 4 height 8
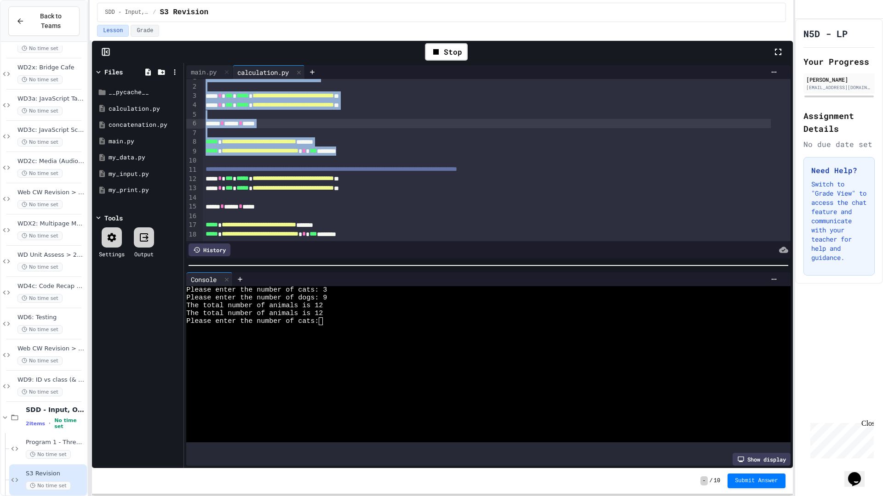
scroll to position [0, 0]
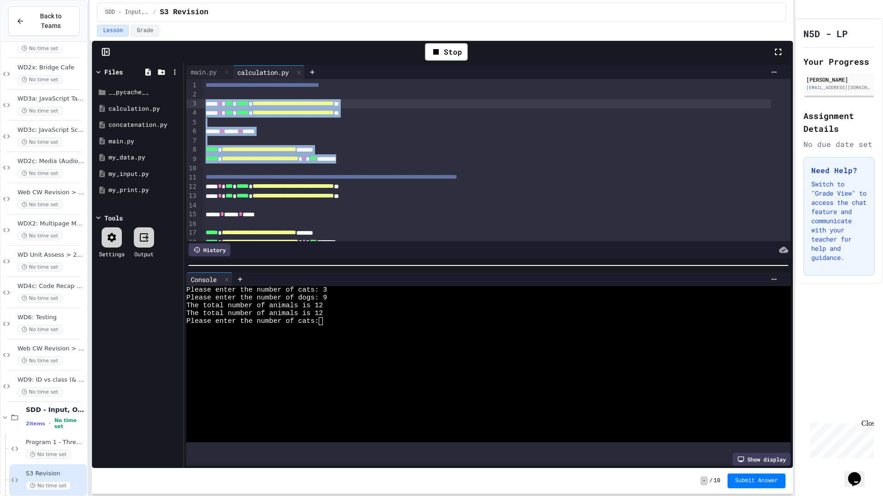
drag, startPoint x: 401, startPoint y: 145, endPoint x: 190, endPoint y: 107, distance: 214.5
click at [190, 107] on div "**********" at bounding box center [488, 160] width 604 height 162
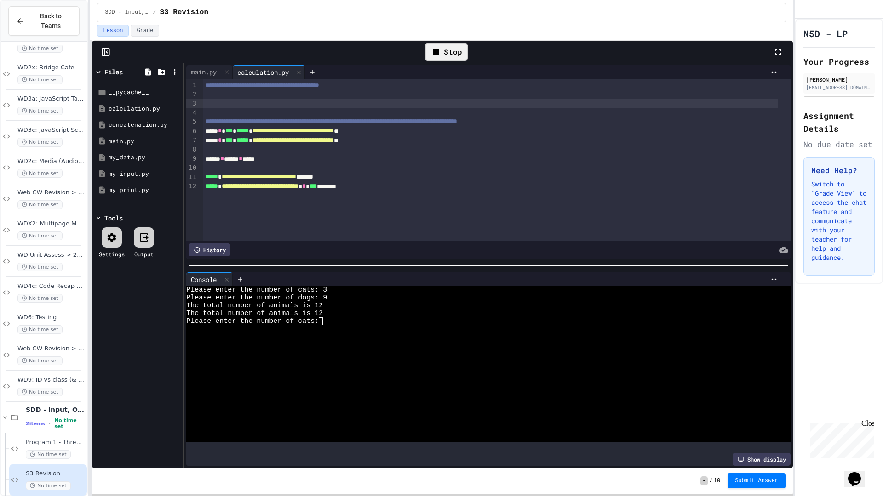
click at [456, 53] on div "Stop" at bounding box center [446, 51] width 43 height 17
click at [456, 55] on div at bounding box center [446, 52] width 23 height 16
click at [325, 286] on textarea "Terminal input" at bounding box center [325, 290] width 4 height 8
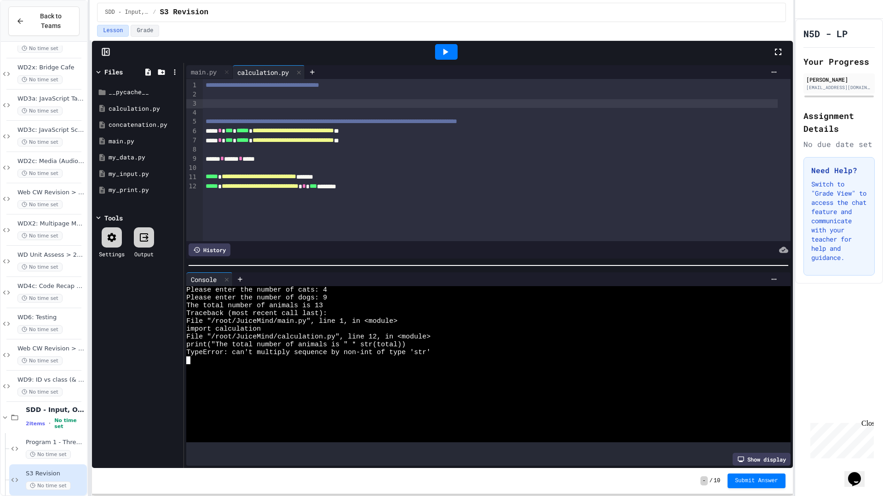
click at [333, 105] on div at bounding box center [490, 103] width 575 height 9
click at [315, 91] on div at bounding box center [497, 94] width 588 height 9
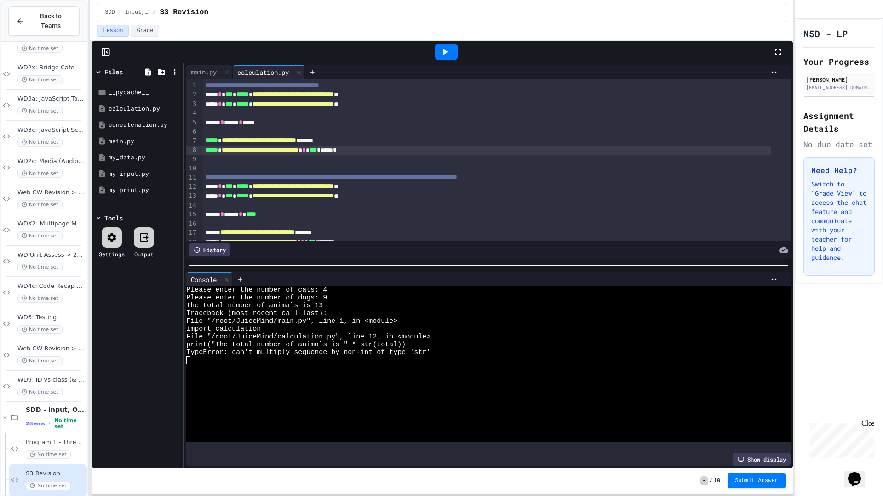
click at [203, 95] on div "**********" at bounding box center [488, 160] width 604 height 162
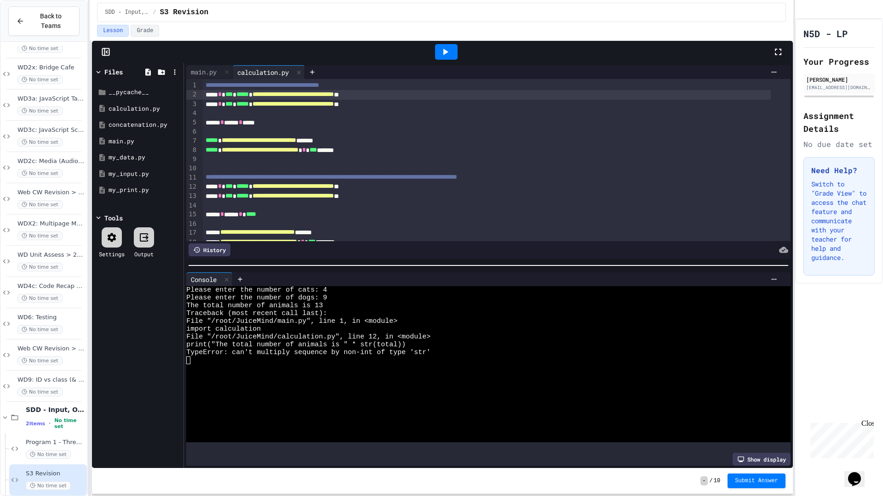
click at [203, 95] on div "**********" at bounding box center [487, 94] width 568 height 9
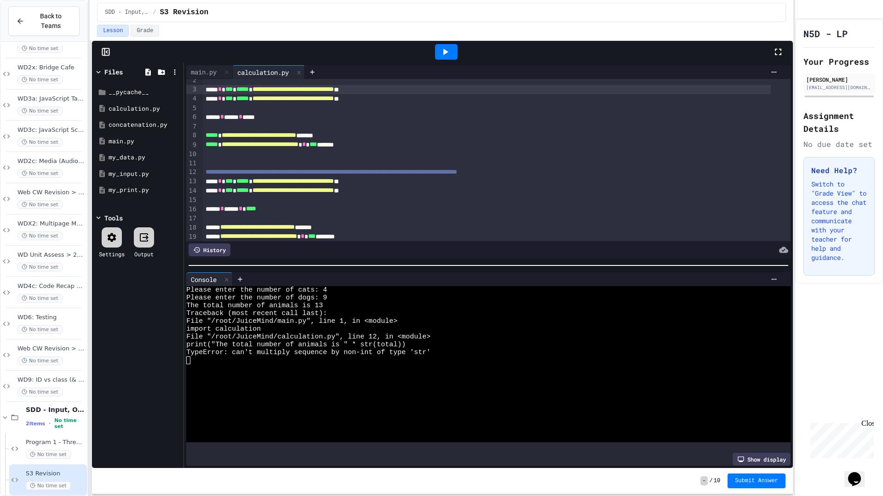
scroll to position [27, 0]
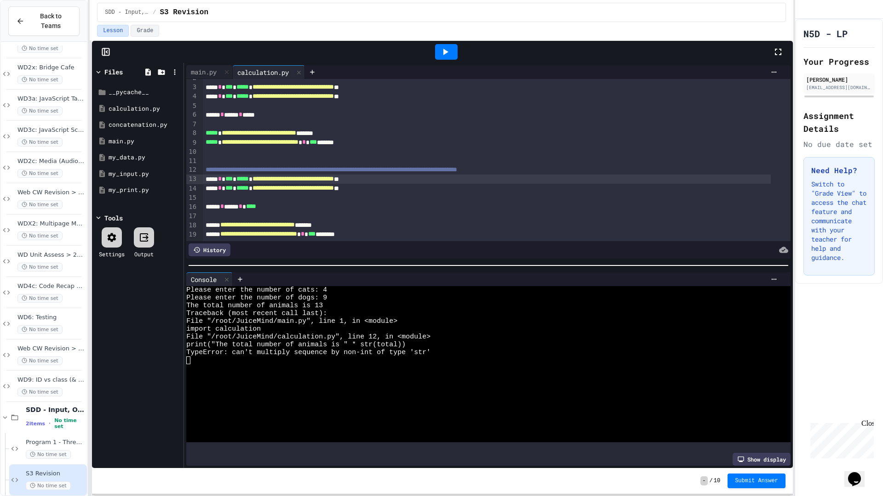
click at [217, 175] on div "**********" at bounding box center [487, 179] width 568 height 9
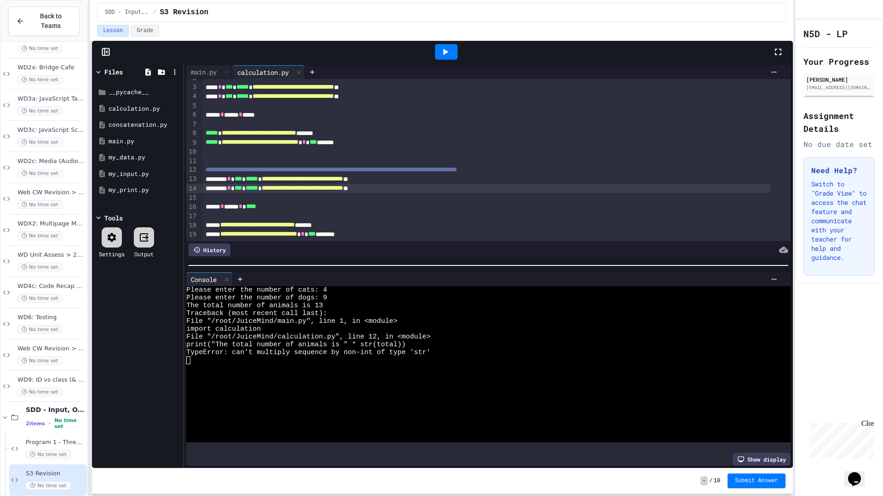
click at [343, 185] on span "**********" at bounding box center [302, 188] width 81 height 6
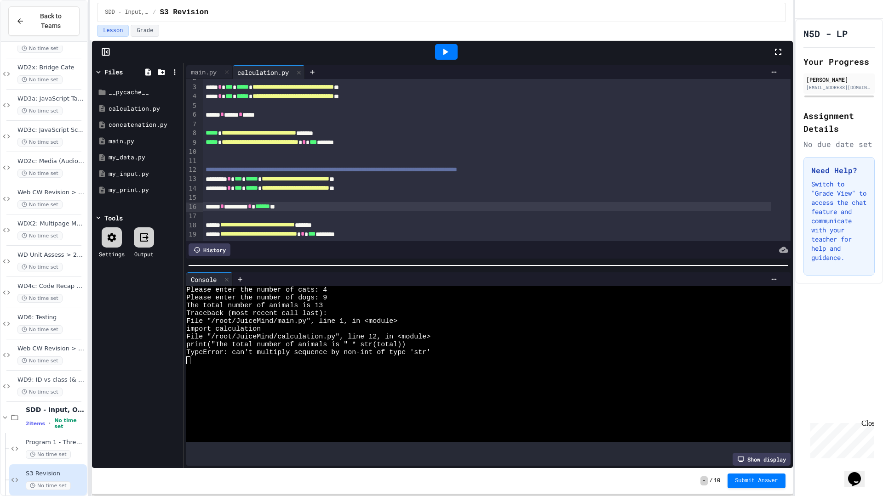
click at [295, 222] on span "**********" at bounding box center [257, 225] width 74 height 6
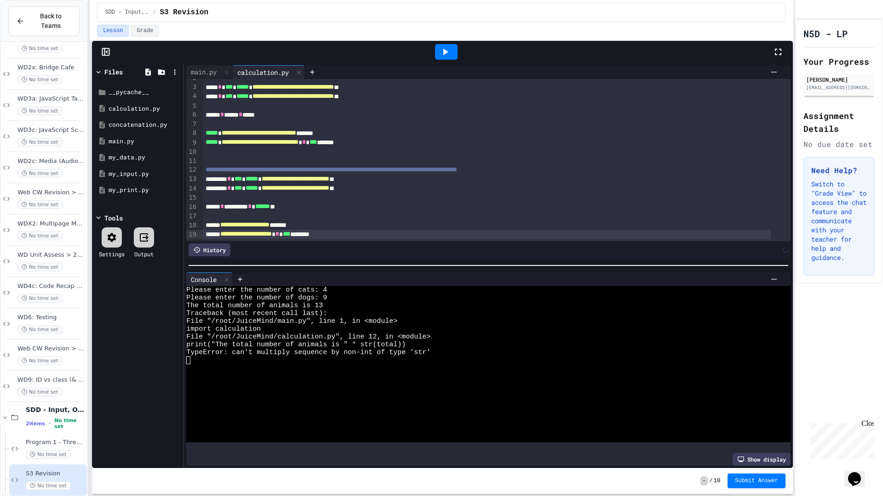
click at [442, 50] on icon at bounding box center [444, 51] width 11 height 11
